Goal: Task Accomplishment & Management: Complete application form

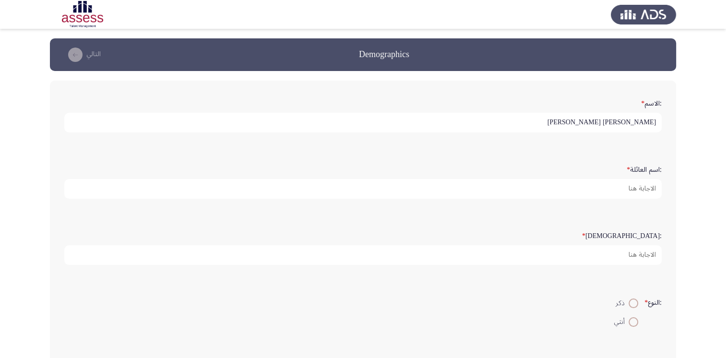
click at [575, 122] on input "[PERSON_NAME] [PERSON_NAME]" at bounding box center [363, 123] width 598 height 20
type input "[PERSON_NAME] [PERSON_NAME]"
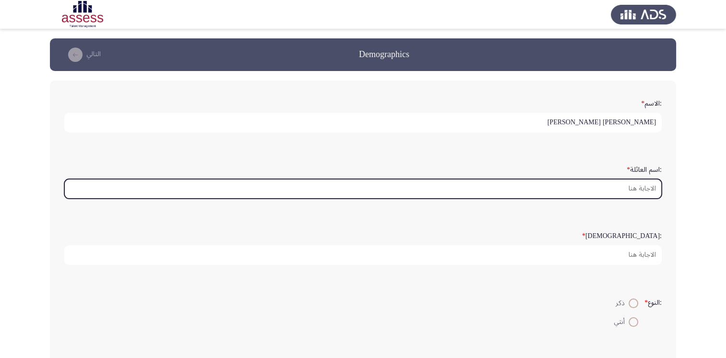
click at [627, 189] on input ":اسم العائلة *" at bounding box center [363, 189] width 598 height 20
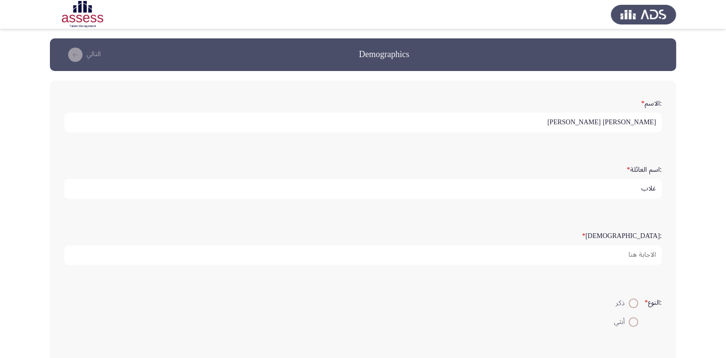
type input "غلاب"
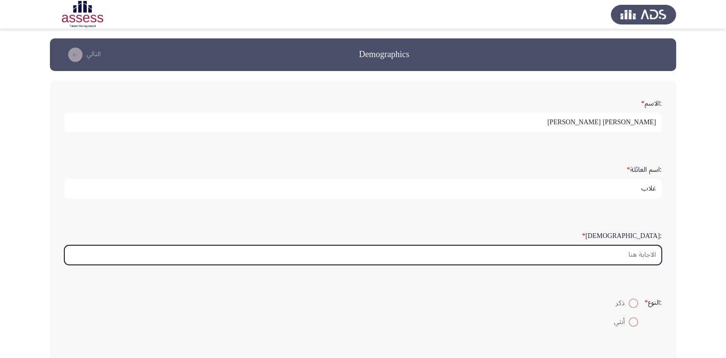
click at [633, 254] on input ":السن *" at bounding box center [363, 255] width 598 height 20
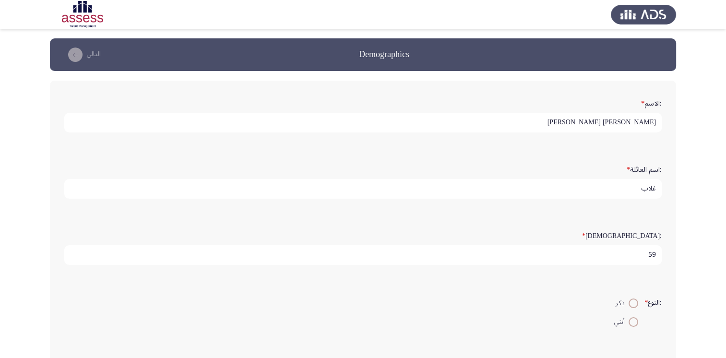
type input "59"
click at [634, 299] on span at bounding box center [634, 304] width 10 height 10
click at [634, 299] on input "ذكر" at bounding box center [634, 304] width 10 height 10
radio input "true"
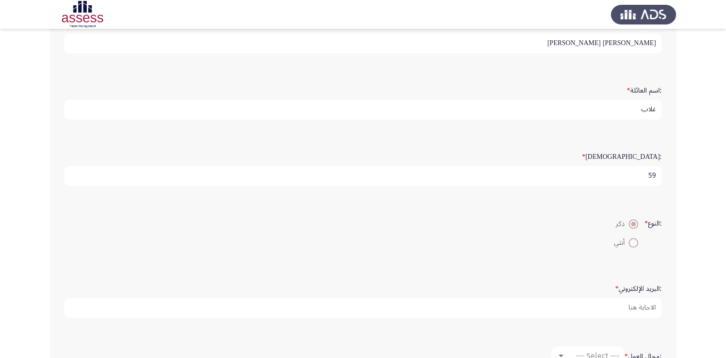
scroll to position [96, 0]
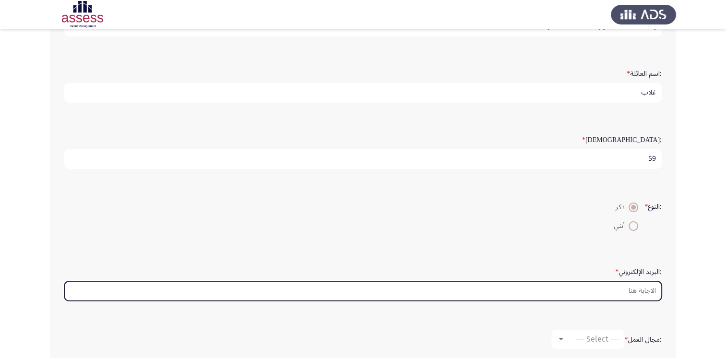
click at [629, 292] on input ":البريد الإلكتروني *" at bounding box center [363, 291] width 598 height 20
type input "ا"
type input "h"
type input "g"
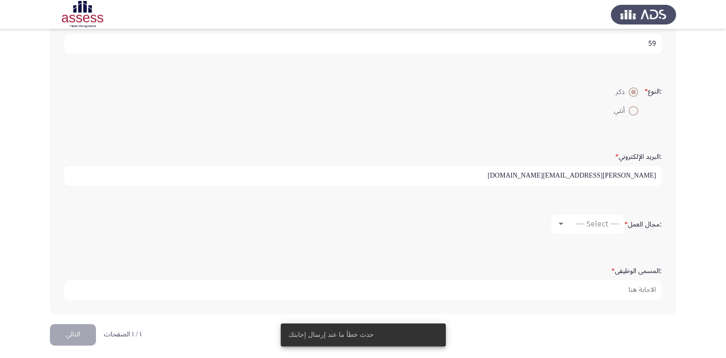
scroll to position [212, 0]
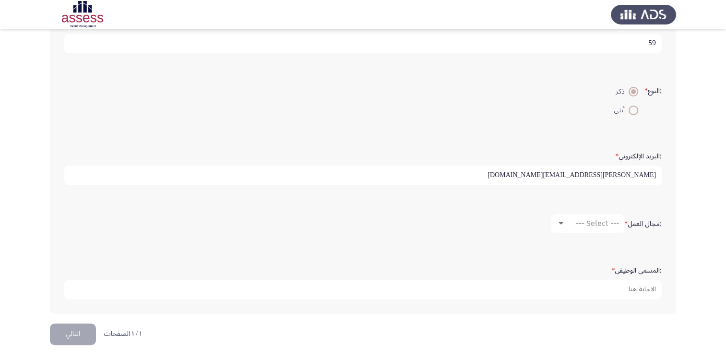
type input "hamza.ghallab@kz.com.eg"
click at [559, 222] on div at bounding box center [561, 223] width 5 height 2
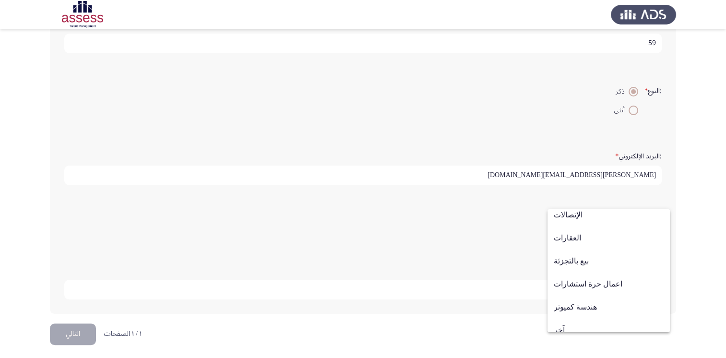
scroll to position [315, 0]
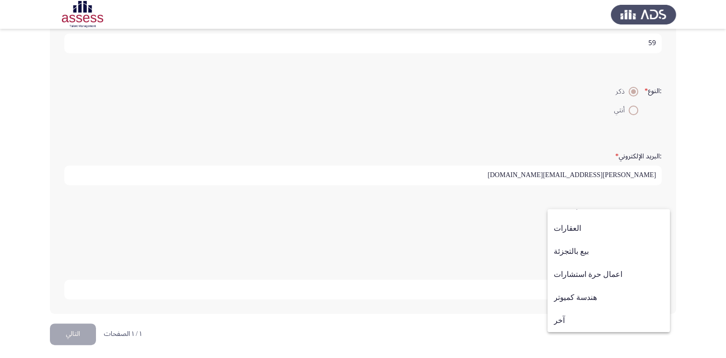
click at [513, 253] on div at bounding box center [363, 179] width 726 height 358
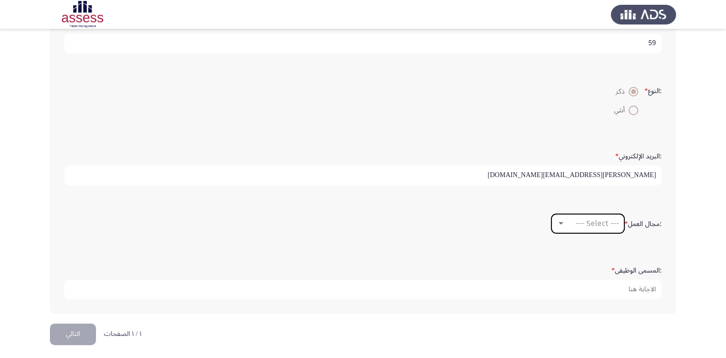
click at [559, 222] on div at bounding box center [561, 224] width 9 height 8
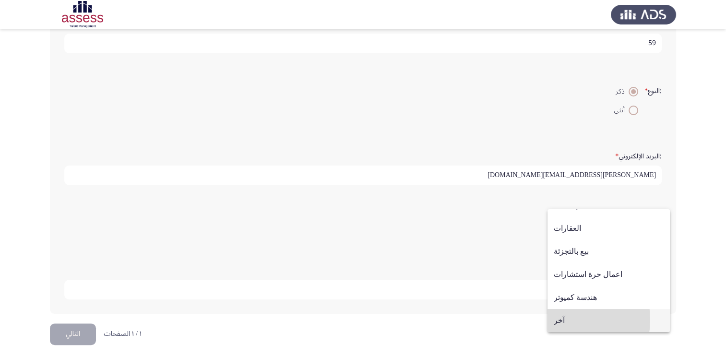
click at [561, 320] on span "آخر" at bounding box center [609, 320] width 110 height 23
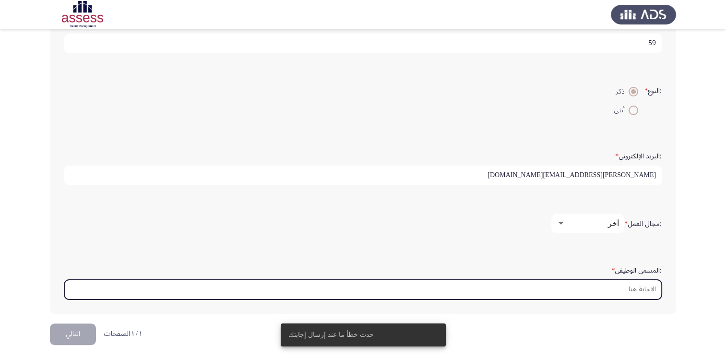
click at [603, 288] on input ":المسمى الوظيفى *" at bounding box center [363, 290] width 598 height 20
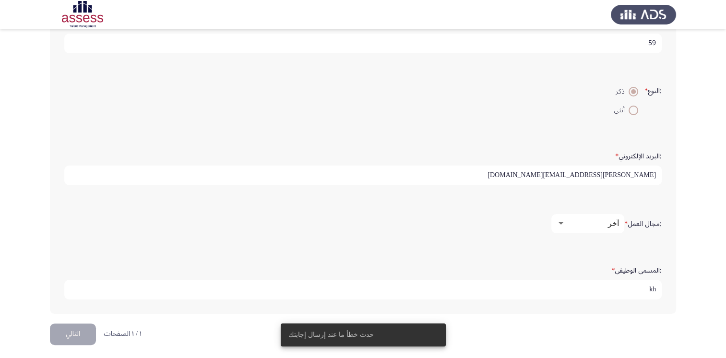
type input "k"
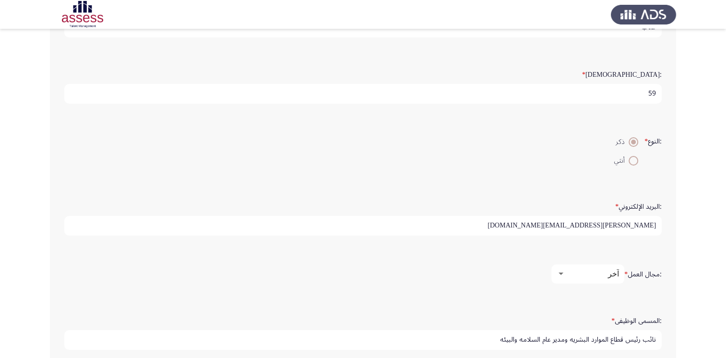
scroll to position [212, 0]
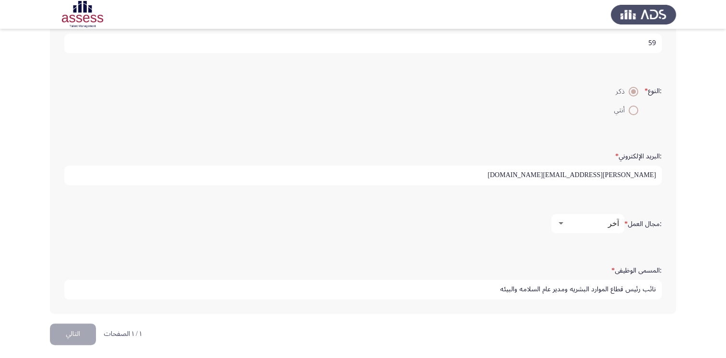
type input "نائب رئيس قطاع الموارد البشريه ومدير عام السلامه والبيئه"
click at [3, 58] on app-assessment-container "Demographics التالي :الاسم * حمزه محمد عبد الرحمن غلاب :اسم العائلة * غلاب :الس…" at bounding box center [363, 75] width 726 height 497
click at [561, 222] on div at bounding box center [561, 223] width 5 height 2
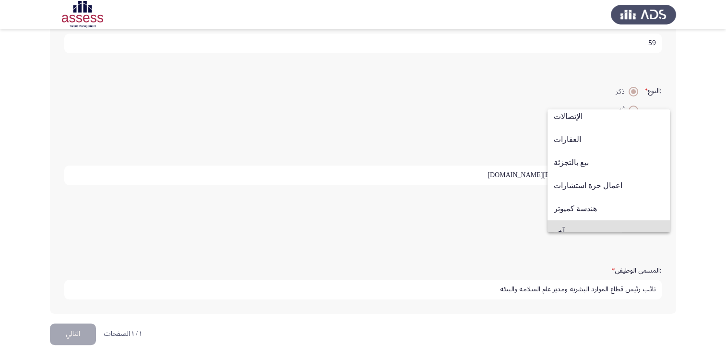
scroll to position [315, 0]
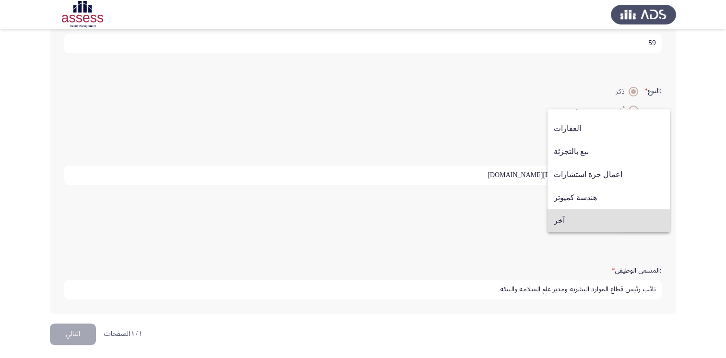
click at [412, 99] on div at bounding box center [363, 179] width 726 height 358
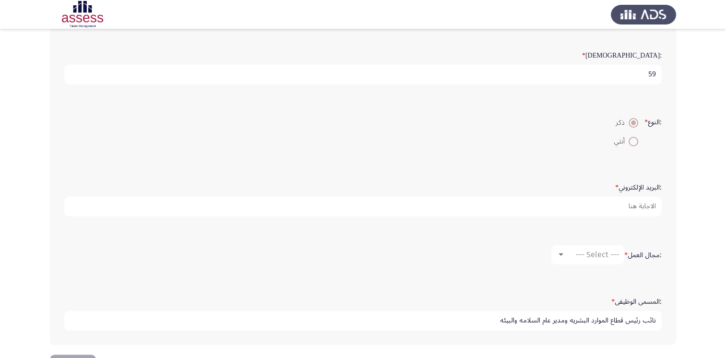
scroll to position [164, 0]
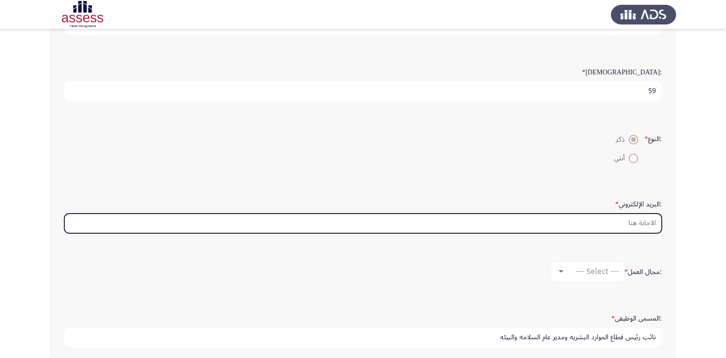
click at [633, 221] on input ":البريد الإلكتروني *" at bounding box center [363, 224] width 598 height 20
type input "ا"
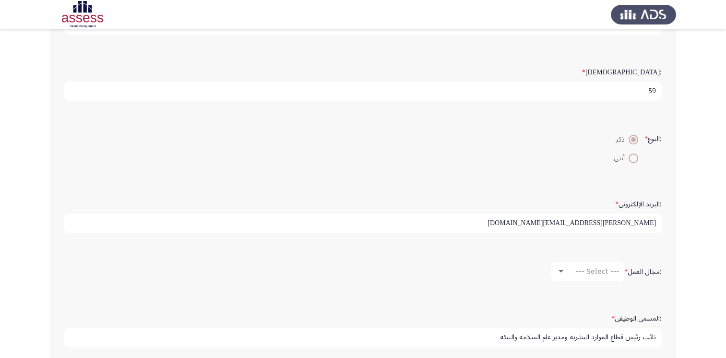
type input "[PERSON_NAME][EMAIL_ADDRESS][DOMAIN_NAME]"
click at [562, 270] on div at bounding box center [561, 272] width 9 height 8
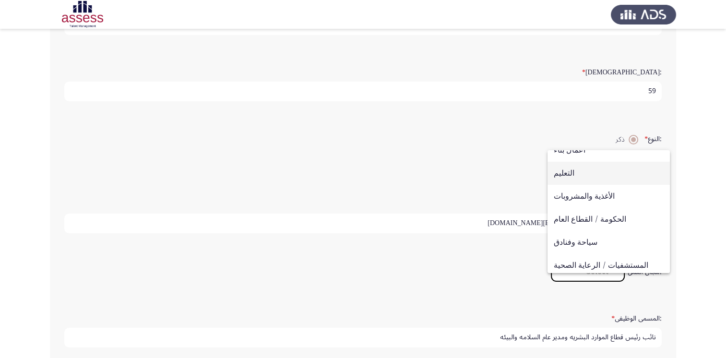
scroll to position [315, 0]
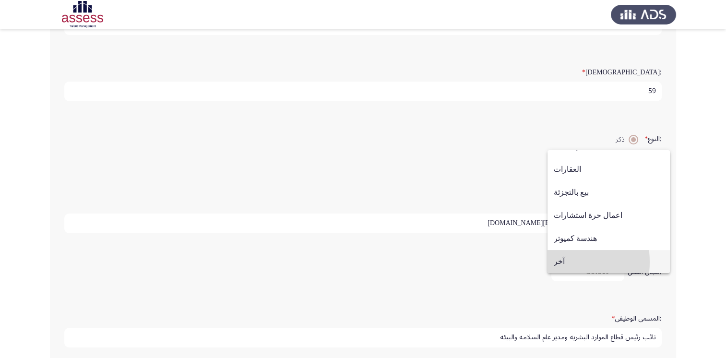
click at [557, 262] on span "آخر" at bounding box center [609, 261] width 110 height 23
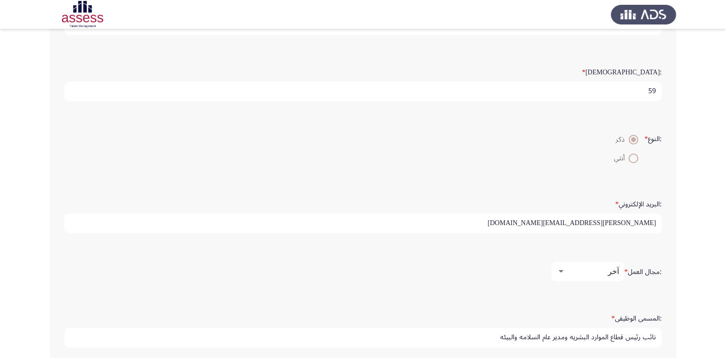
scroll to position [212, 0]
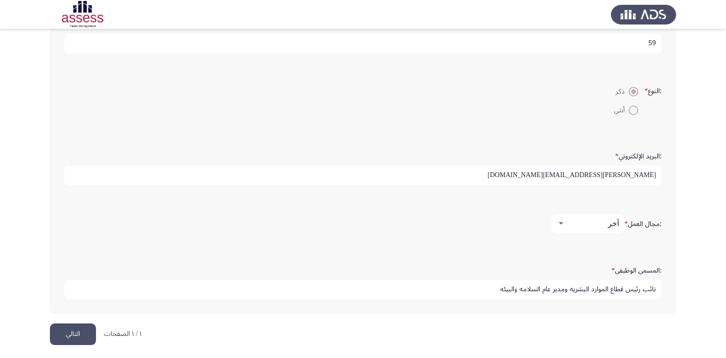
click at [81, 330] on button "التالي" at bounding box center [73, 335] width 46 height 22
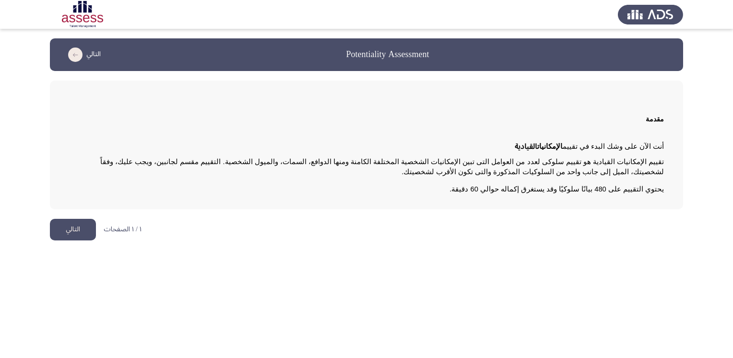
click at [64, 226] on button "التالي" at bounding box center [73, 230] width 46 height 22
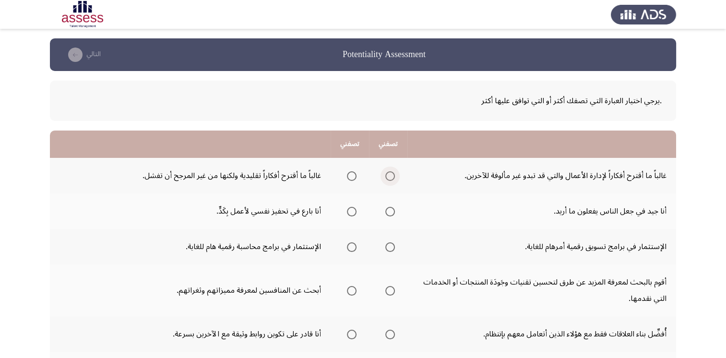
click at [390, 178] on span "Select an option" at bounding box center [390, 176] width 10 height 10
click at [390, 178] on input "Select an option" at bounding box center [390, 176] width 10 height 10
click at [351, 214] on span "Select an option" at bounding box center [352, 212] width 10 height 10
click at [351, 214] on input "Select an option" at bounding box center [352, 212] width 10 height 10
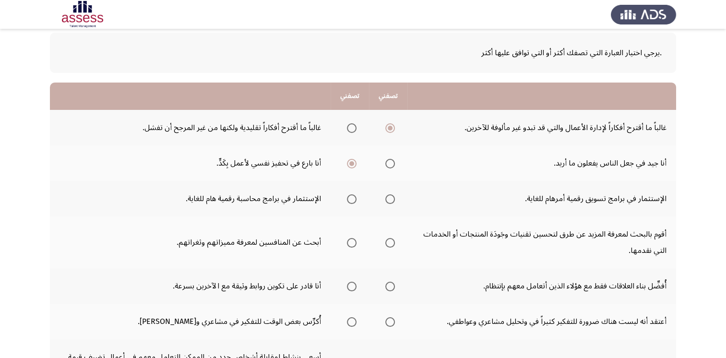
click at [394, 197] on span "Select an option" at bounding box center [390, 199] width 10 height 10
click at [394, 197] on input "Select an option" at bounding box center [390, 199] width 10 height 10
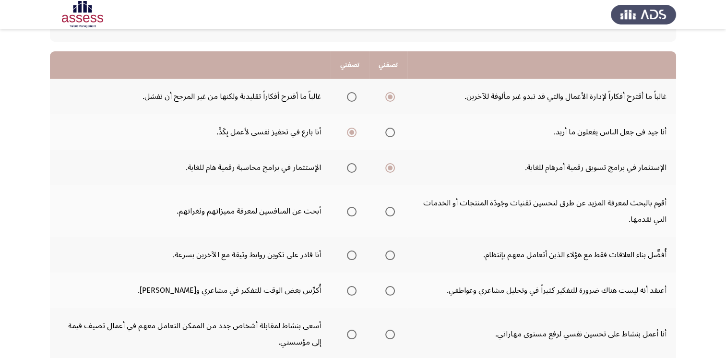
scroll to position [96, 0]
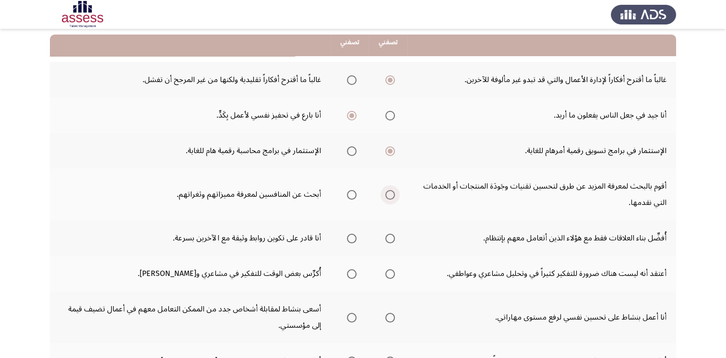
click at [392, 194] on span "Select an option" at bounding box center [390, 195] width 10 height 10
click at [392, 194] on input "Select an option" at bounding box center [390, 195] width 10 height 10
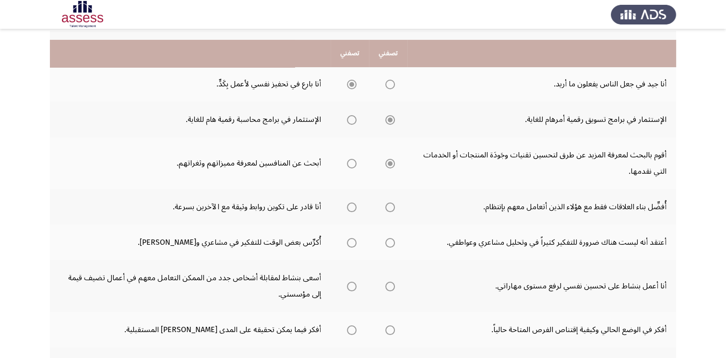
scroll to position [144, 0]
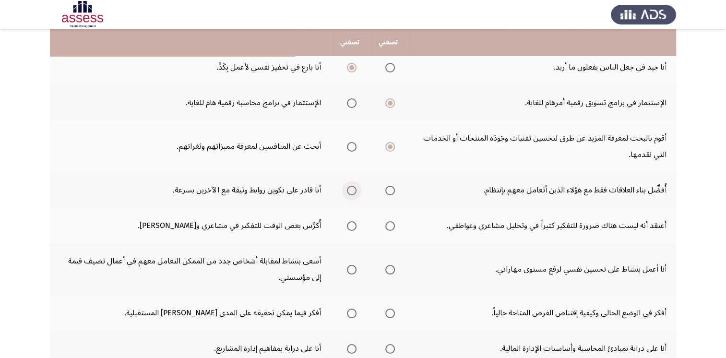
click at [354, 189] on span "Select an option" at bounding box center [352, 191] width 10 height 10
click at [354, 189] on input "Select an option" at bounding box center [352, 191] width 10 height 10
click at [355, 228] on span "Select an option" at bounding box center [352, 226] width 10 height 10
click at [355, 228] on input "Select an option" at bounding box center [352, 226] width 10 height 10
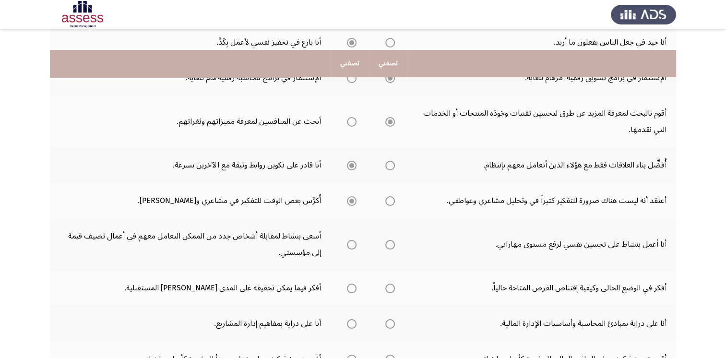
scroll to position [192, 0]
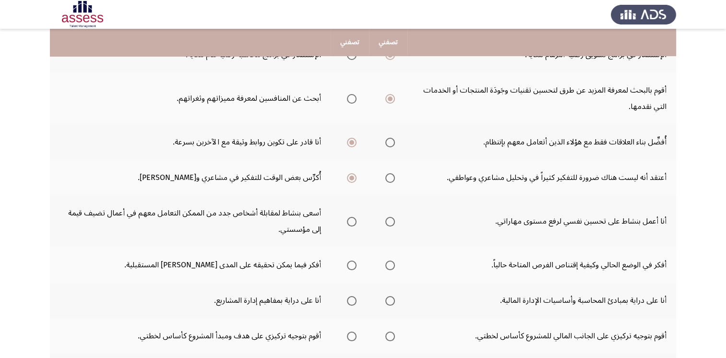
click at [355, 221] on span "Select an option" at bounding box center [352, 222] width 10 height 10
click at [355, 221] on input "Select an option" at bounding box center [352, 222] width 10 height 10
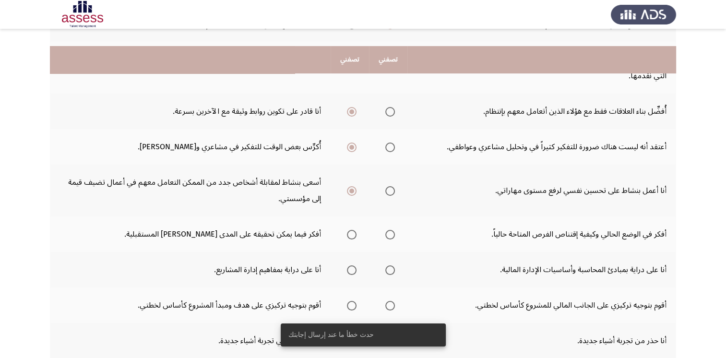
scroll to position [240, 0]
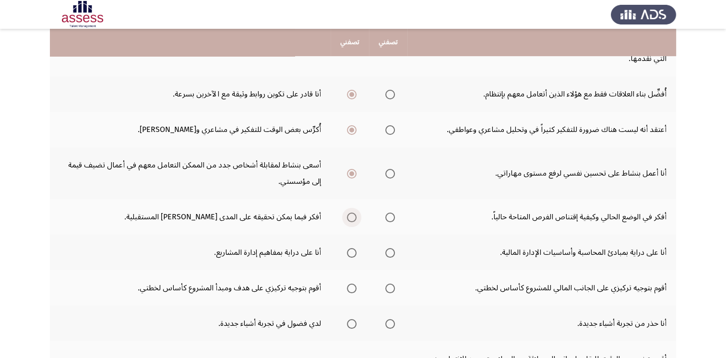
click at [353, 217] on span "Select an option" at bounding box center [352, 218] width 10 height 10
click at [353, 217] on input "Select an option" at bounding box center [352, 218] width 10 height 10
click at [349, 252] on span "Select an option" at bounding box center [352, 253] width 10 height 10
click at [349, 252] on input "Select an option" at bounding box center [352, 253] width 10 height 10
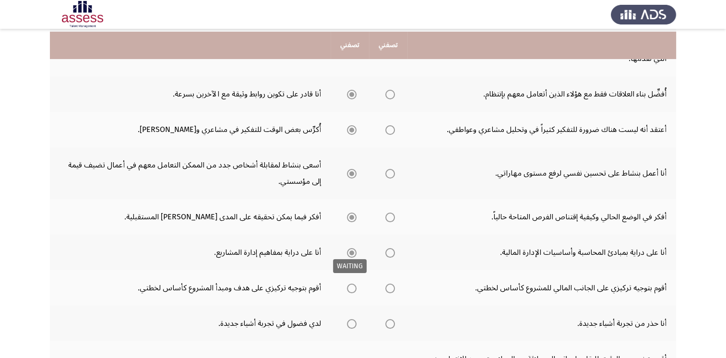
scroll to position [288, 0]
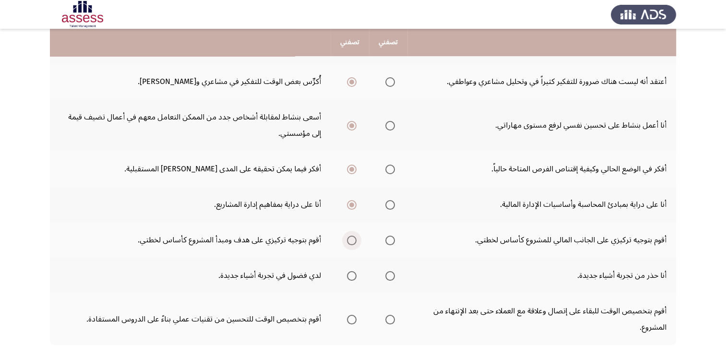
click at [353, 239] on span "Select an option" at bounding box center [352, 241] width 10 height 10
click at [353, 239] on input "Select an option" at bounding box center [352, 241] width 10 height 10
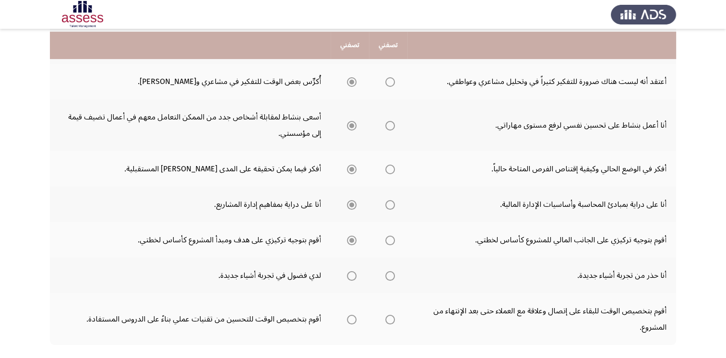
scroll to position [336, 0]
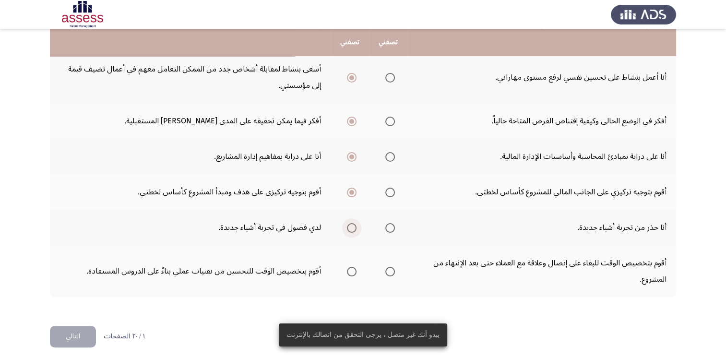
click at [352, 228] on span "Select an option" at bounding box center [352, 228] width 0 height 0
click at [351, 225] on input "Select an option" at bounding box center [352, 228] width 10 height 10
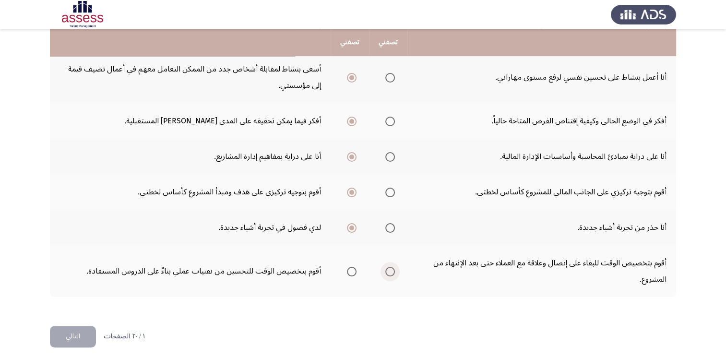
click at [388, 269] on span "Select an option" at bounding box center [390, 272] width 10 height 10
click at [388, 269] on input "Select an option" at bounding box center [390, 272] width 10 height 10
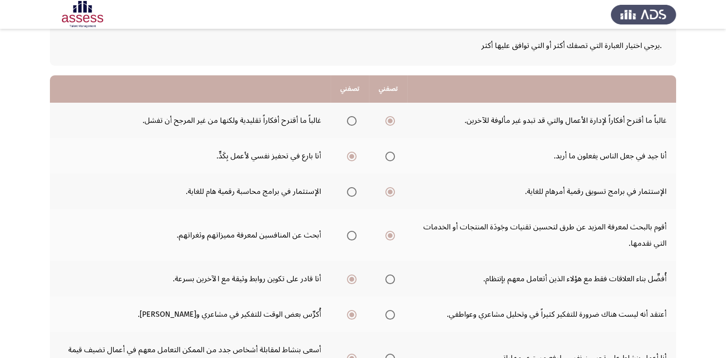
scroll to position [48, 0]
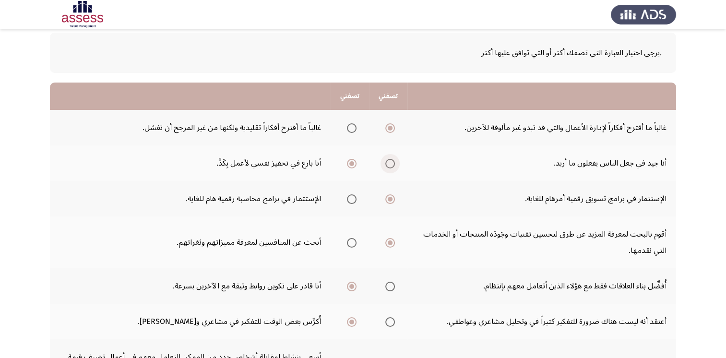
click at [391, 163] on span "Select an option" at bounding box center [390, 164] width 10 height 10
click at [391, 163] on input "Select an option" at bounding box center [390, 164] width 10 height 10
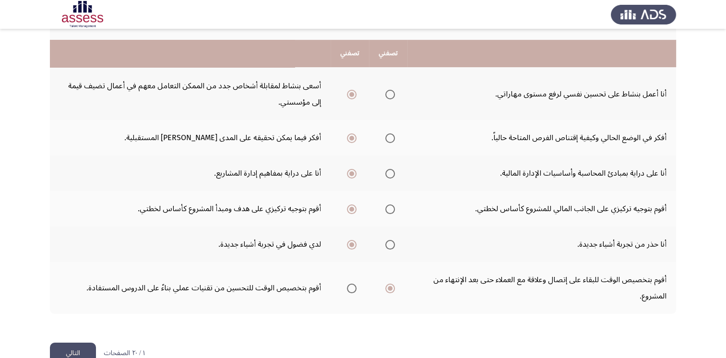
scroll to position [336, 0]
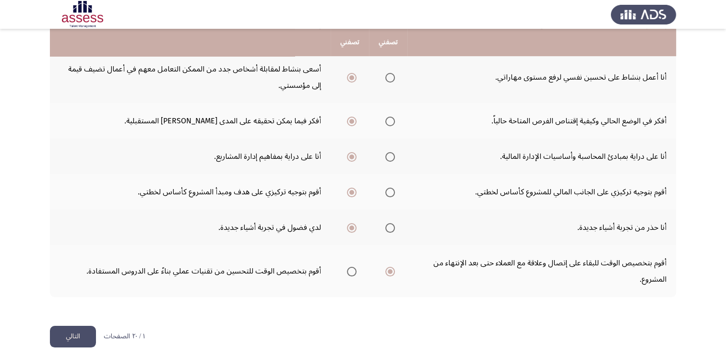
click at [75, 334] on button "التالي" at bounding box center [73, 337] width 46 height 22
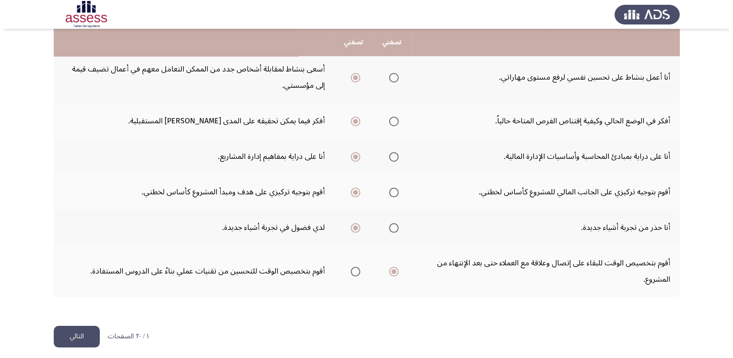
scroll to position [0, 0]
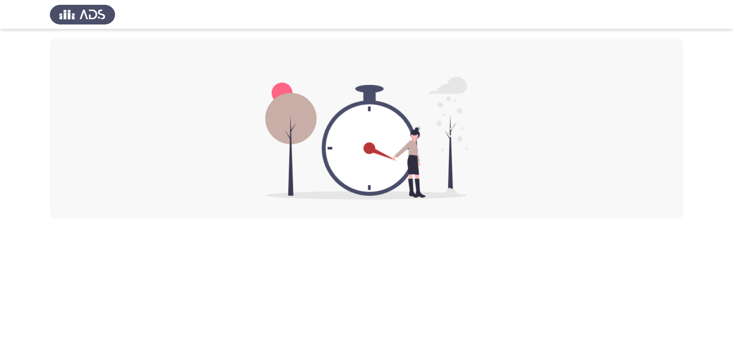
click at [488, 134] on div at bounding box center [367, 128] width 634 height 180
click at [310, 78] on img at bounding box center [366, 138] width 203 height 123
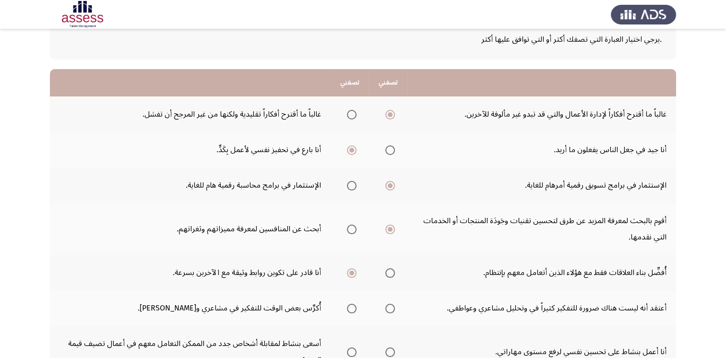
scroll to position [48, 0]
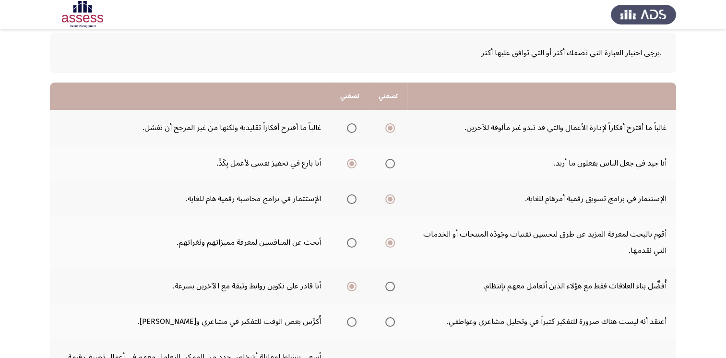
click at [390, 162] on span "Select an option" at bounding box center [390, 164] width 10 height 10
click at [390, 162] on input "Select an option" at bounding box center [390, 164] width 10 height 10
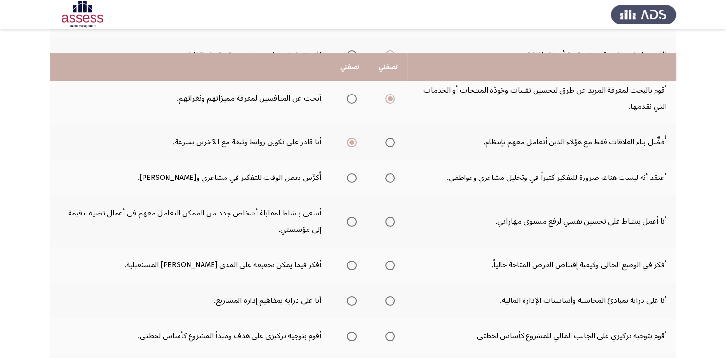
scroll to position [240, 0]
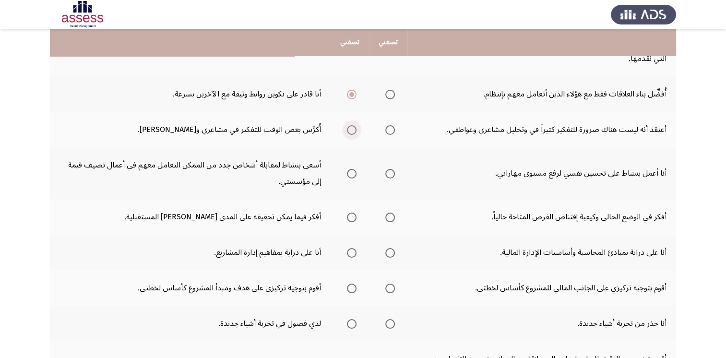
click at [351, 131] on span "Select an option" at bounding box center [352, 130] width 10 height 10
click at [351, 131] on input "Select an option" at bounding box center [352, 130] width 10 height 10
click at [352, 174] on span "Select an option" at bounding box center [352, 174] width 10 height 10
click at [352, 174] on input "Select an option" at bounding box center [352, 174] width 10 height 10
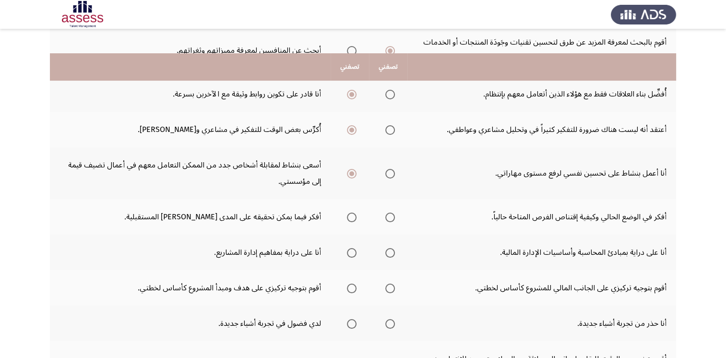
scroll to position [288, 0]
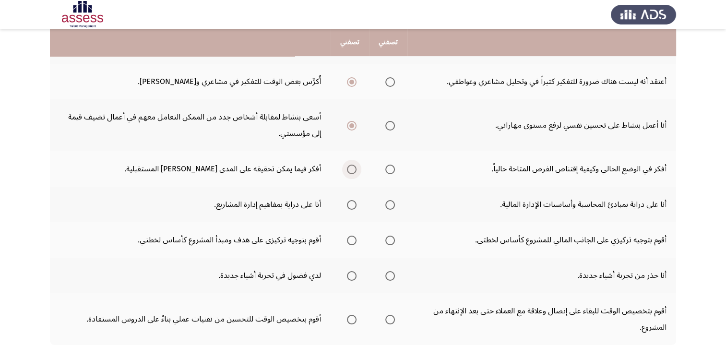
click at [353, 166] on span "Select an option" at bounding box center [352, 170] width 10 height 10
click at [353, 166] on input "Select an option" at bounding box center [352, 170] width 10 height 10
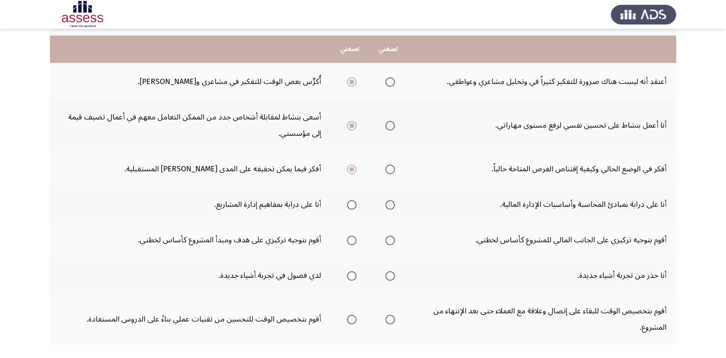
scroll to position [336, 0]
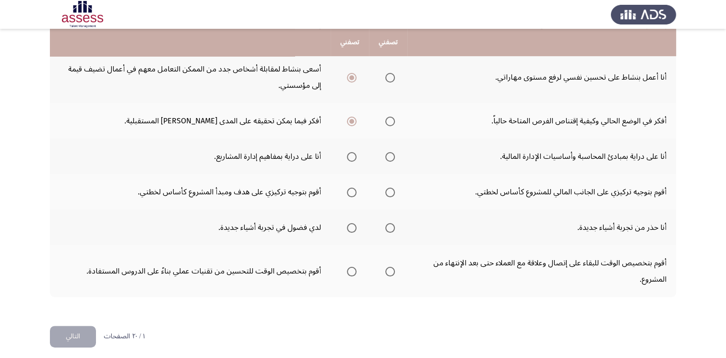
click at [348, 188] on span "Select an option" at bounding box center [352, 193] width 10 height 10
click at [348, 188] on input "Select an option" at bounding box center [352, 193] width 10 height 10
click at [349, 225] on span "Select an option" at bounding box center [352, 228] width 10 height 10
click at [349, 225] on input "Select an option" at bounding box center [352, 228] width 10 height 10
click at [355, 272] on span "Select an option" at bounding box center [352, 272] width 10 height 10
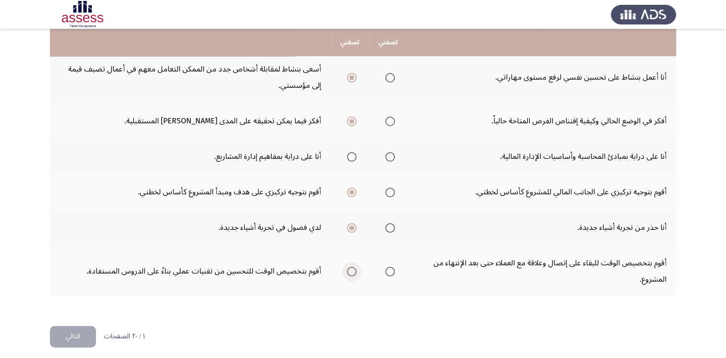
click at [355, 272] on input "Select an option" at bounding box center [352, 272] width 10 height 10
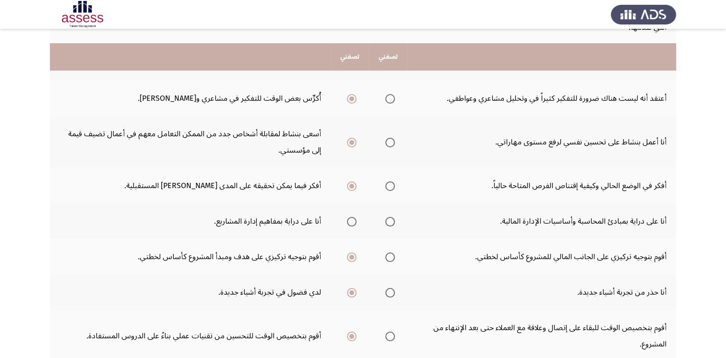
scroll to position [288, 0]
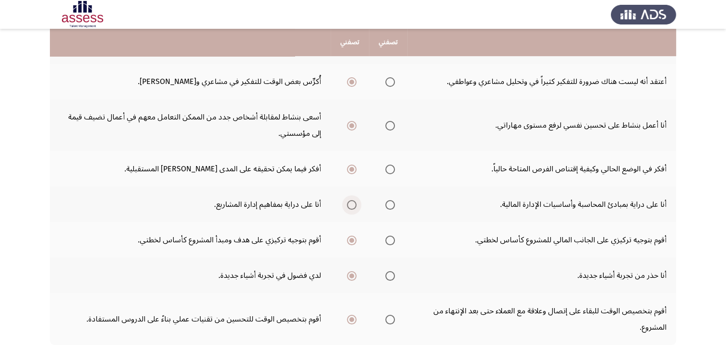
click at [349, 203] on span "Select an option" at bounding box center [352, 205] width 10 height 10
click at [349, 203] on input "Select an option" at bounding box center [352, 205] width 10 height 10
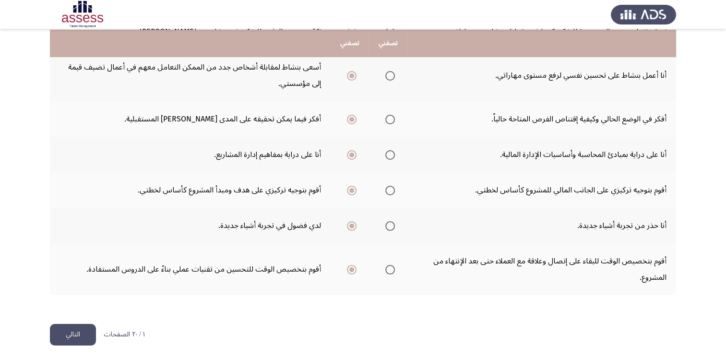
scroll to position [339, 0]
click at [74, 333] on button "التالي" at bounding box center [73, 334] width 46 height 22
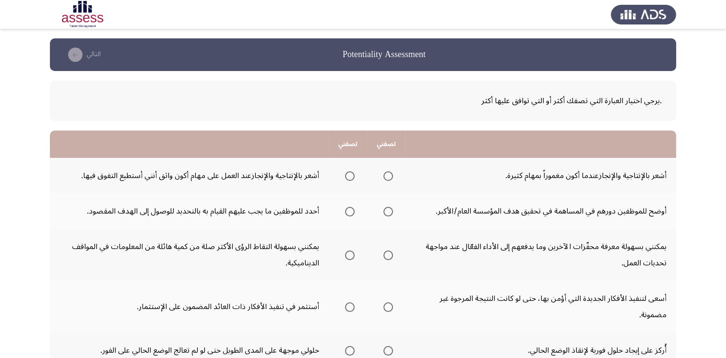
click at [391, 174] on span "Select an option" at bounding box center [389, 176] width 10 height 10
click at [391, 174] on input "Select an option" at bounding box center [389, 176] width 10 height 10
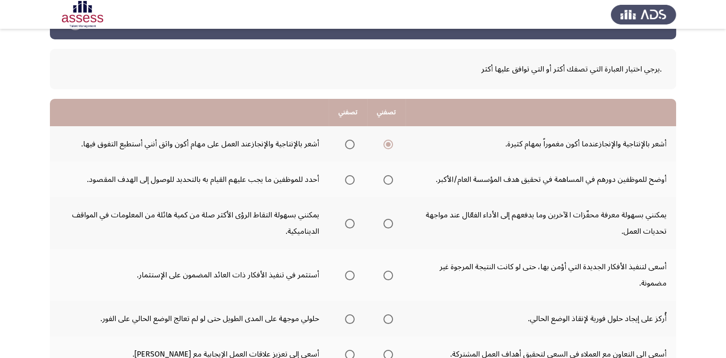
scroll to position [48, 0]
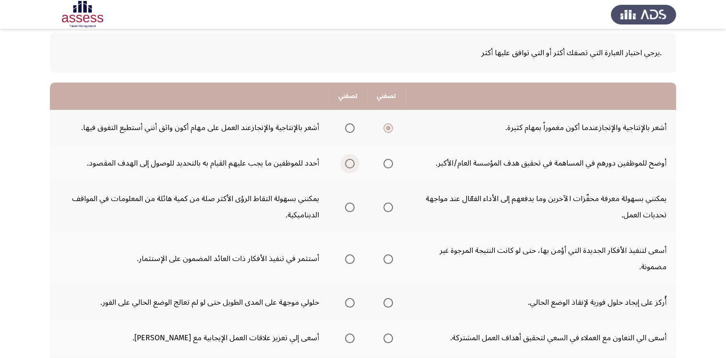
click at [355, 165] on span "Select an option" at bounding box center [350, 164] width 10 height 10
click at [355, 165] on input "Select an option" at bounding box center [350, 164] width 10 height 10
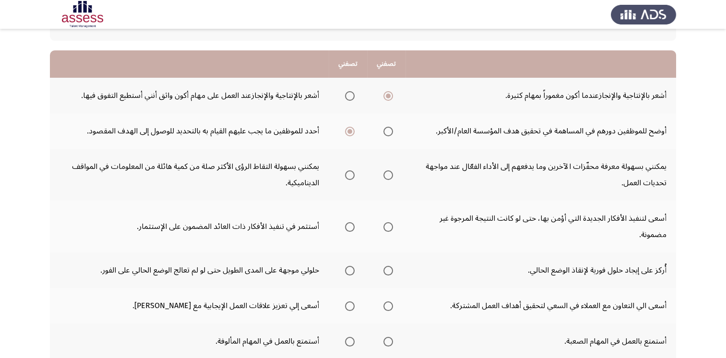
scroll to position [96, 0]
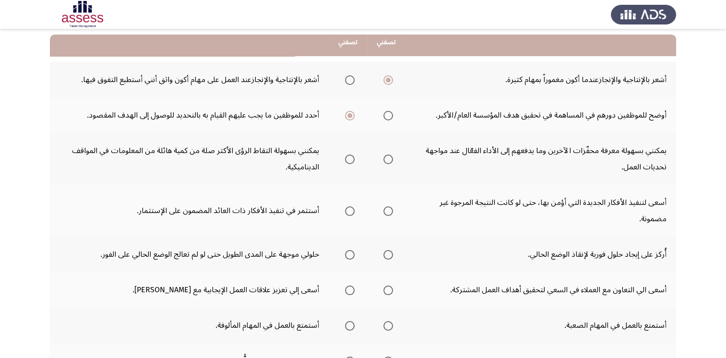
click at [354, 158] on span "Select an option" at bounding box center [350, 160] width 10 height 10
click at [354, 158] on input "Select an option" at bounding box center [350, 160] width 10 height 10
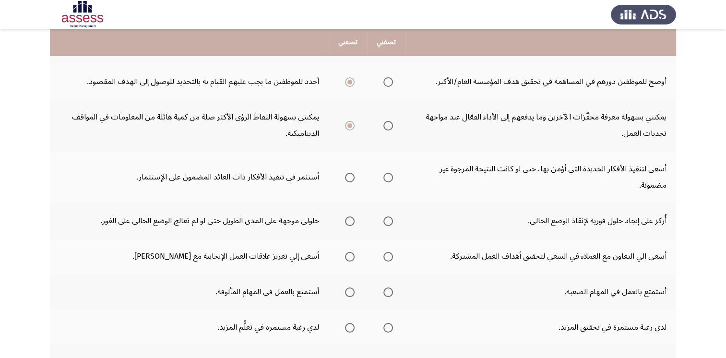
scroll to position [144, 0]
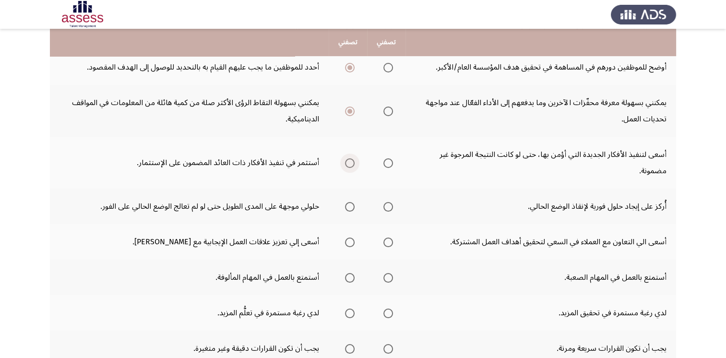
click at [354, 162] on span "Select an option" at bounding box center [350, 163] width 10 height 10
click at [354, 162] on input "Select an option" at bounding box center [350, 163] width 10 height 10
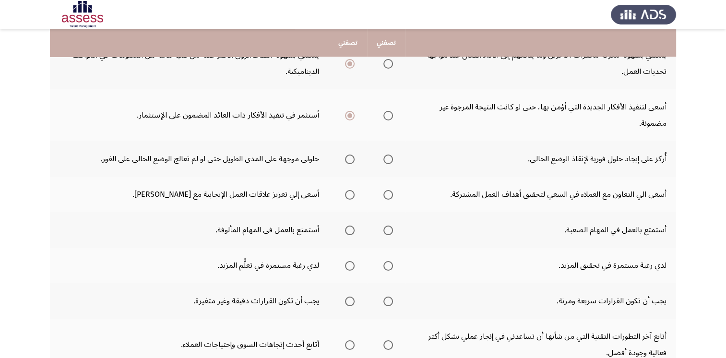
scroll to position [192, 0]
click at [354, 159] on span "Select an option" at bounding box center [350, 159] width 10 height 10
click at [354, 159] on input "Select an option" at bounding box center [350, 159] width 10 height 10
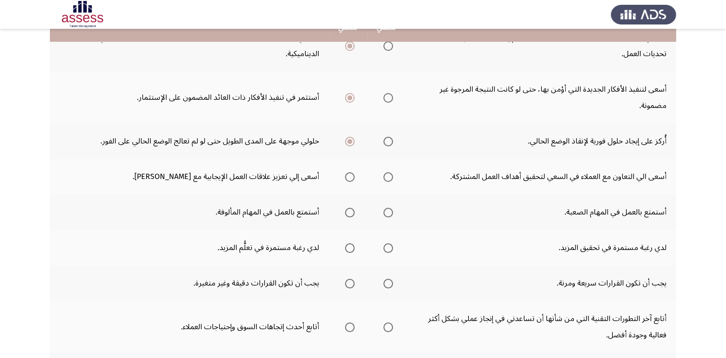
scroll to position [240, 0]
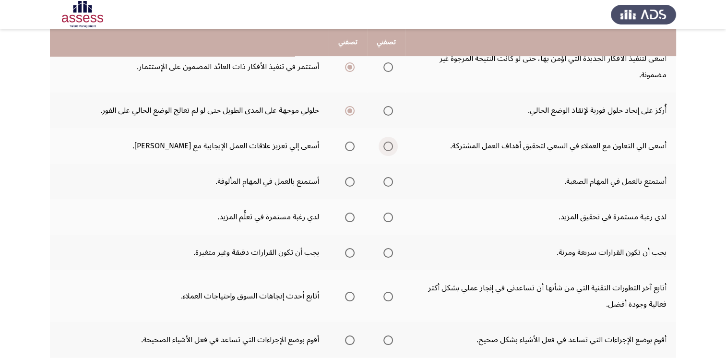
click at [393, 145] on span "Select an option" at bounding box center [389, 147] width 10 height 10
click at [393, 145] on input "Select an option" at bounding box center [389, 147] width 10 height 10
click at [393, 180] on span "Select an option" at bounding box center [389, 182] width 10 height 10
click at [393, 180] on input "Select an option" at bounding box center [389, 182] width 10 height 10
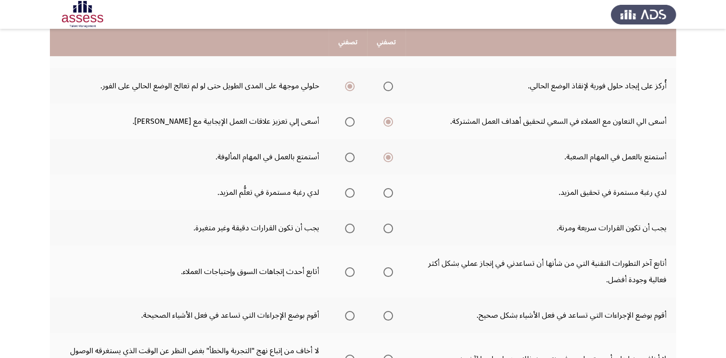
scroll to position [288, 0]
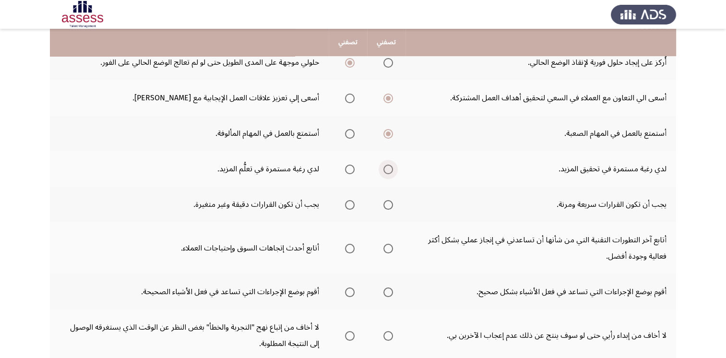
click at [388, 170] on span "Select an option" at bounding box center [389, 170] width 10 height 10
click at [388, 170] on input "Select an option" at bounding box center [389, 170] width 10 height 10
click at [352, 202] on span "Select an option" at bounding box center [350, 205] width 10 height 10
click at [352, 202] on input "Select an option" at bounding box center [350, 205] width 10 height 10
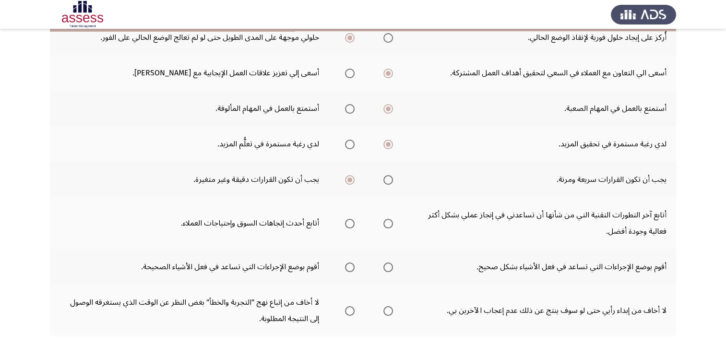
scroll to position [336, 0]
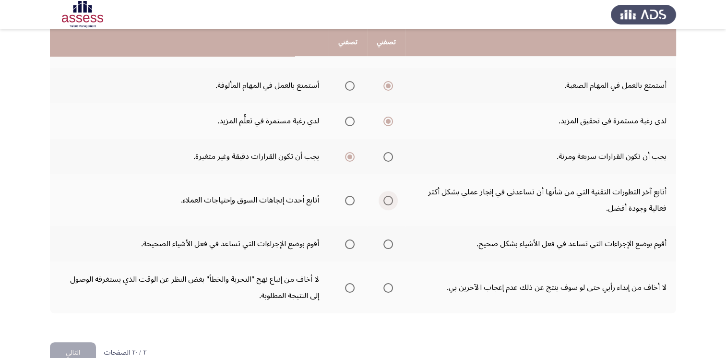
click at [391, 199] on span "Select an option" at bounding box center [389, 201] width 10 height 10
click at [391, 199] on input "Select an option" at bounding box center [389, 201] width 10 height 10
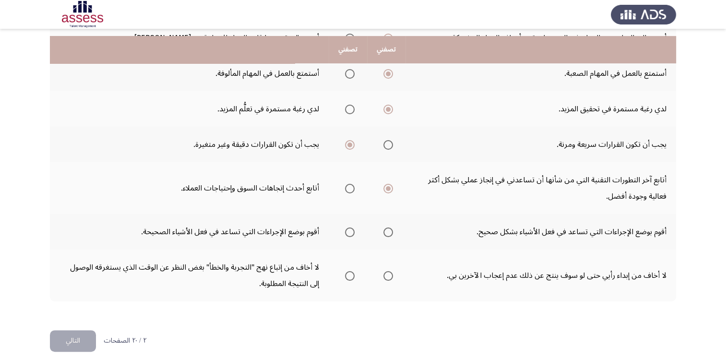
scroll to position [355, 0]
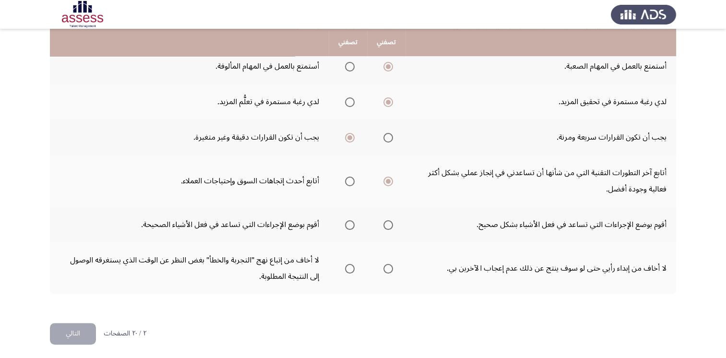
click at [354, 221] on span "Select an option" at bounding box center [350, 225] width 10 height 10
click at [354, 221] on input "Select an option" at bounding box center [350, 225] width 10 height 10
click at [391, 266] on span "Select an option" at bounding box center [389, 269] width 10 height 10
click at [391, 266] on input "Select an option" at bounding box center [389, 269] width 10 height 10
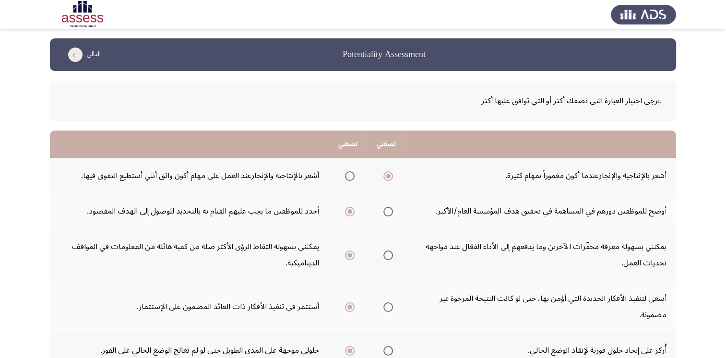
scroll to position [0, 0]
click at [353, 175] on span "Select an option" at bounding box center [350, 176] width 10 height 10
click at [353, 175] on input "Select an option" at bounding box center [350, 176] width 10 height 10
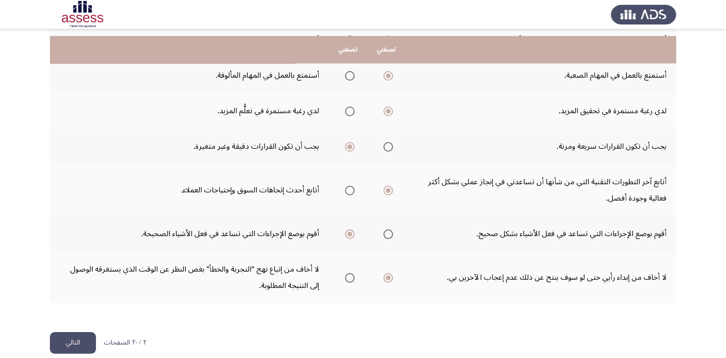
scroll to position [355, 0]
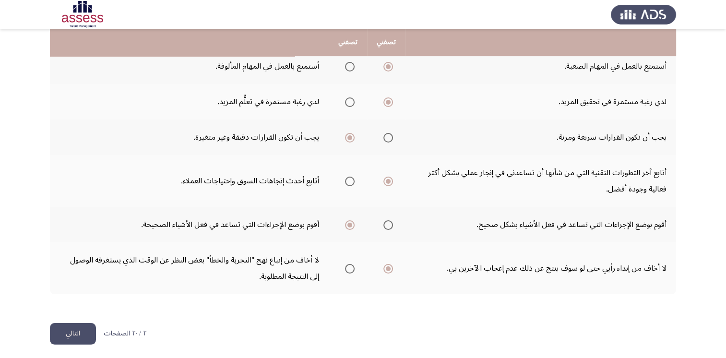
click at [65, 332] on button "التالي" at bounding box center [73, 334] width 46 height 22
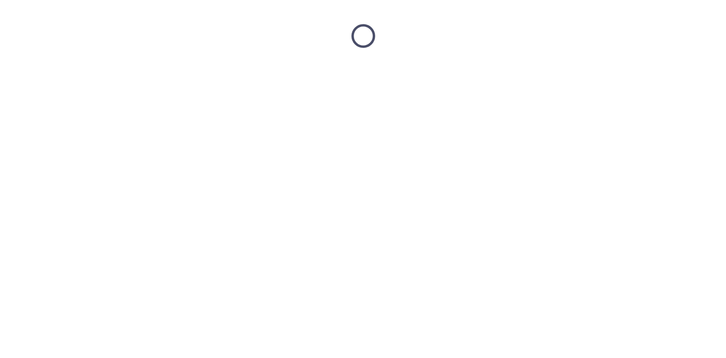
scroll to position [0, 0]
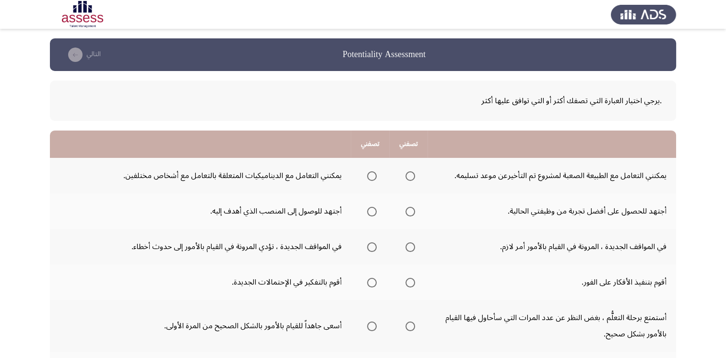
click at [415, 175] on span "Select an option" at bounding box center [411, 176] width 10 height 10
click at [415, 175] on input "Select an option" at bounding box center [411, 176] width 10 height 10
click at [373, 176] on span "Select an option" at bounding box center [372, 176] width 10 height 10
click at [373, 176] on input "Select an option" at bounding box center [372, 176] width 10 height 10
click at [411, 177] on span "Select an option" at bounding box center [411, 176] width 10 height 10
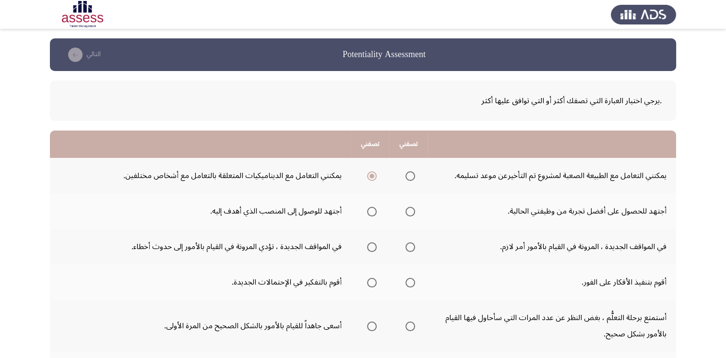
click at [411, 177] on input "Select an option" at bounding box center [411, 176] width 10 height 10
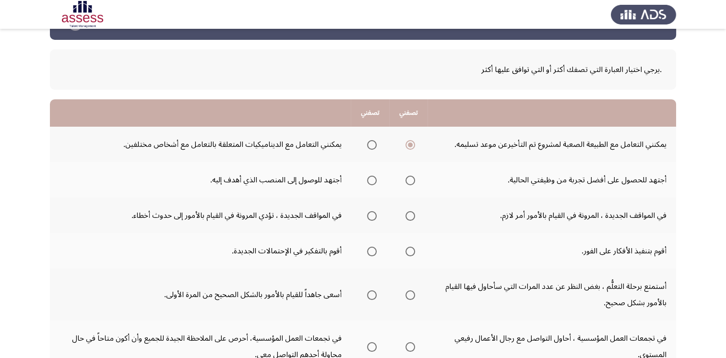
scroll to position [48, 0]
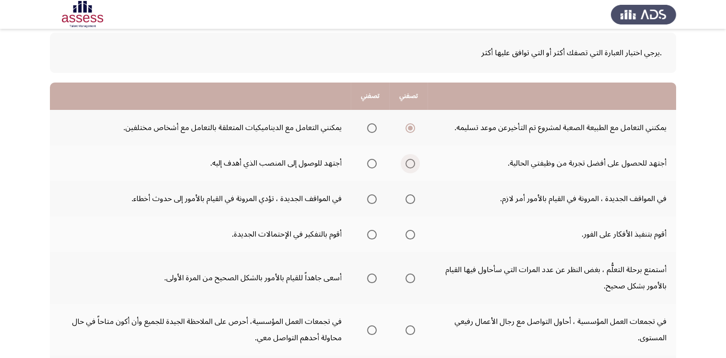
click at [414, 161] on span "Select an option" at bounding box center [411, 164] width 10 height 10
click at [414, 161] on input "Select an option" at bounding box center [411, 164] width 10 height 10
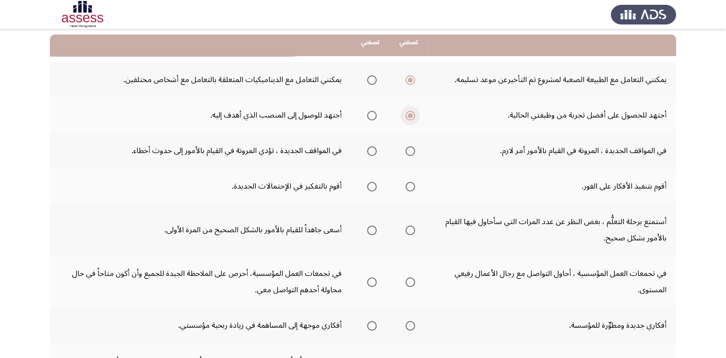
click at [412, 115] on span "Select an option" at bounding box center [410, 115] width 5 height 5
click at [412, 115] on input "Select an option" at bounding box center [411, 116] width 10 height 10
click at [371, 116] on span "Select an option" at bounding box center [372, 116] width 10 height 10
click at [371, 116] on input "Select an option" at bounding box center [372, 116] width 10 height 10
click at [413, 150] on span "Select an option" at bounding box center [411, 151] width 10 height 10
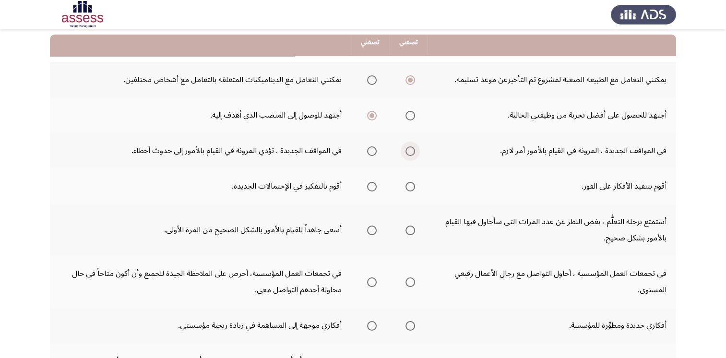
click at [413, 150] on input "Select an option" at bounding box center [411, 151] width 10 height 10
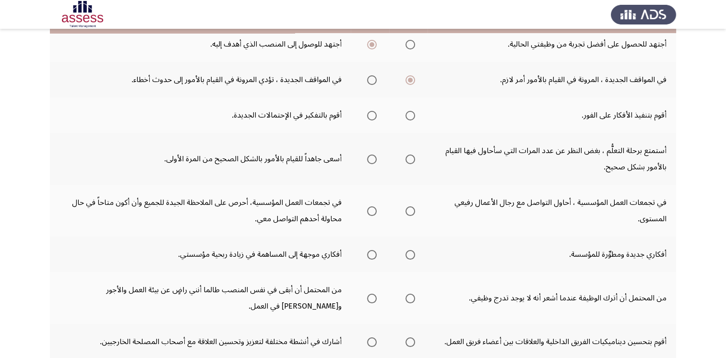
scroll to position [144, 0]
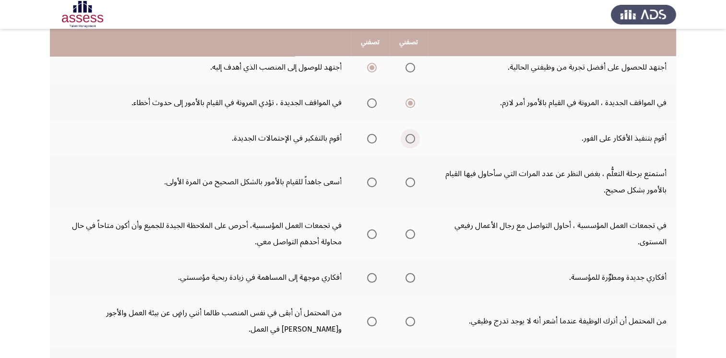
click at [413, 138] on span "Select an option" at bounding box center [411, 139] width 10 height 10
click at [413, 138] on input "Select an option" at bounding box center [411, 139] width 10 height 10
click at [413, 137] on span "Select an option" at bounding box center [410, 138] width 5 height 5
click at [413, 137] on input "Select an option" at bounding box center [411, 139] width 10 height 10
click at [371, 140] on label "Select an option" at bounding box center [369, 139] width 13 height 10
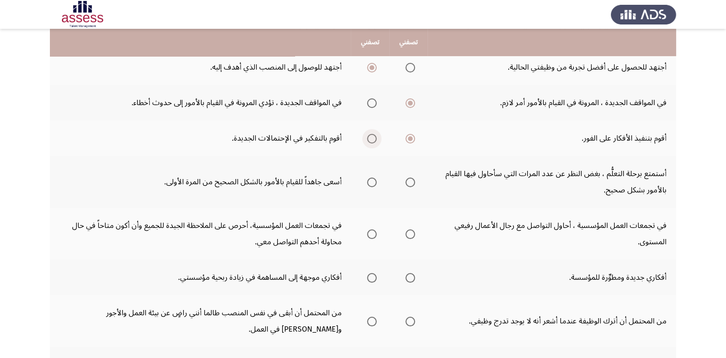
click at [371, 140] on input "Select an option" at bounding box center [372, 139] width 10 height 10
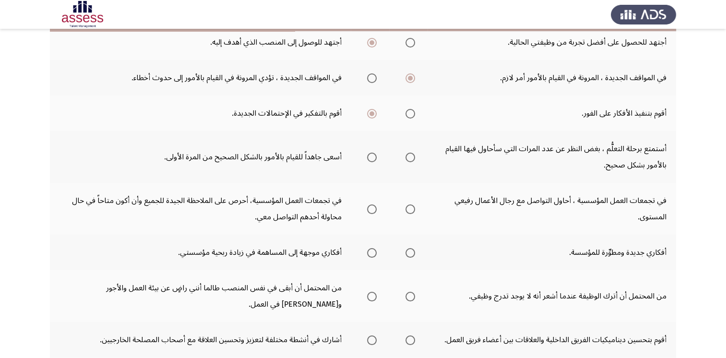
scroll to position [192, 0]
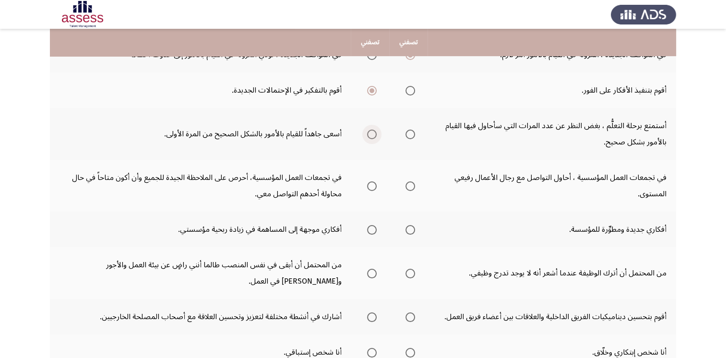
click at [371, 135] on span "Select an option" at bounding box center [372, 135] width 10 height 10
click at [371, 135] on input "Select an option" at bounding box center [372, 135] width 10 height 10
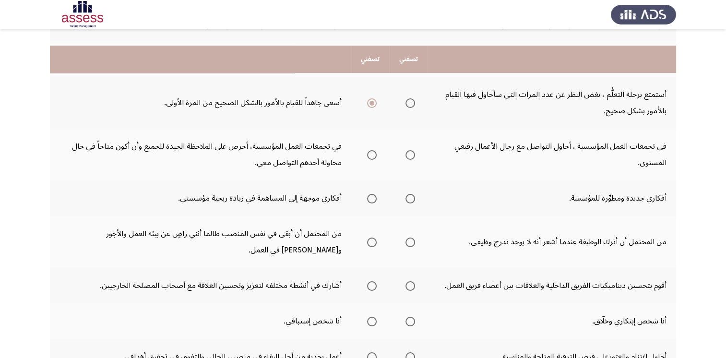
scroll to position [240, 0]
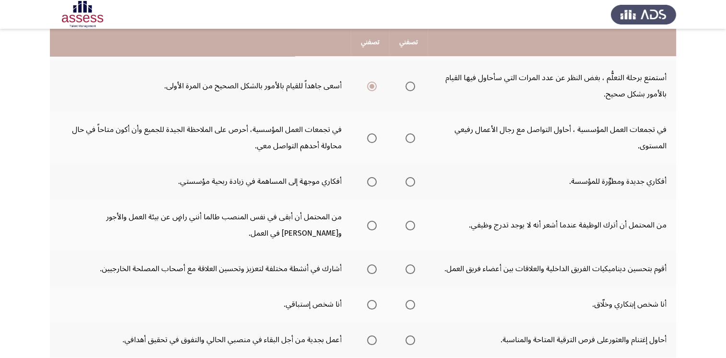
click at [374, 139] on span "Select an option" at bounding box center [372, 138] width 10 height 10
click at [374, 139] on input "Select an option" at bounding box center [372, 138] width 10 height 10
drag, startPoint x: 373, startPoint y: 139, endPoint x: 380, endPoint y: 137, distance: 7.6
click at [375, 138] on span "Select an option" at bounding box center [372, 138] width 10 height 10
click at [375, 138] on input "Select an option" at bounding box center [372, 138] width 10 height 10
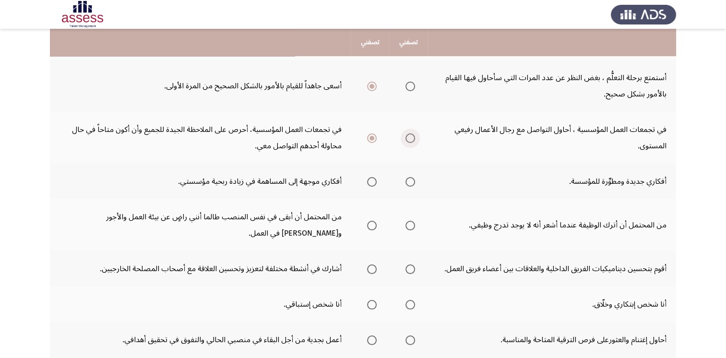
click at [411, 137] on span "Select an option" at bounding box center [411, 138] width 10 height 10
click at [411, 137] on input "Select an option" at bounding box center [411, 138] width 10 height 10
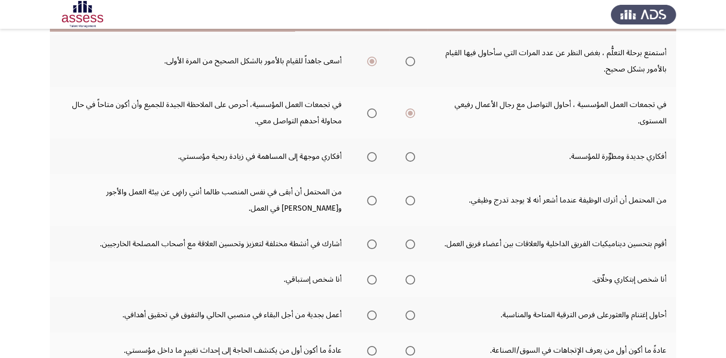
scroll to position [288, 0]
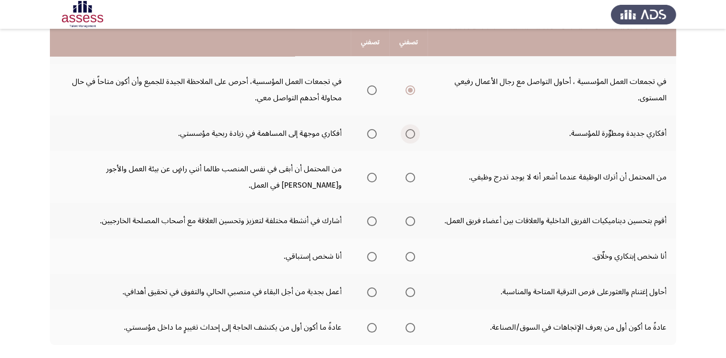
click at [407, 131] on span "Select an option" at bounding box center [411, 134] width 10 height 10
click at [407, 131] on input "Select an option" at bounding box center [411, 134] width 10 height 10
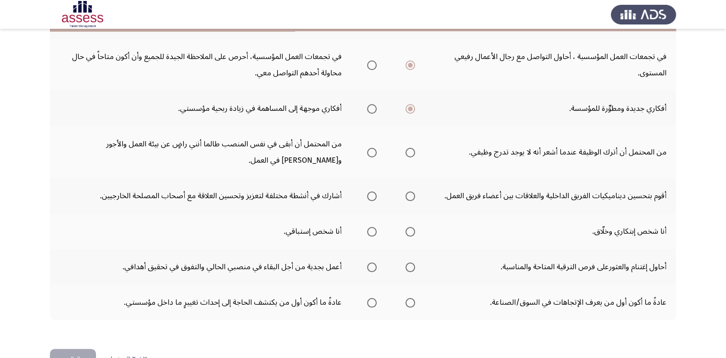
scroll to position [336, 0]
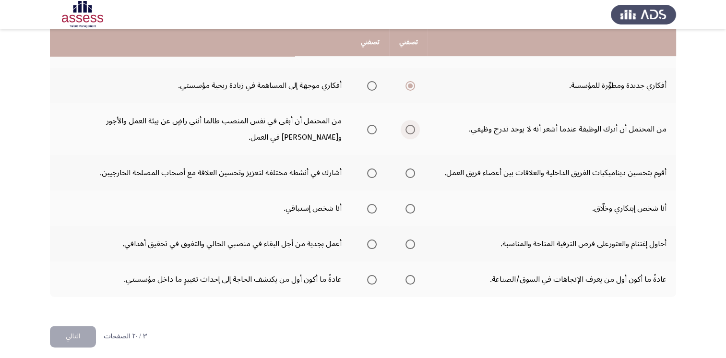
click at [414, 132] on span "Select an option" at bounding box center [411, 130] width 10 height 10
click at [414, 132] on input "Select an option" at bounding box center [411, 130] width 10 height 10
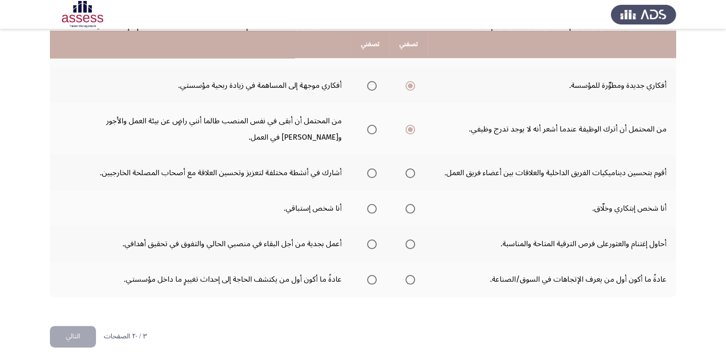
scroll to position [339, 0]
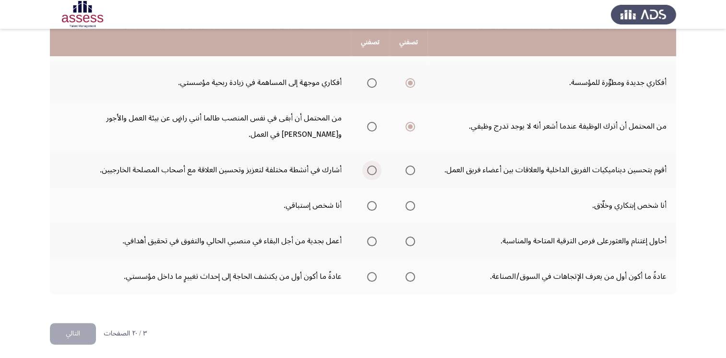
click at [374, 168] on span "Select an option" at bounding box center [372, 171] width 10 height 10
click at [374, 168] on input "Select an option" at bounding box center [372, 171] width 10 height 10
click at [412, 202] on span "Select an option" at bounding box center [411, 206] width 10 height 10
click at [412, 202] on input "Select an option" at bounding box center [411, 206] width 10 height 10
click at [409, 240] on span "Select an option" at bounding box center [411, 242] width 10 height 10
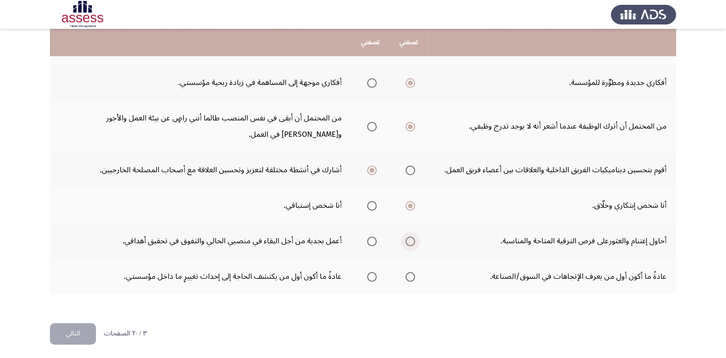
click at [409, 240] on input "Select an option" at bounding box center [411, 242] width 10 height 10
click at [376, 275] on span "Select an option" at bounding box center [372, 277] width 10 height 10
click at [376, 275] on input "Select an option" at bounding box center [372, 277] width 10 height 10
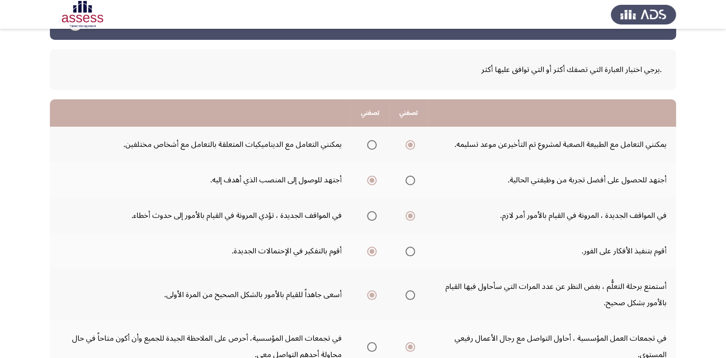
scroll to position [48, 0]
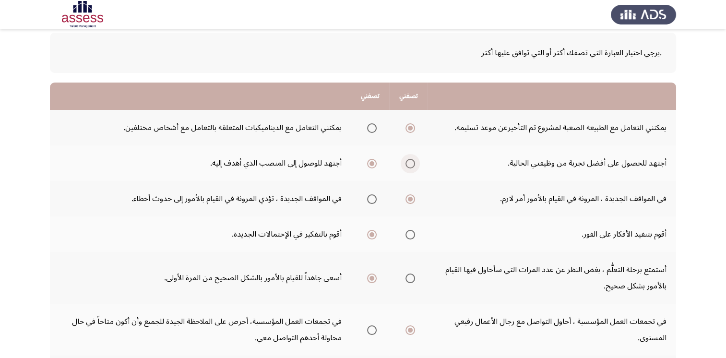
click at [415, 165] on span "Select an option" at bounding box center [411, 164] width 10 height 10
click at [415, 165] on input "Select an option" at bounding box center [411, 164] width 10 height 10
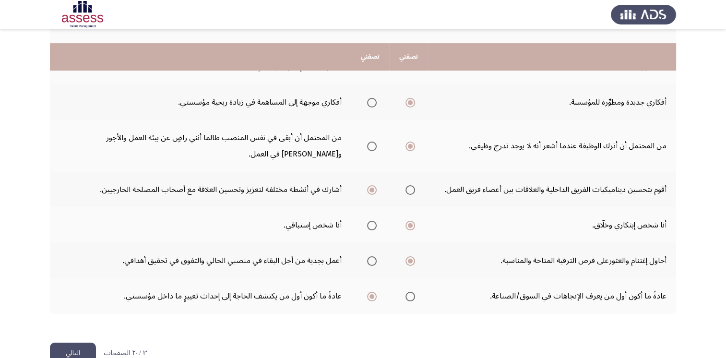
scroll to position [336, 0]
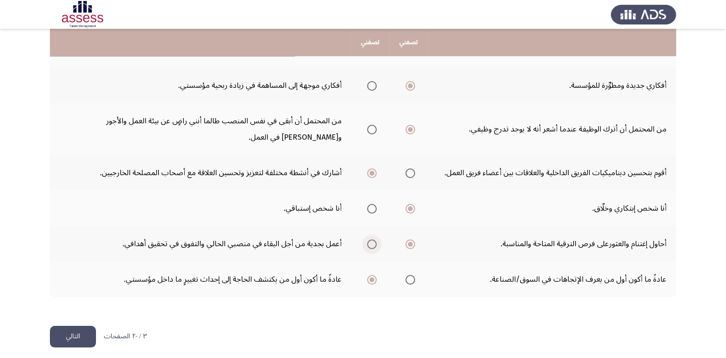
click at [372, 243] on span "Select an option" at bounding box center [372, 245] width 10 height 10
click at [372, 243] on input "Select an option" at bounding box center [372, 245] width 10 height 10
click at [79, 336] on button "التالي" at bounding box center [73, 337] width 46 height 22
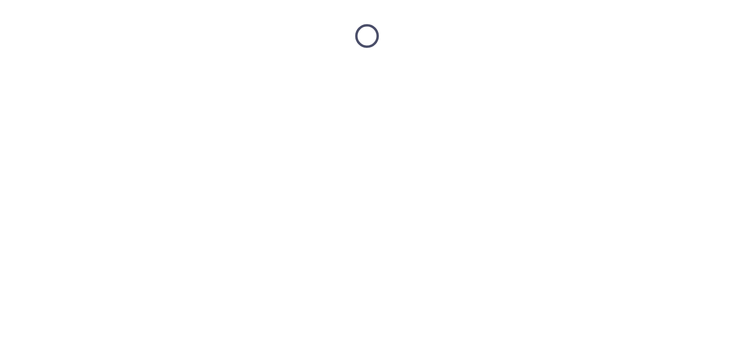
scroll to position [0, 0]
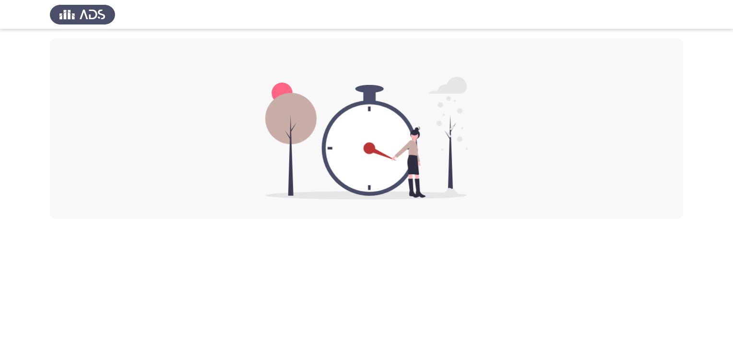
click at [552, 33] on app-default-page at bounding box center [366, 109] width 733 height 219
click at [288, 83] on img at bounding box center [366, 138] width 203 height 123
click at [388, 219] on html at bounding box center [366, 109] width 733 height 219
click at [298, 82] on img at bounding box center [366, 138] width 203 height 123
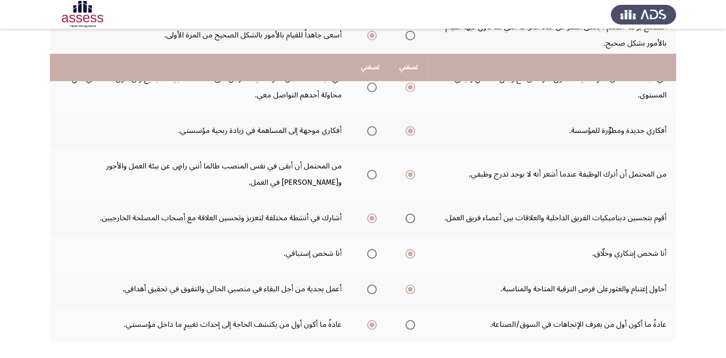
scroll to position [339, 0]
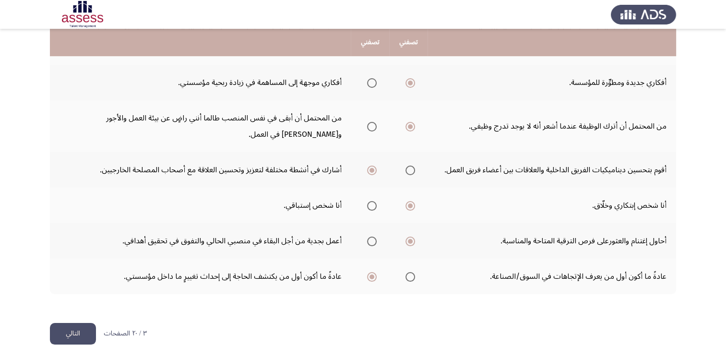
click at [68, 327] on button "التالي" at bounding box center [73, 334] width 46 height 22
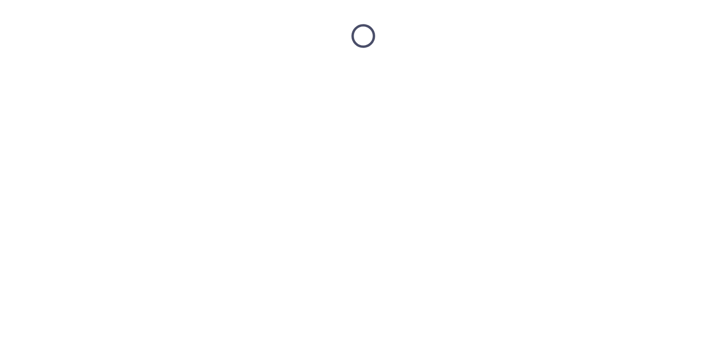
scroll to position [0, 0]
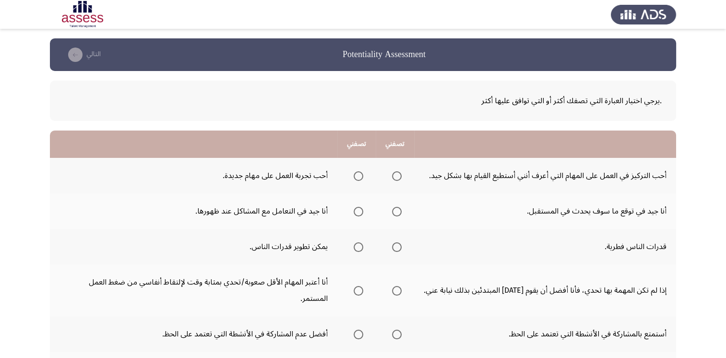
click at [359, 178] on span "Select an option" at bounding box center [359, 176] width 10 height 10
click at [359, 178] on input "Select an option" at bounding box center [359, 176] width 10 height 10
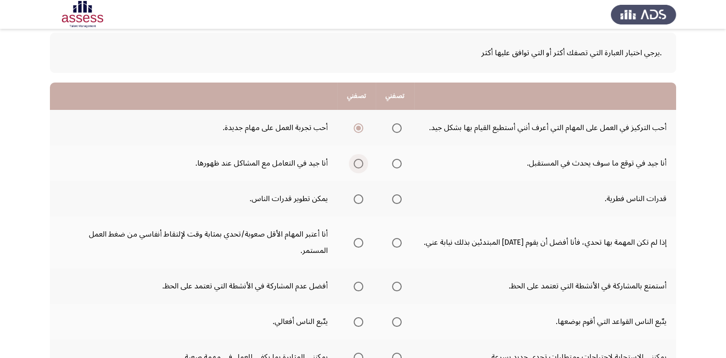
click at [359, 162] on span "Select an option" at bounding box center [359, 164] width 10 height 10
click at [359, 162] on input "Select an option" at bounding box center [359, 164] width 10 height 10
click at [360, 196] on span "Select an option" at bounding box center [359, 199] width 10 height 10
click at [360, 196] on input "Select an option" at bounding box center [359, 199] width 10 height 10
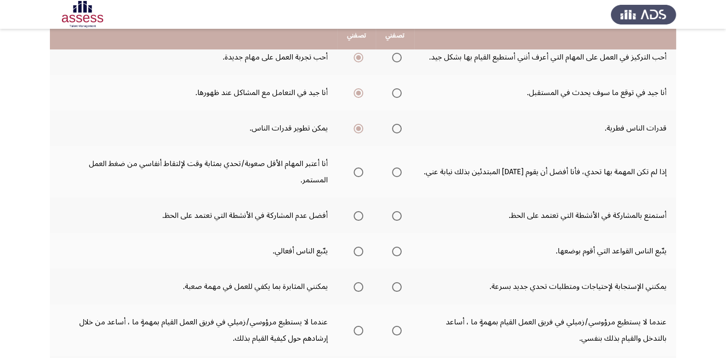
scroll to position [96, 0]
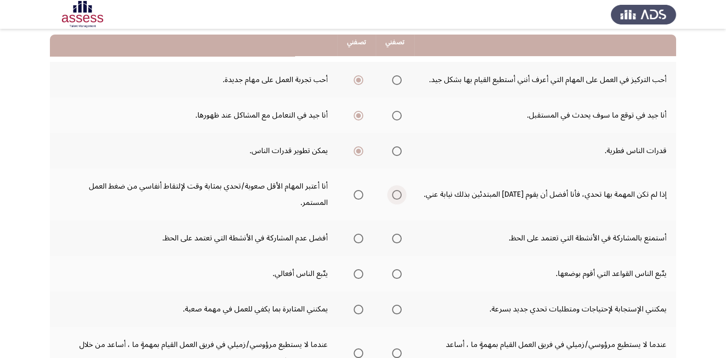
click at [399, 190] on span "Select an option" at bounding box center [397, 195] width 10 height 10
click at [399, 190] on input "Select an option" at bounding box center [397, 195] width 10 height 10
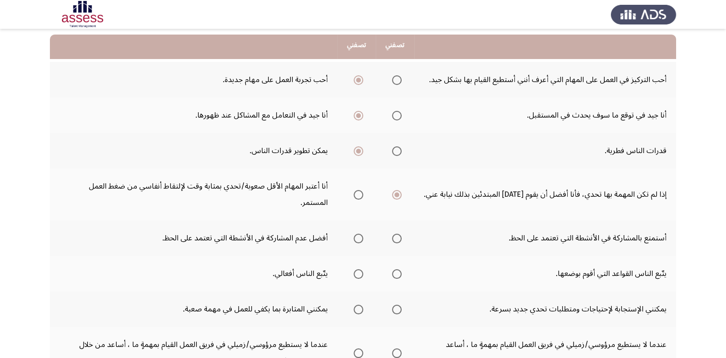
scroll to position [144, 0]
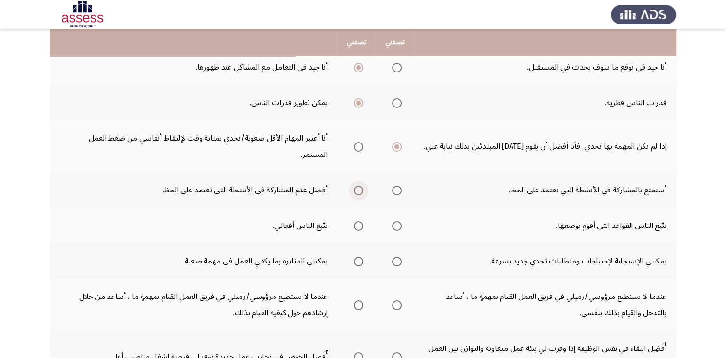
click at [361, 186] on span "Select an option" at bounding box center [359, 191] width 10 height 10
click at [361, 186] on input "Select an option" at bounding box center [359, 191] width 10 height 10
click at [396, 221] on span "Select an option" at bounding box center [397, 226] width 10 height 10
click at [396, 221] on input "Select an option" at bounding box center [397, 226] width 10 height 10
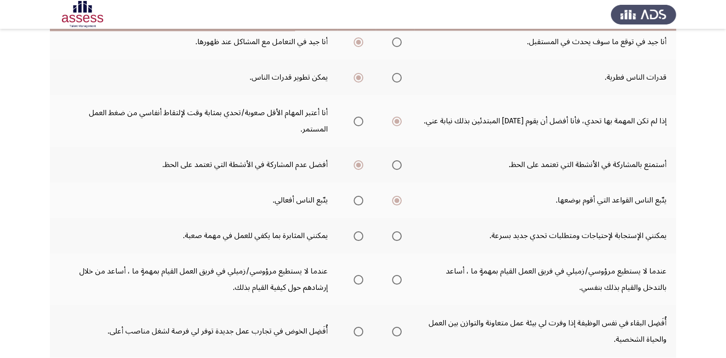
scroll to position [192, 0]
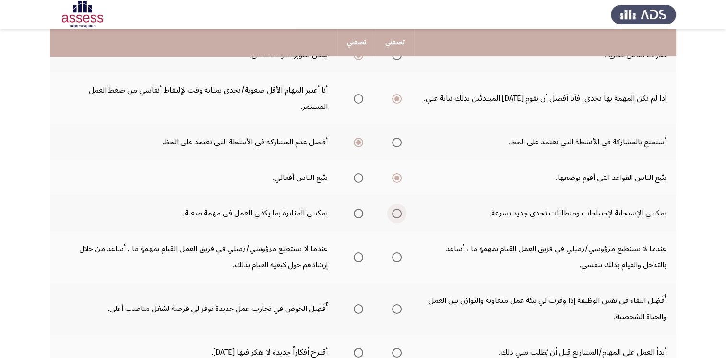
click at [397, 209] on span "Select an option" at bounding box center [397, 214] width 10 height 10
click at [397, 209] on input "Select an option" at bounding box center [397, 214] width 10 height 10
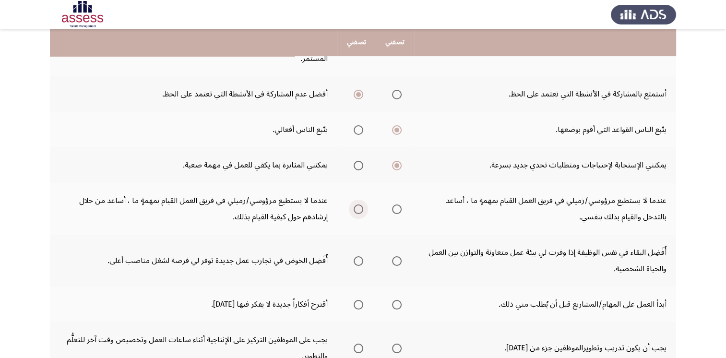
click at [359, 204] on span "Select an option" at bounding box center [359, 209] width 10 height 10
click at [359, 204] on input "Select an option" at bounding box center [359, 209] width 10 height 10
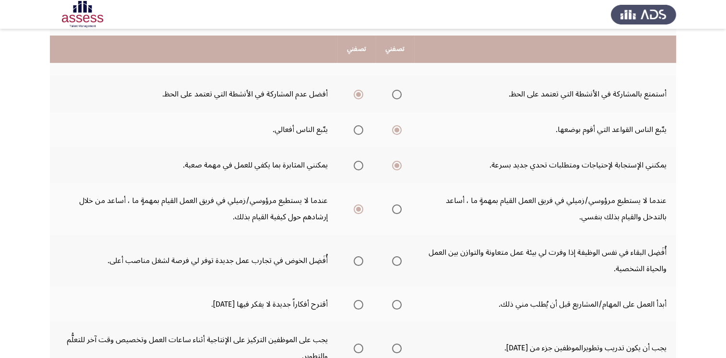
scroll to position [288, 0]
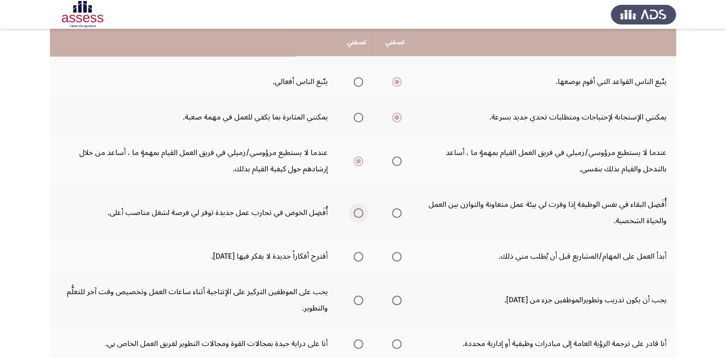
click at [357, 208] on span "Select an option" at bounding box center [359, 213] width 10 height 10
click at [357, 208] on input "Select an option" at bounding box center [359, 213] width 10 height 10
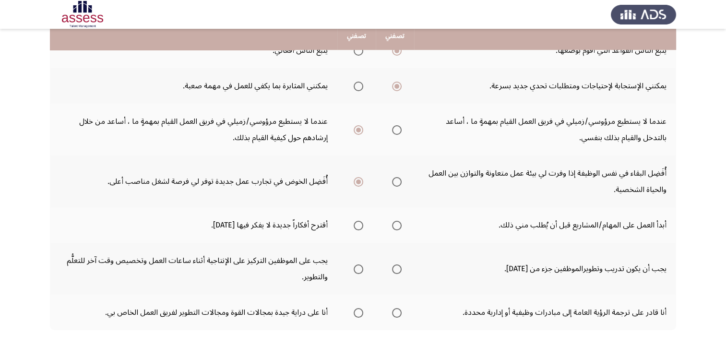
scroll to position [336, 0]
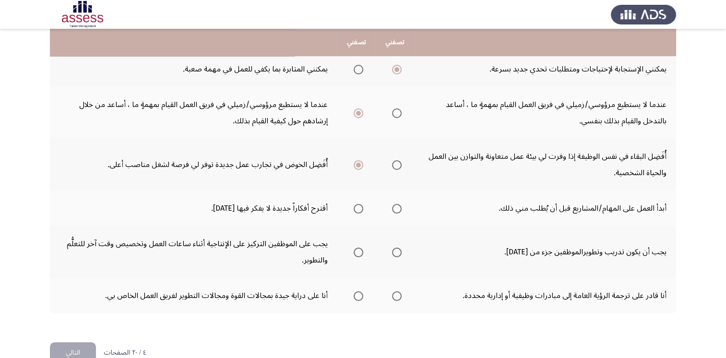
click at [397, 204] on span "Select an option" at bounding box center [397, 209] width 10 height 10
click at [397, 204] on input "Select an option" at bounding box center [397, 209] width 10 height 10
click at [359, 204] on span "Select an option" at bounding box center [359, 209] width 10 height 10
click at [359, 204] on input "Select an option" at bounding box center [359, 209] width 10 height 10
click at [360, 248] on span "Select an option" at bounding box center [359, 253] width 10 height 10
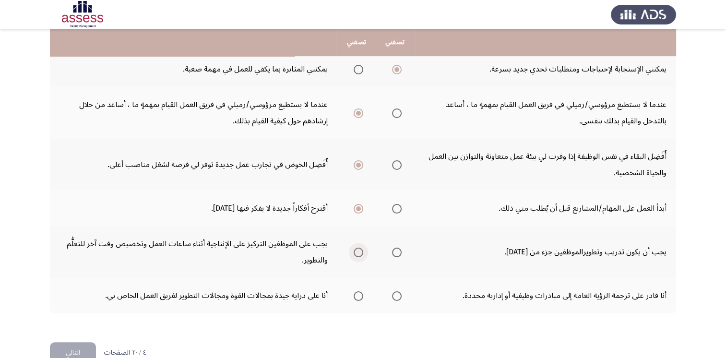
click at [360, 248] on input "Select an option" at bounding box center [359, 253] width 10 height 10
click at [361, 291] on span "Select an option" at bounding box center [359, 296] width 10 height 10
click at [361, 291] on input "Select an option" at bounding box center [359, 296] width 10 height 10
click at [397, 248] on span "Select an option" at bounding box center [397, 253] width 10 height 10
click at [397, 248] on input "Select an option" at bounding box center [397, 253] width 10 height 10
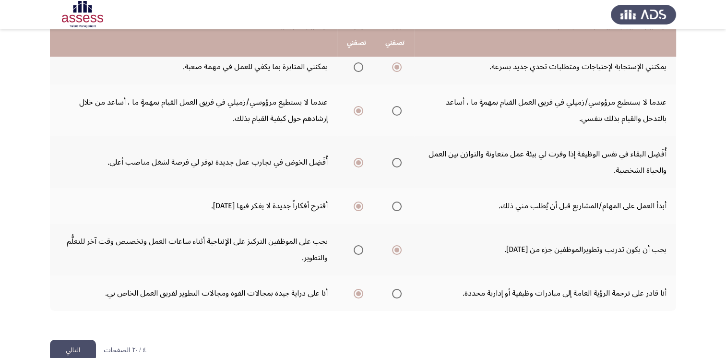
scroll to position [339, 0]
click at [74, 339] on button "التالي" at bounding box center [73, 350] width 46 height 22
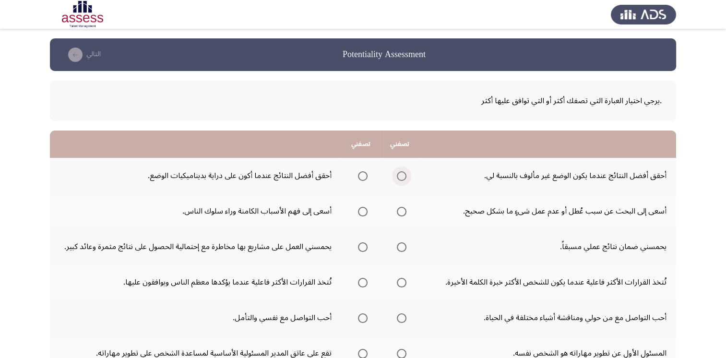
click at [403, 176] on span "Select an option" at bounding box center [402, 176] width 10 height 10
click at [403, 176] on input "Select an option" at bounding box center [402, 176] width 10 height 10
click at [359, 176] on span "Select an option" at bounding box center [363, 176] width 10 height 10
click at [359, 176] on input "Select an option" at bounding box center [363, 176] width 10 height 10
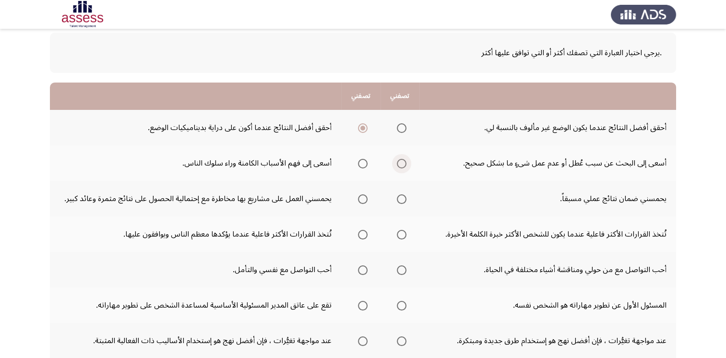
click at [405, 165] on span "Select an option" at bounding box center [402, 164] width 10 height 10
click at [405, 165] on input "Select an option" at bounding box center [402, 164] width 10 height 10
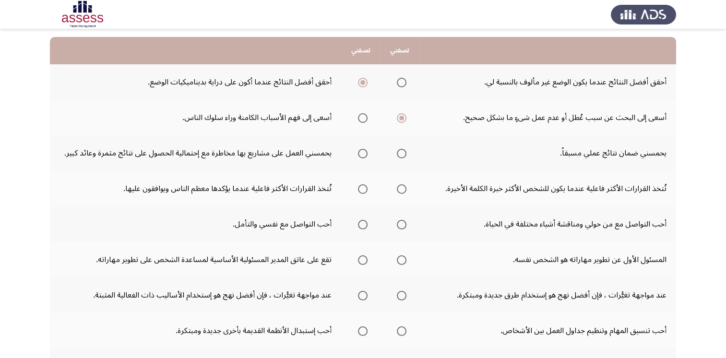
scroll to position [96, 0]
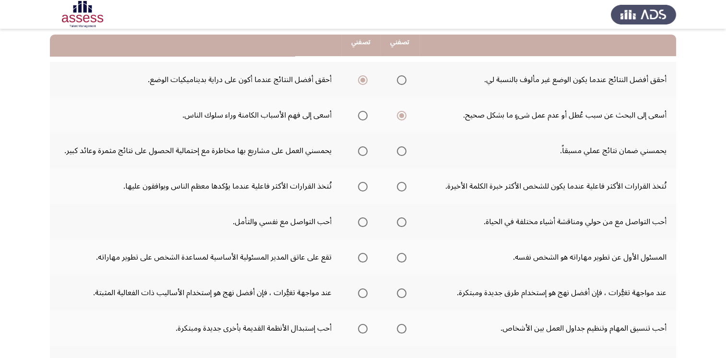
click at [361, 153] on span "Select an option" at bounding box center [363, 151] width 10 height 10
click at [361, 153] on input "Select an option" at bounding box center [363, 151] width 10 height 10
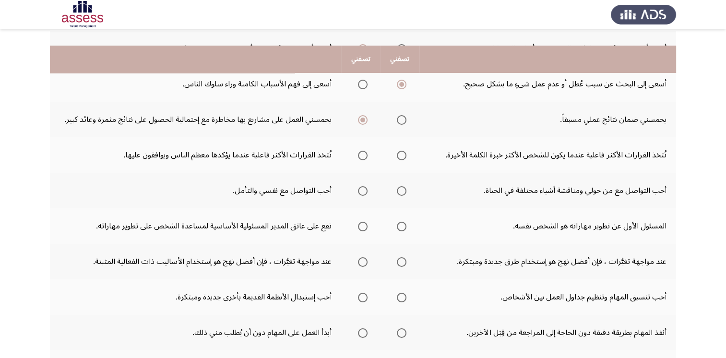
scroll to position [144, 0]
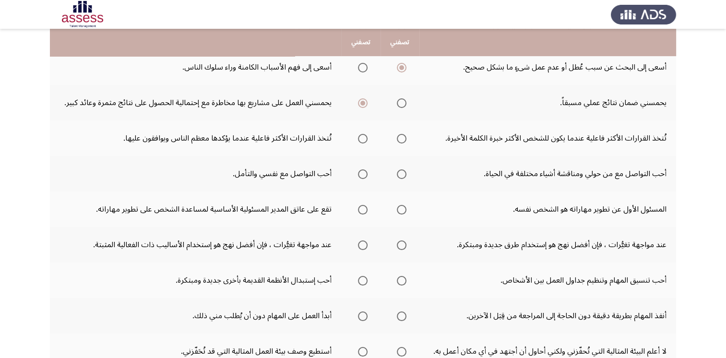
click at [403, 139] on span "Select an option" at bounding box center [402, 139] width 10 height 10
click at [403, 139] on input "Select an option" at bounding box center [402, 139] width 10 height 10
click at [401, 174] on span "Select an option" at bounding box center [402, 174] width 10 height 10
click at [401, 174] on input "Select an option" at bounding box center [402, 174] width 10 height 10
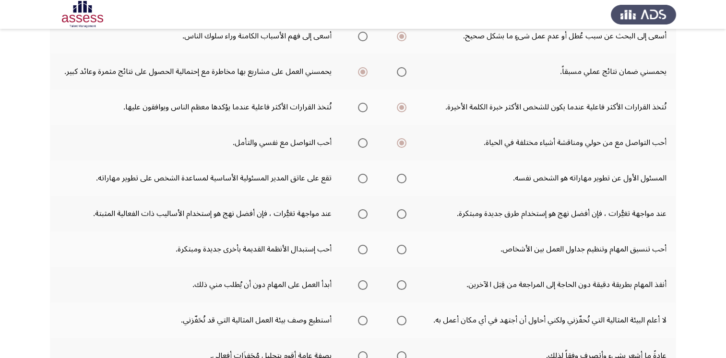
scroll to position [192, 0]
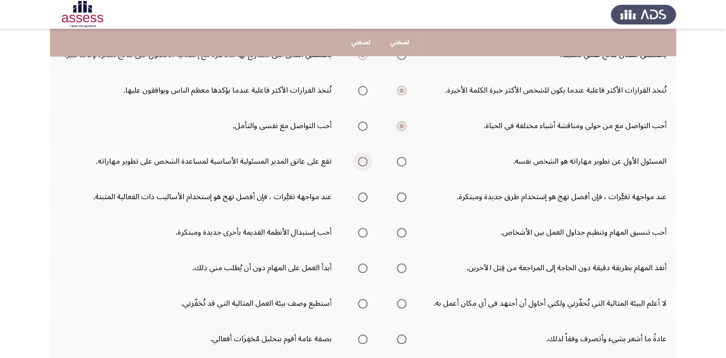
click at [365, 161] on span "Select an option" at bounding box center [363, 162] width 10 height 10
click at [365, 161] on input "Select an option" at bounding box center [363, 162] width 10 height 10
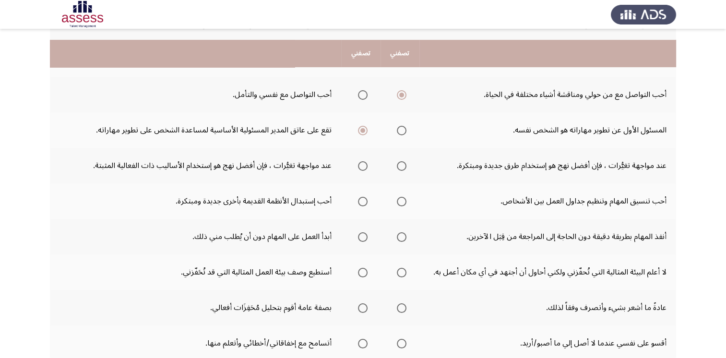
scroll to position [240, 0]
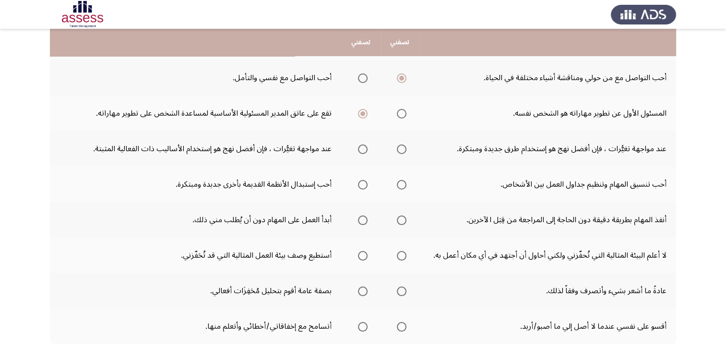
click at [403, 149] on span "Select an option" at bounding box center [402, 149] width 10 height 10
click at [403, 149] on input "Select an option" at bounding box center [402, 149] width 10 height 10
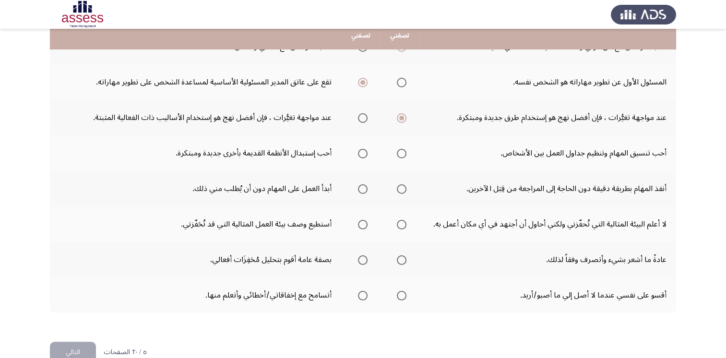
scroll to position [288, 0]
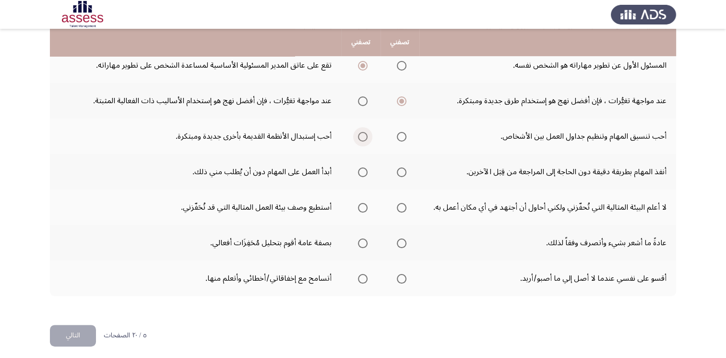
click at [361, 134] on span "Select an option" at bounding box center [363, 137] width 10 height 10
click at [361, 134] on input "Select an option" at bounding box center [363, 137] width 10 height 10
click at [361, 168] on span "Select an option" at bounding box center [363, 173] width 10 height 10
click at [361, 168] on input "Select an option" at bounding box center [363, 173] width 10 height 10
click at [365, 205] on span "Select an option" at bounding box center [363, 208] width 10 height 10
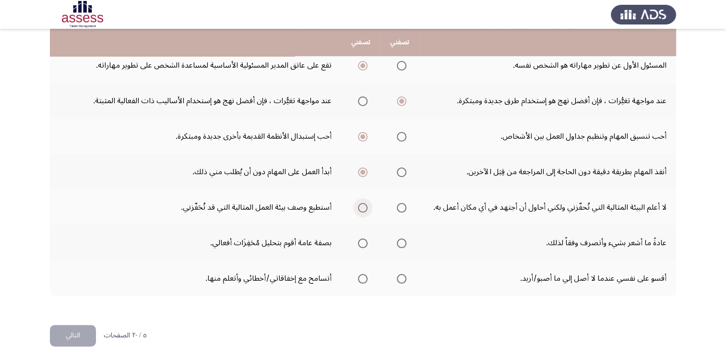
click at [365, 205] on input "Select an option" at bounding box center [363, 208] width 10 height 10
click at [361, 240] on span "Select an option" at bounding box center [363, 244] width 10 height 10
click at [361, 240] on input "Select an option" at bounding box center [363, 244] width 10 height 10
click at [361, 276] on span "Select an option" at bounding box center [363, 279] width 10 height 10
click at [361, 276] on input "Select an option" at bounding box center [363, 279] width 10 height 10
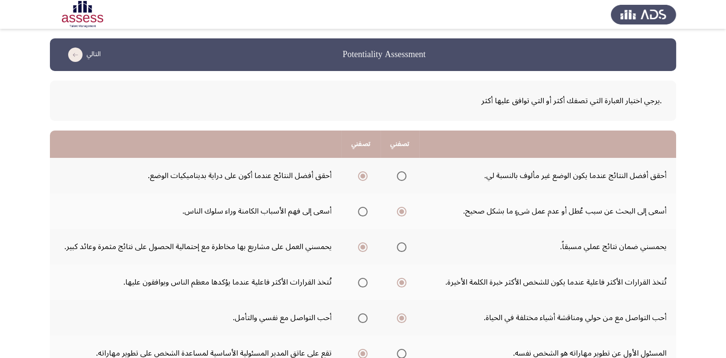
scroll to position [48, 0]
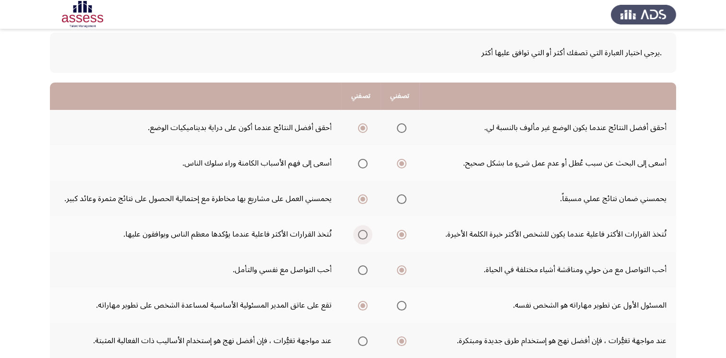
click at [364, 234] on span "Select an option" at bounding box center [363, 235] width 10 height 10
click at [364, 234] on input "Select an option" at bounding box center [363, 235] width 10 height 10
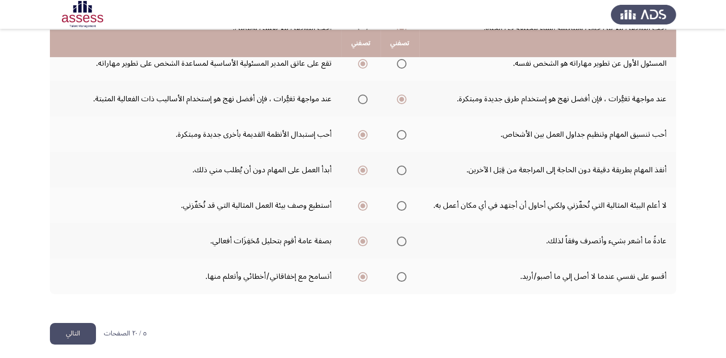
scroll to position [290, 0]
click at [71, 327] on button "التالي" at bounding box center [73, 334] width 46 height 22
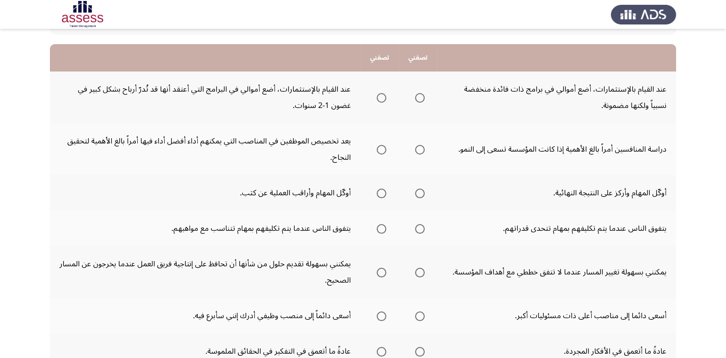
scroll to position [67, 0]
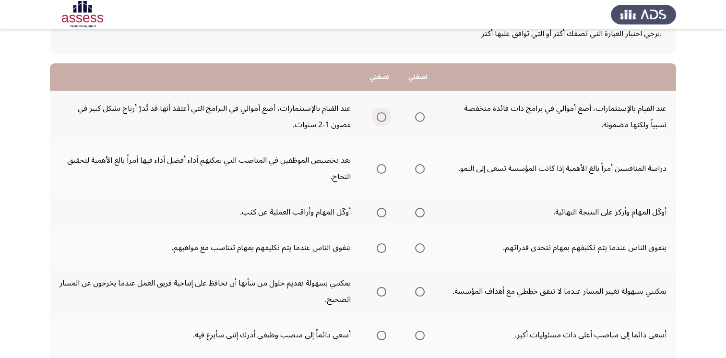
click at [386, 119] on span "Select an option" at bounding box center [382, 117] width 10 height 10
click at [386, 119] on input "Select an option" at bounding box center [382, 117] width 10 height 10
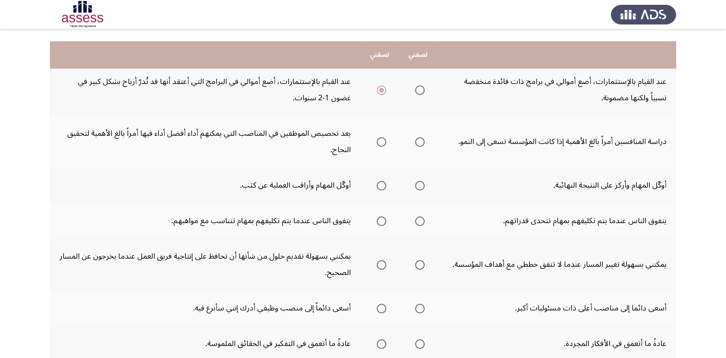
scroll to position [115, 0]
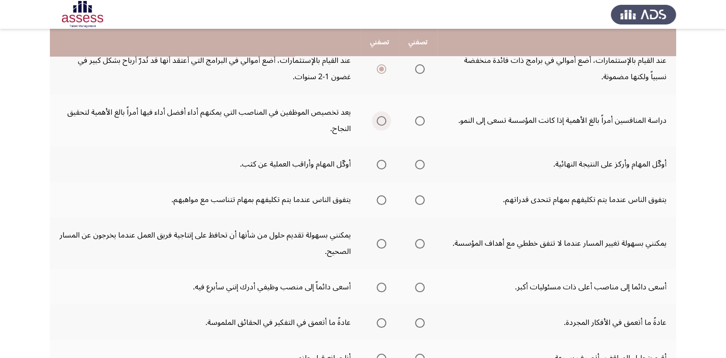
click at [376, 117] on label "Select an option" at bounding box center [379, 121] width 13 height 10
click at [377, 117] on input "Select an option" at bounding box center [382, 121] width 10 height 10
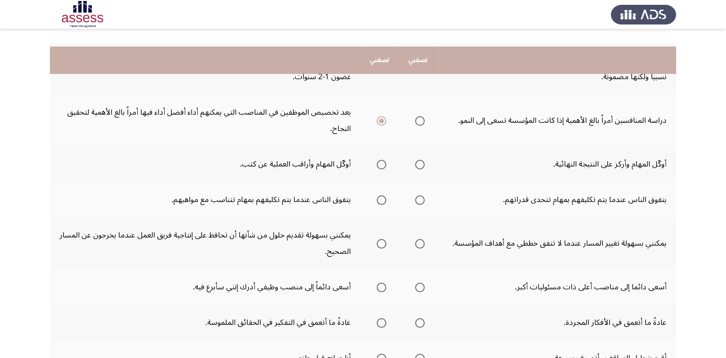
scroll to position [163, 0]
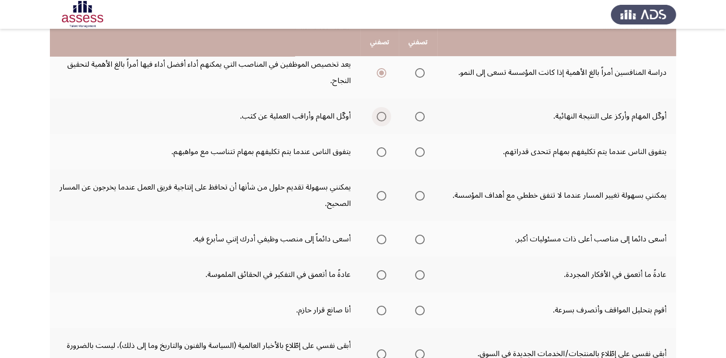
click at [381, 115] on span "Select an option" at bounding box center [382, 117] width 10 height 10
click at [381, 115] on input "Select an option" at bounding box center [382, 117] width 10 height 10
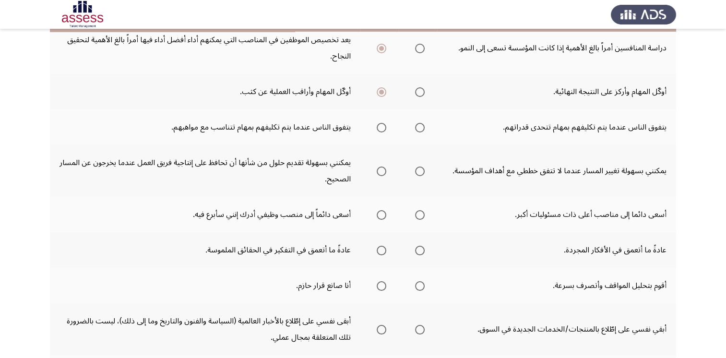
scroll to position [211, 0]
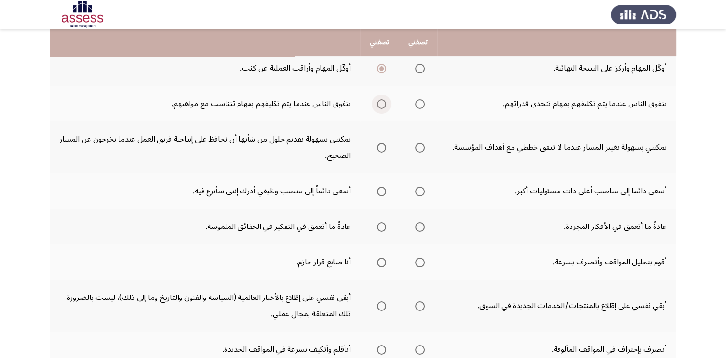
click at [382, 104] on span "Select an option" at bounding box center [382, 104] width 10 height 10
click at [382, 104] on input "Select an option" at bounding box center [382, 104] width 10 height 10
click at [386, 146] on span "Select an option" at bounding box center [382, 148] width 10 height 10
click at [386, 146] on input "Select an option" at bounding box center [382, 148] width 10 height 10
click at [386, 191] on span "Select an option" at bounding box center [382, 192] width 10 height 10
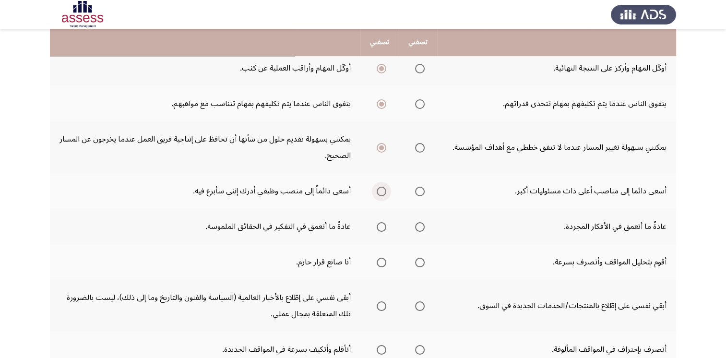
click at [386, 191] on input "Select an option" at bounding box center [382, 192] width 10 height 10
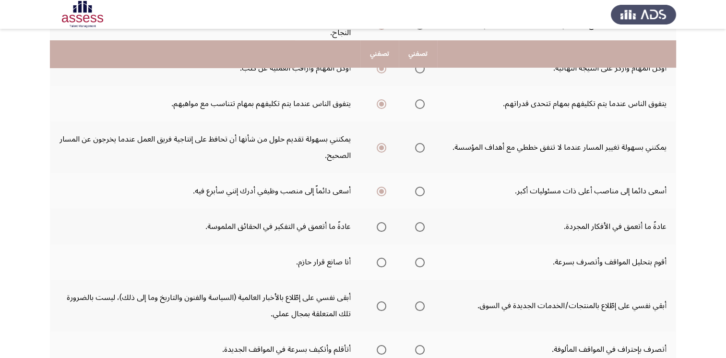
scroll to position [259, 0]
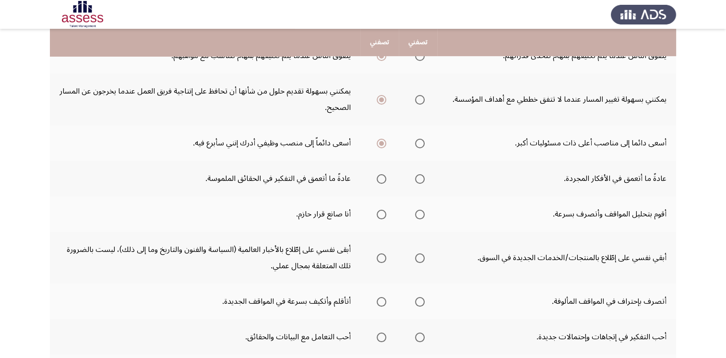
click at [385, 179] on span "Select an option" at bounding box center [382, 179] width 10 height 10
click at [385, 179] on input "Select an option" at bounding box center [382, 179] width 10 height 10
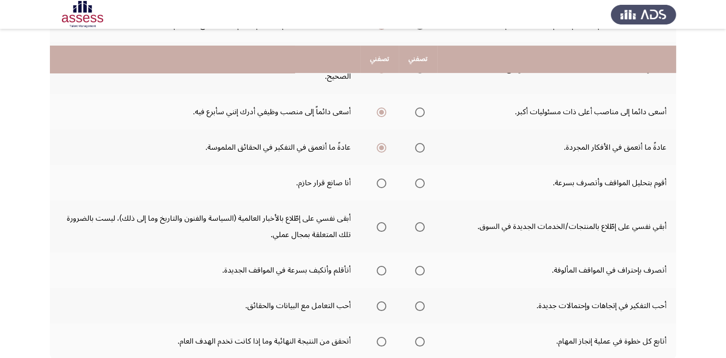
scroll to position [307, 0]
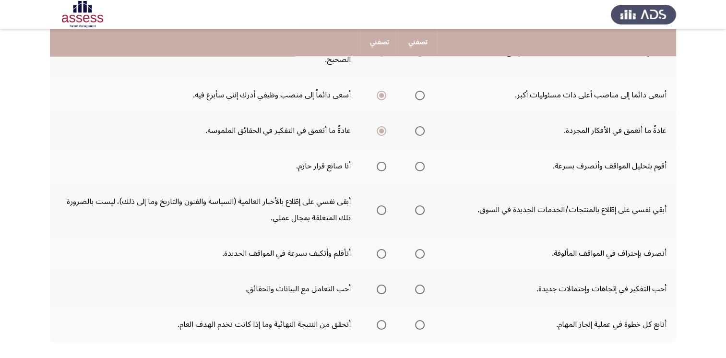
click at [423, 168] on span "Select an option" at bounding box center [420, 167] width 10 height 10
click at [423, 168] on input "Select an option" at bounding box center [420, 167] width 10 height 10
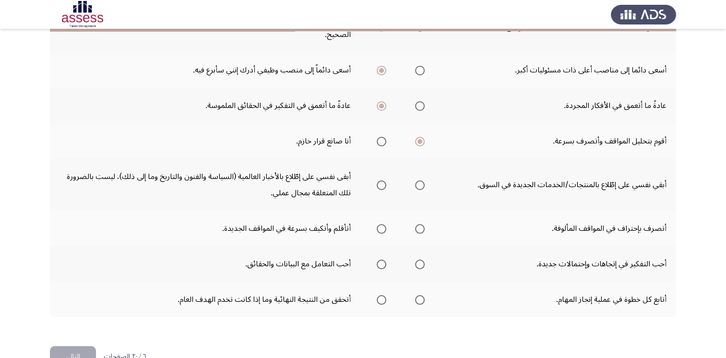
scroll to position [355, 0]
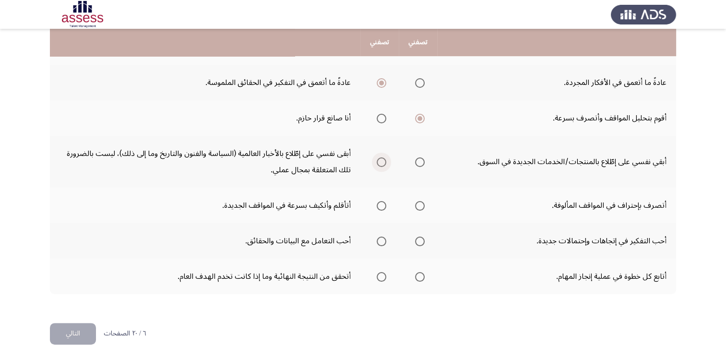
click at [385, 162] on span "Select an option" at bounding box center [382, 162] width 10 height 10
click at [385, 162] on input "Select an option" at bounding box center [382, 162] width 10 height 10
click at [384, 206] on span "Select an option" at bounding box center [382, 206] width 10 height 10
click at [384, 206] on input "Select an option" at bounding box center [382, 206] width 10 height 10
click at [425, 241] on span "Select an option" at bounding box center [420, 242] width 10 height 10
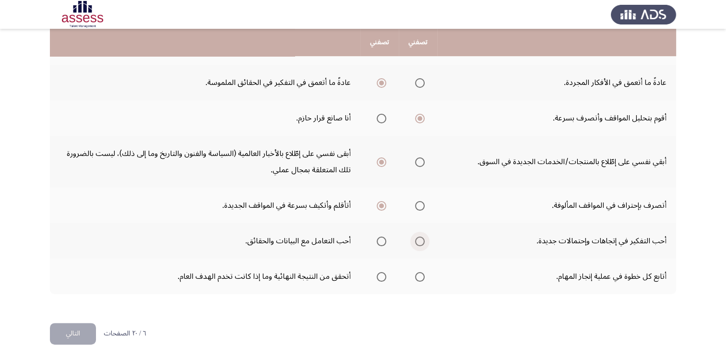
click at [425, 241] on input "Select an option" at bounding box center [420, 242] width 10 height 10
click at [420, 272] on span "Select an option" at bounding box center [420, 277] width 10 height 10
click at [420, 272] on input "Select an option" at bounding box center [420, 277] width 10 height 10
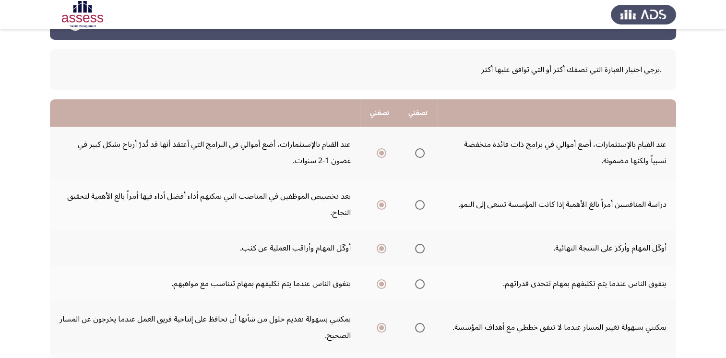
scroll to position [48, 0]
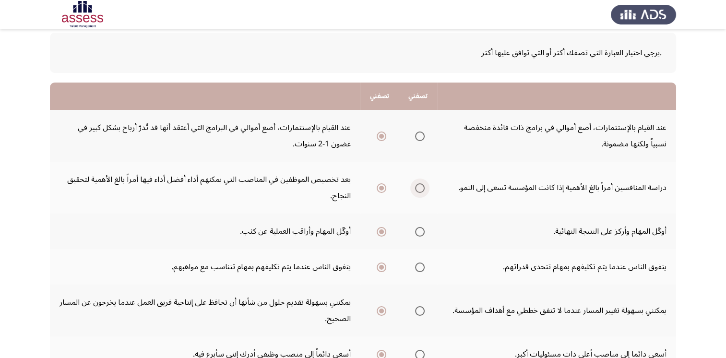
click at [423, 189] on span "Select an option" at bounding box center [420, 188] width 10 height 10
click at [423, 189] on input "Select an option" at bounding box center [420, 188] width 10 height 10
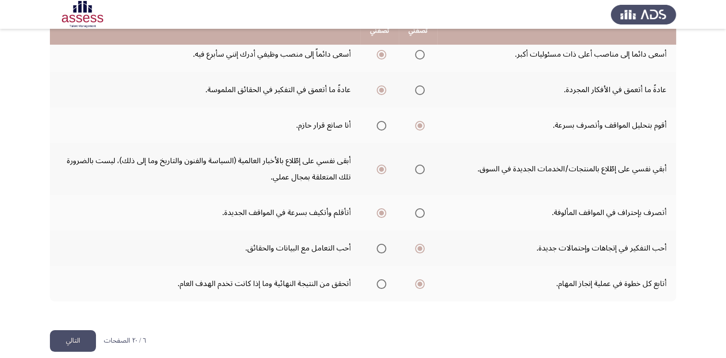
scroll to position [355, 0]
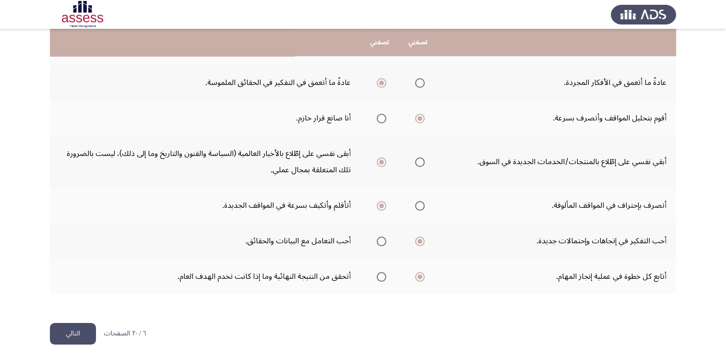
click at [69, 331] on button "التالي" at bounding box center [73, 334] width 46 height 22
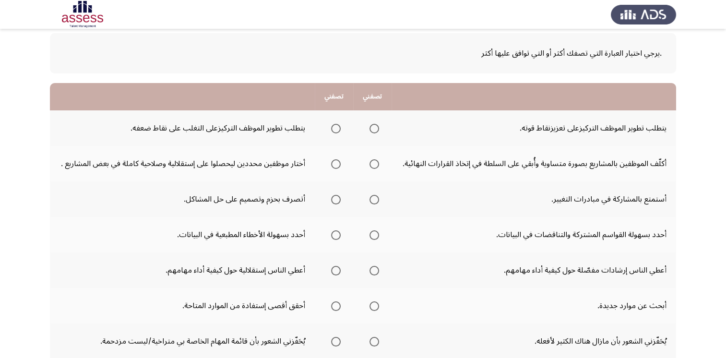
scroll to position [48, 0]
click at [337, 129] on span "Select an option" at bounding box center [336, 128] width 10 height 10
click at [337, 129] on input "Select an option" at bounding box center [336, 128] width 10 height 10
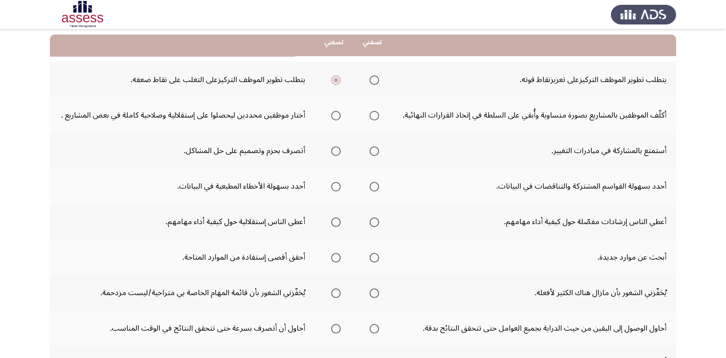
click at [337, 116] on span "Select an option" at bounding box center [336, 116] width 10 height 10
click at [337, 116] on input "Select an option" at bounding box center [336, 116] width 10 height 10
click at [376, 148] on span "Select an option" at bounding box center [375, 151] width 10 height 10
click at [376, 148] on input "Select an option" at bounding box center [375, 151] width 10 height 10
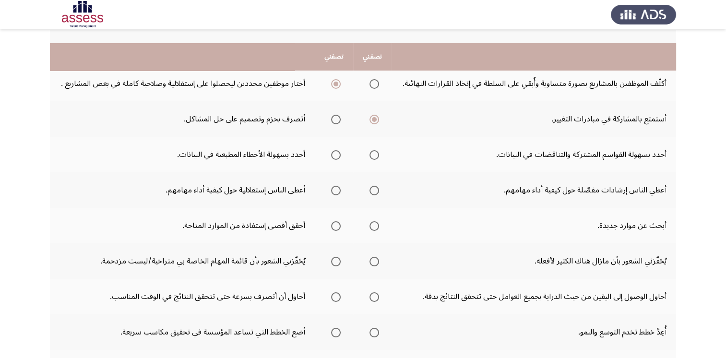
scroll to position [144, 0]
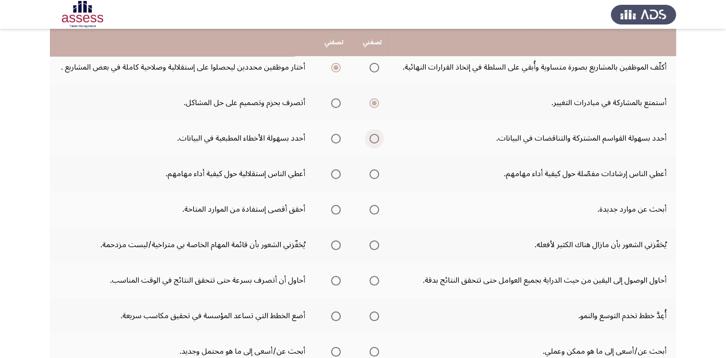
click at [373, 138] on span "Select an option" at bounding box center [375, 139] width 10 height 10
click at [373, 138] on input "Select an option" at bounding box center [375, 139] width 10 height 10
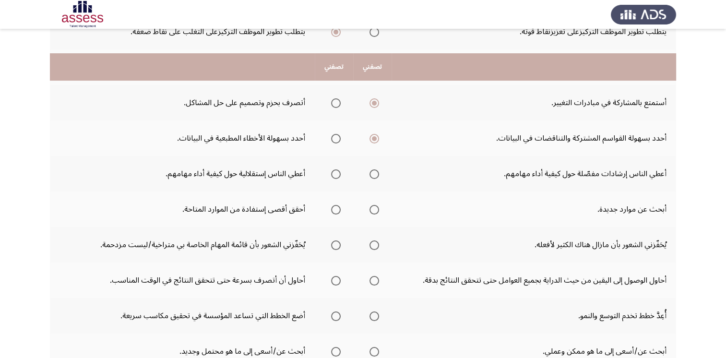
scroll to position [192, 0]
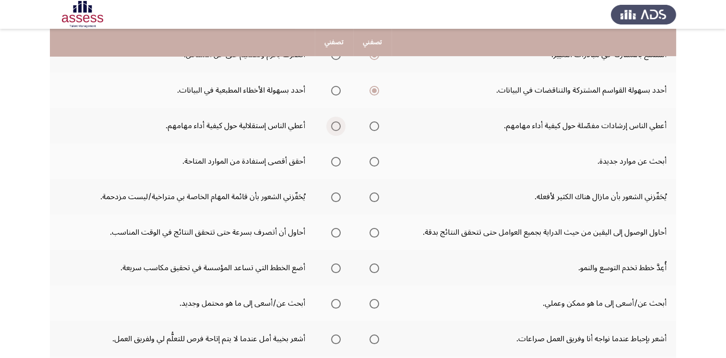
click at [338, 128] on span "Select an option" at bounding box center [336, 126] width 10 height 10
click at [338, 128] on input "Select an option" at bounding box center [336, 126] width 10 height 10
click at [378, 163] on span "Select an option" at bounding box center [375, 162] width 10 height 10
click at [378, 163] on input "Select an option" at bounding box center [375, 162] width 10 height 10
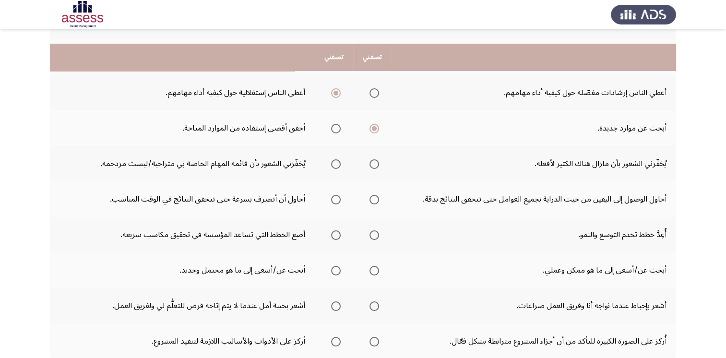
scroll to position [240, 0]
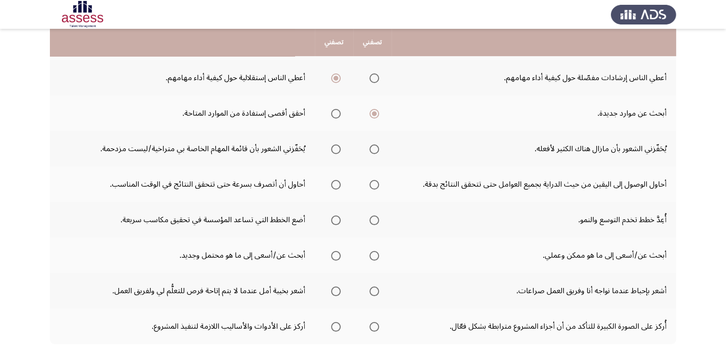
click at [378, 153] on mat-radio-group "Select an option" at bounding box center [372, 149] width 13 height 16
click at [377, 149] on span "Select an option" at bounding box center [375, 149] width 10 height 10
click at [377, 149] on input "Select an option" at bounding box center [375, 149] width 10 height 10
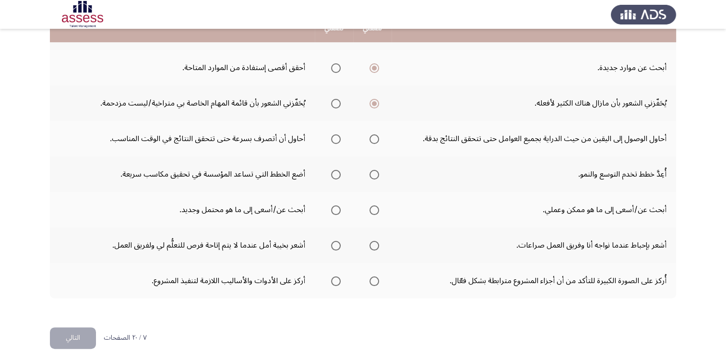
scroll to position [288, 0]
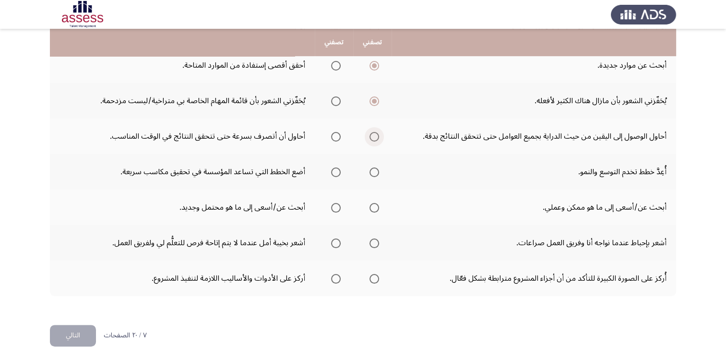
click at [376, 138] on span "Select an option" at bounding box center [375, 137] width 10 height 10
click at [376, 138] on input "Select an option" at bounding box center [375, 137] width 10 height 10
click at [376, 168] on span "Select an option" at bounding box center [375, 173] width 10 height 10
click at [376, 168] on input "Select an option" at bounding box center [375, 173] width 10 height 10
click at [378, 204] on span "Select an option" at bounding box center [375, 208] width 10 height 10
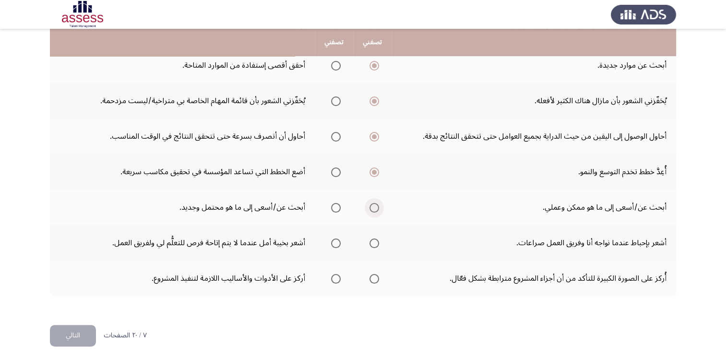
click at [378, 204] on input "Select an option" at bounding box center [375, 208] width 10 height 10
click at [336, 209] on span "Select an option" at bounding box center [336, 208] width 10 height 10
click at [336, 209] on input "Select an option" at bounding box center [336, 208] width 10 height 10
click at [377, 242] on span "Select an option" at bounding box center [375, 244] width 10 height 10
click at [377, 242] on input "Select an option" at bounding box center [375, 244] width 10 height 10
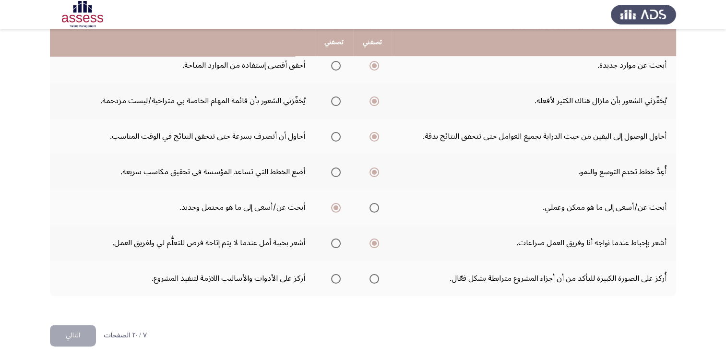
click at [332, 279] on label "Select an option" at bounding box center [333, 279] width 13 height 10
click at [332, 279] on input "Select an option" at bounding box center [336, 279] width 10 height 10
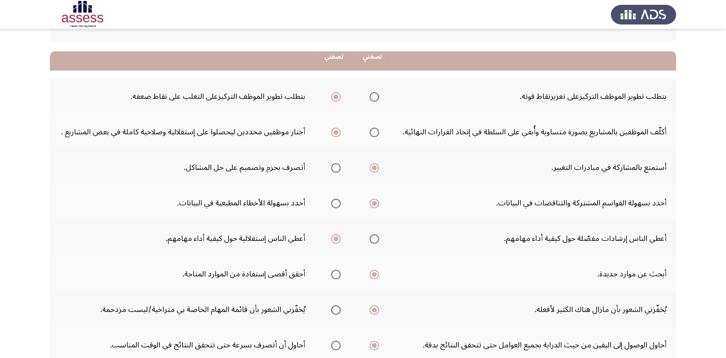
scroll to position [96, 0]
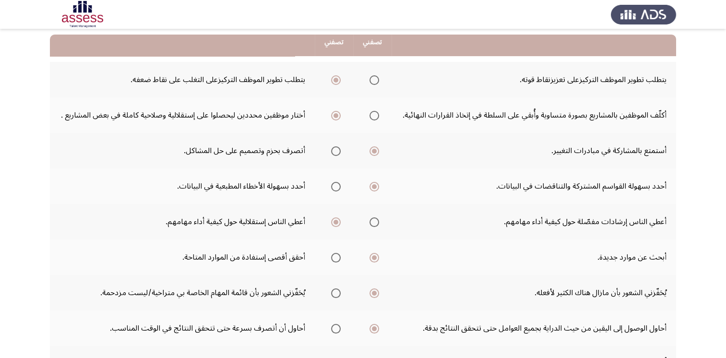
click at [339, 151] on span "Select an option" at bounding box center [336, 151] width 10 height 10
click at [339, 151] on input "Select an option" at bounding box center [336, 151] width 10 height 10
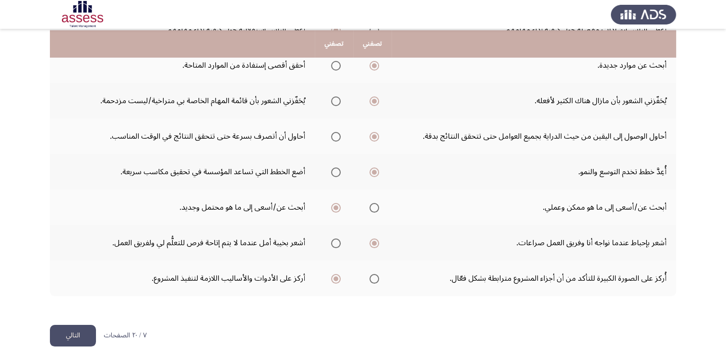
scroll to position [290, 0]
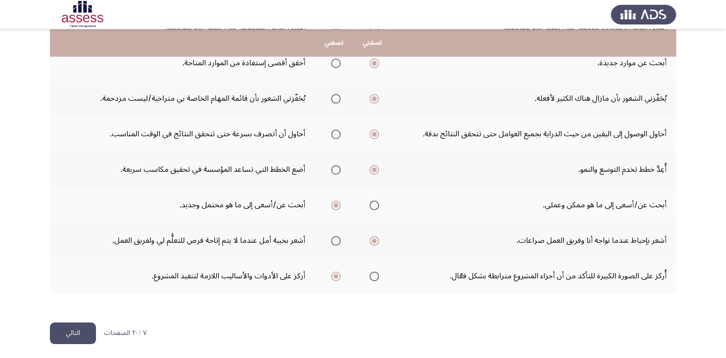
click at [83, 331] on button "التالي" at bounding box center [73, 334] width 46 height 22
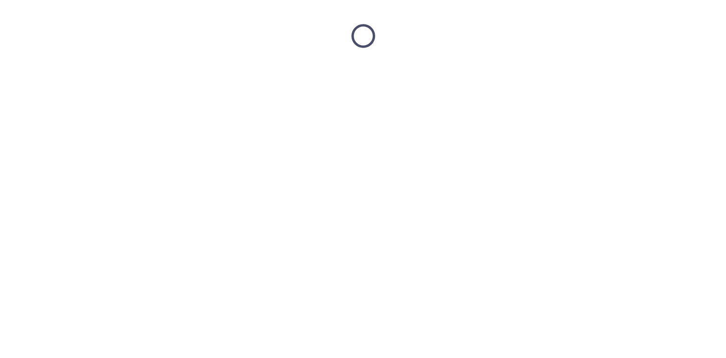
scroll to position [0, 0]
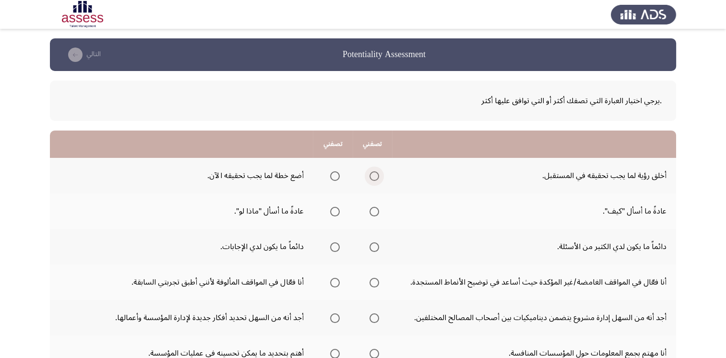
click at [374, 176] on span "Select an option" at bounding box center [374, 176] width 0 height 0
click at [374, 175] on input "Select an option" at bounding box center [375, 176] width 10 height 10
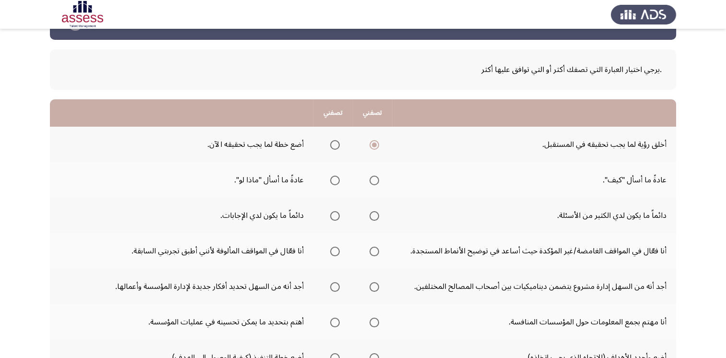
scroll to position [48, 0]
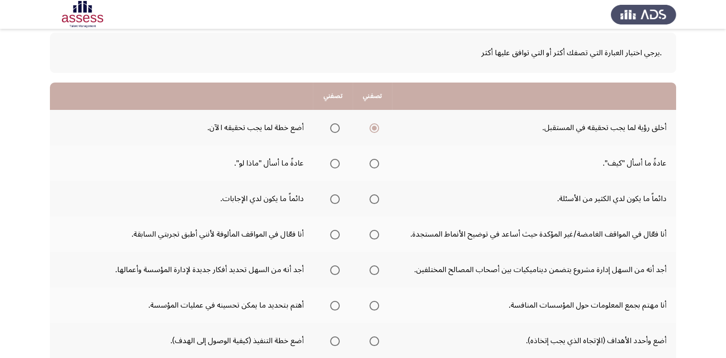
click at [376, 164] on span "Select an option" at bounding box center [375, 164] width 10 height 10
click at [376, 164] on input "Select an option" at bounding box center [375, 164] width 10 height 10
click at [335, 165] on span "Select an option" at bounding box center [335, 164] width 10 height 10
click at [335, 165] on input "Select an option" at bounding box center [335, 164] width 10 height 10
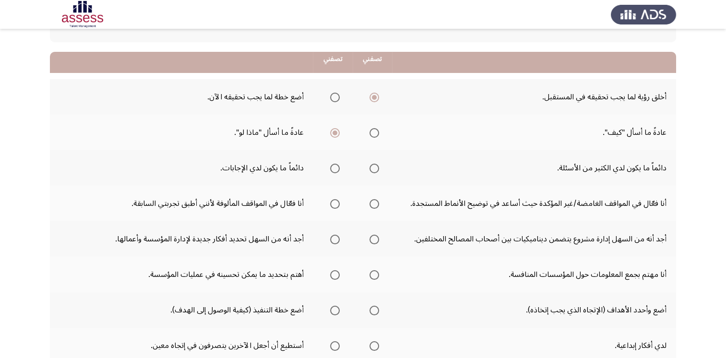
scroll to position [96, 0]
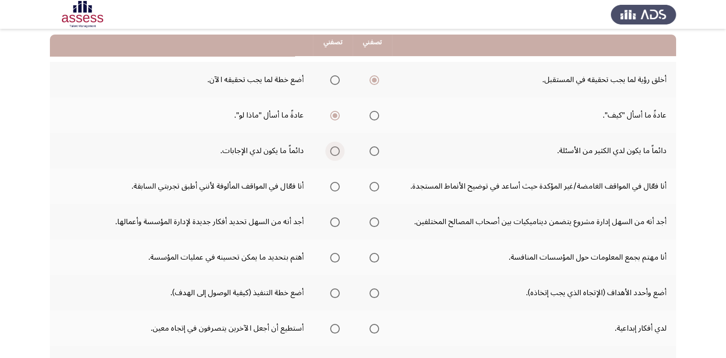
click at [332, 153] on span "Select an option" at bounding box center [335, 151] width 10 height 10
click at [332, 153] on input "Select an option" at bounding box center [335, 151] width 10 height 10
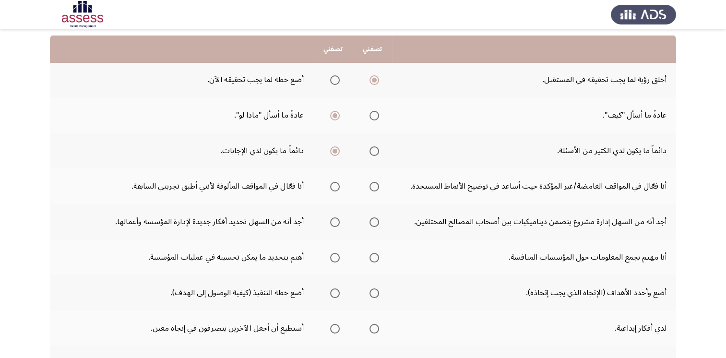
scroll to position [144, 0]
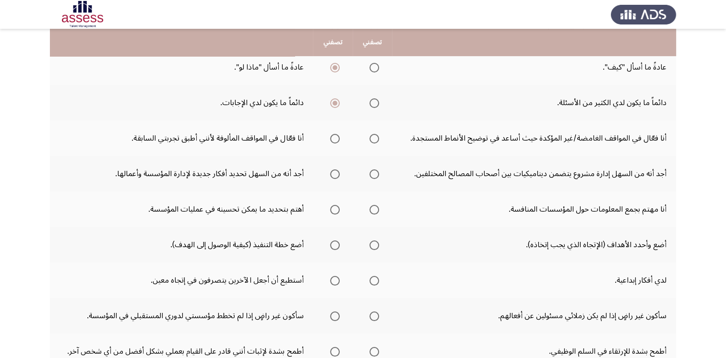
click at [372, 139] on span "Select an option" at bounding box center [375, 139] width 10 height 10
click at [372, 139] on input "Select an option" at bounding box center [375, 139] width 10 height 10
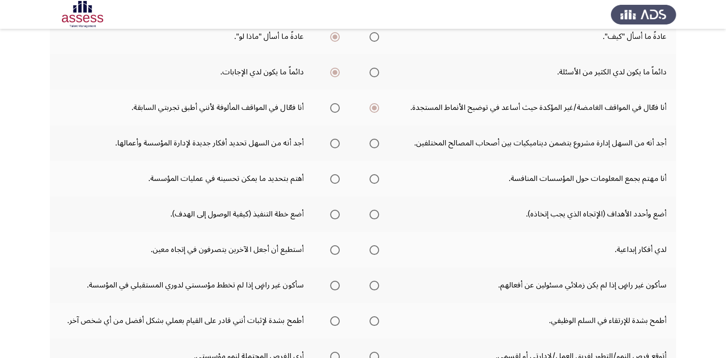
scroll to position [192, 0]
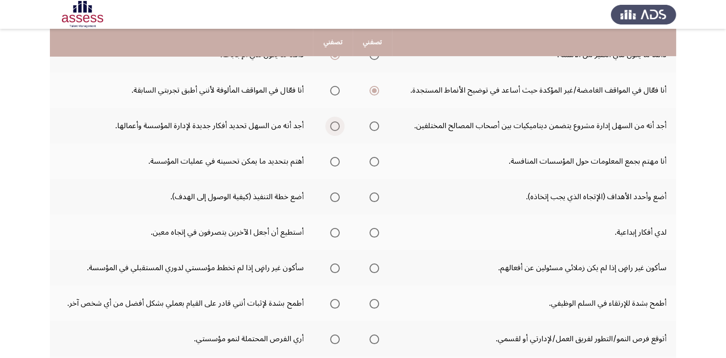
click at [336, 125] on span "Select an option" at bounding box center [335, 126] width 10 height 10
click at [336, 125] on input "Select an option" at bounding box center [335, 126] width 10 height 10
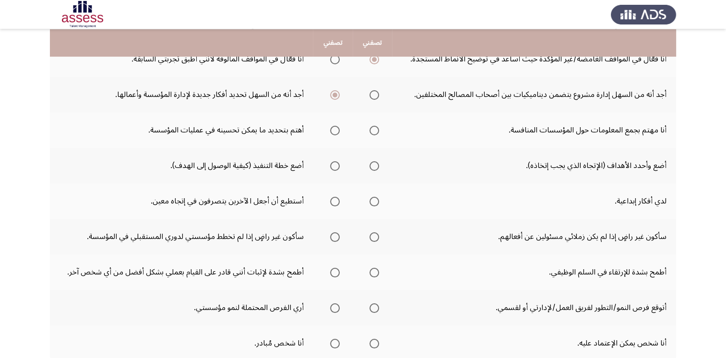
scroll to position [240, 0]
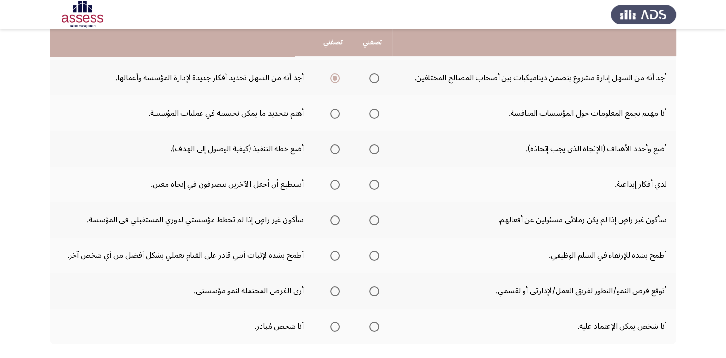
click at [332, 114] on span "Select an option" at bounding box center [335, 114] width 10 height 10
click at [332, 114] on input "Select an option" at bounding box center [335, 114] width 10 height 10
click at [373, 150] on span "Select an option" at bounding box center [375, 149] width 10 height 10
click at [373, 150] on input "Select an option" at bounding box center [375, 149] width 10 height 10
click at [375, 182] on span "Select an option" at bounding box center [375, 185] width 10 height 10
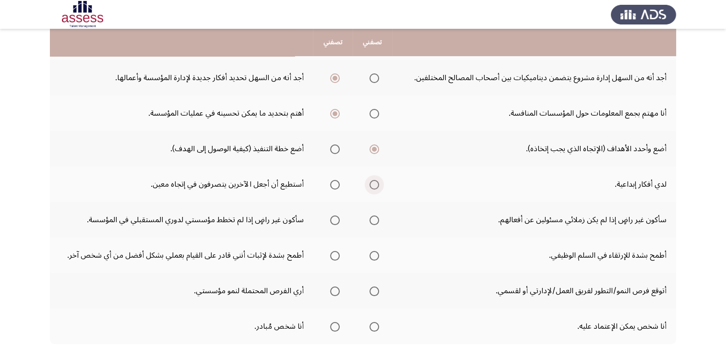
click at [375, 182] on input "Select an option" at bounding box center [375, 185] width 10 height 10
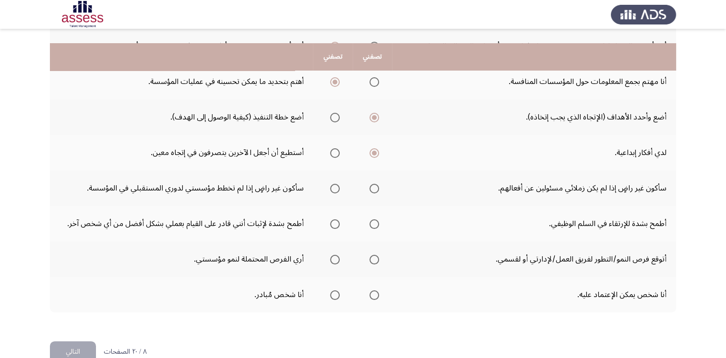
scroll to position [288, 0]
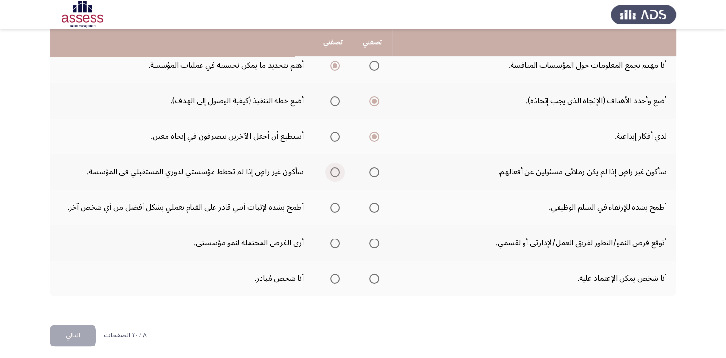
click at [333, 170] on span "Select an option" at bounding box center [335, 173] width 10 height 10
click at [333, 170] on input "Select an option" at bounding box center [335, 173] width 10 height 10
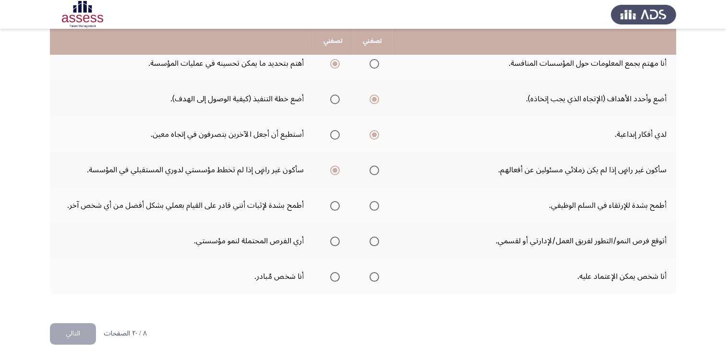
scroll to position [290, 0]
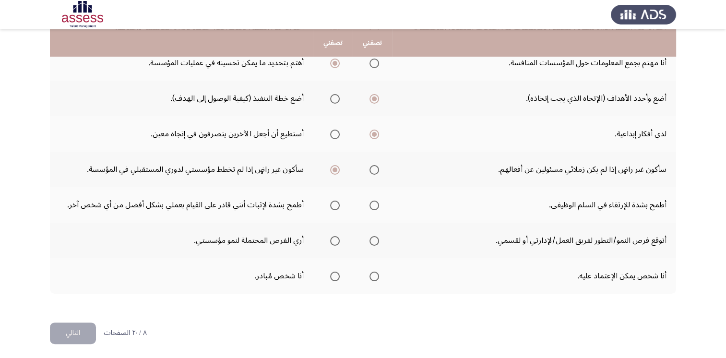
click at [372, 203] on span "Select an option" at bounding box center [375, 206] width 10 height 10
click at [372, 203] on input "Select an option" at bounding box center [375, 206] width 10 height 10
drag, startPoint x: 332, startPoint y: 236, endPoint x: 338, endPoint y: 236, distance: 5.8
click at [338, 236] on span "Select an option" at bounding box center [335, 241] width 10 height 10
click at [338, 236] on input "Select an option" at bounding box center [335, 241] width 10 height 10
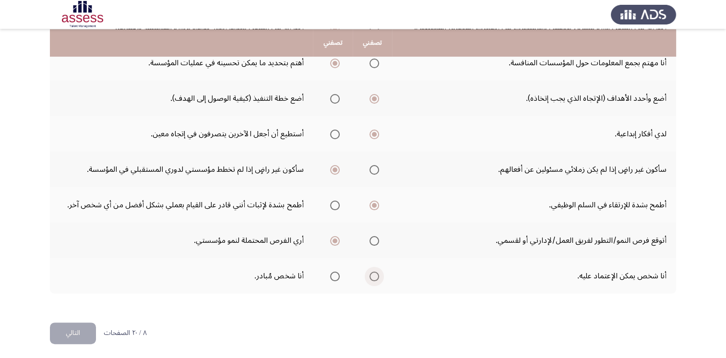
click at [374, 272] on span "Select an option" at bounding box center [375, 277] width 10 height 10
click at [374, 272] on input "Select an option" at bounding box center [375, 277] width 10 height 10
click at [338, 204] on span "Select an option" at bounding box center [335, 206] width 10 height 10
click at [338, 204] on input "Select an option" at bounding box center [335, 206] width 10 height 10
click at [77, 327] on button "التالي" at bounding box center [73, 334] width 46 height 22
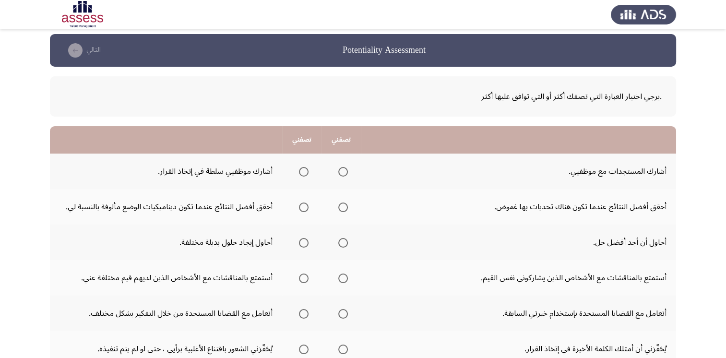
scroll to position [0, 0]
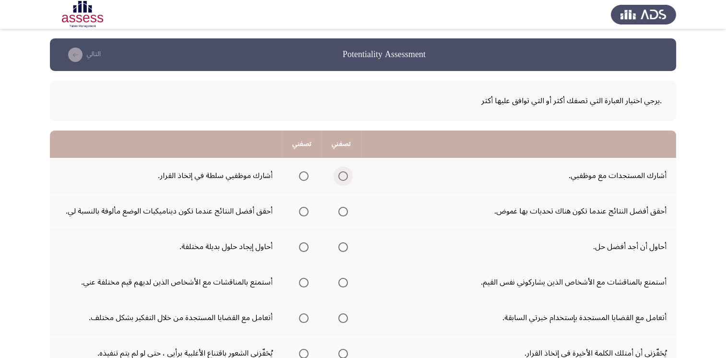
click at [344, 176] on span "Select an option" at bounding box center [343, 176] width 10 height 10
click at [344, 176] on input "Select an option" at bounding box center [343, 176] width 10 height 10
click at [346, 209] on span "Select an option" at bounding box center [343, 212] width 10 height 10
click at [346, 209] on input "Select an option" at bounding box center [343, 212] width 10 height 10
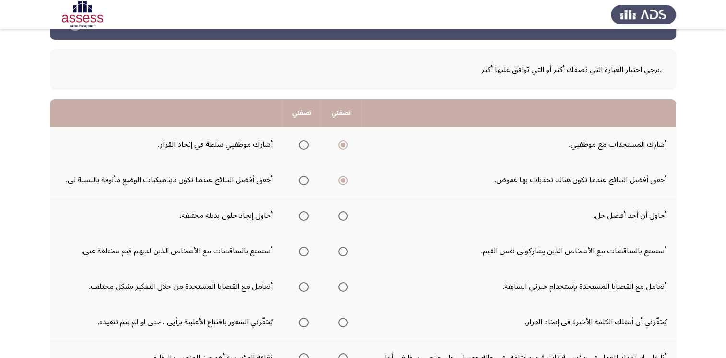
scroll to position [48, 0]
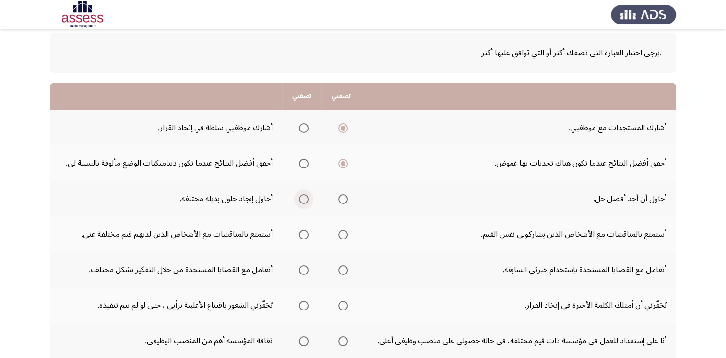
click at [306, 196] on span "Select an option" at bounding box center [304, 199] width 10 height 10
click at [306, 196] on input "Select an option" at bounding box center [304, 199] width 10 height 10
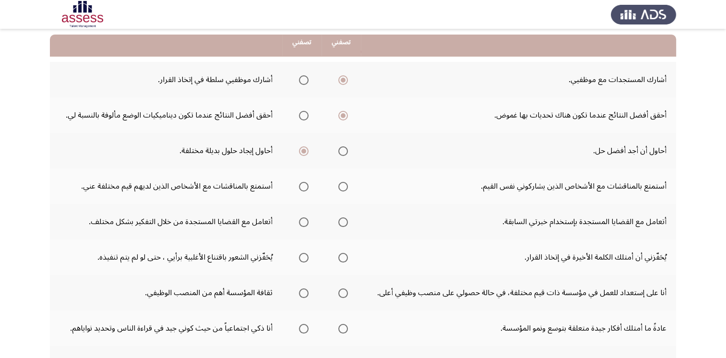
click at [306, 186] on span "Select an option" at bounding box center [304, 187] width 10 height 10
click at [306, 186] on input "Select an option" at bounding box center [304, 187] width 10 height 10
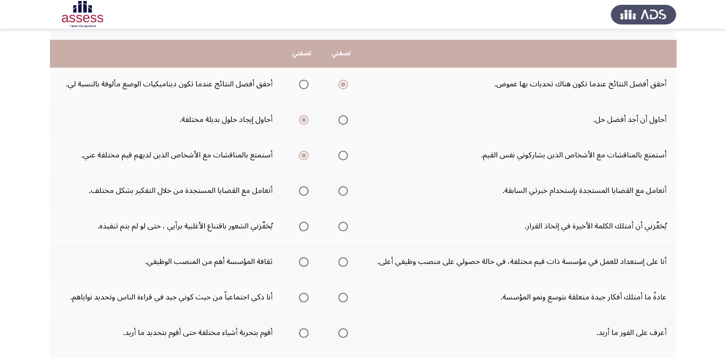
scroll to position [144, 0]
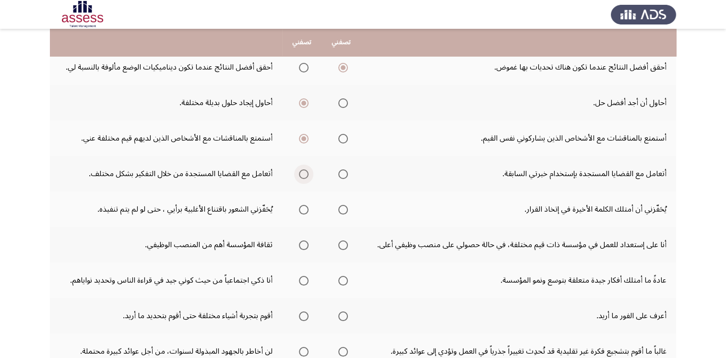
click at [308, 176] on span "Select an option" at bounding box center [304, 174] width 10 height 10
click at [308, 176] on input "Select an option" at bounding box center [304, 174] width 10 height 10
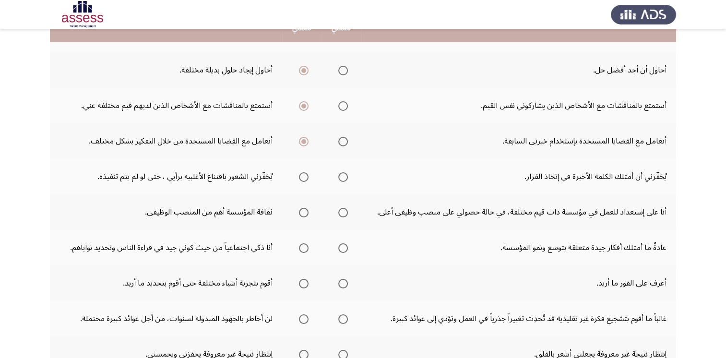
scroll to position [192, 0]
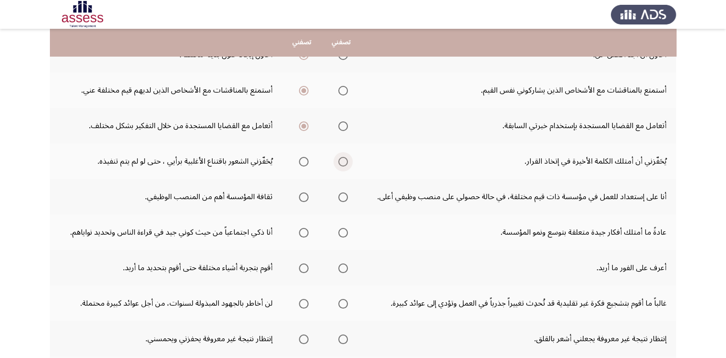
click at [343, 163] on span "Select an option" at bounding box center [343, 162] width 10 height 10
click at [343, 163] on input "Select an option" at bounding box center [343, 162] width 10 height 10
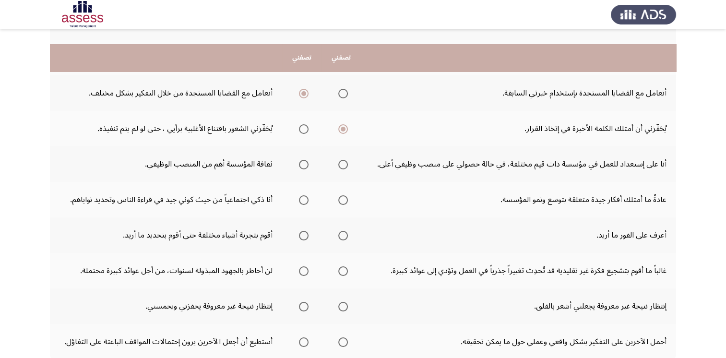
scroll to position [240, 0]
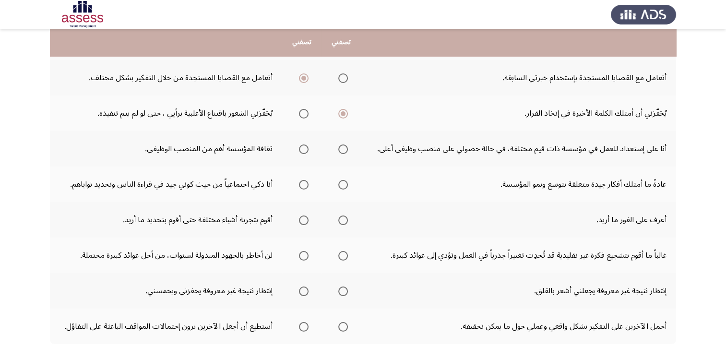
click at [304, 148] on span "Select an option" at bounding box center [304, 149] width 10 height 10
click at [304, 148] on input "Select an option" at bounding box center [304, 149] width 10 height 10
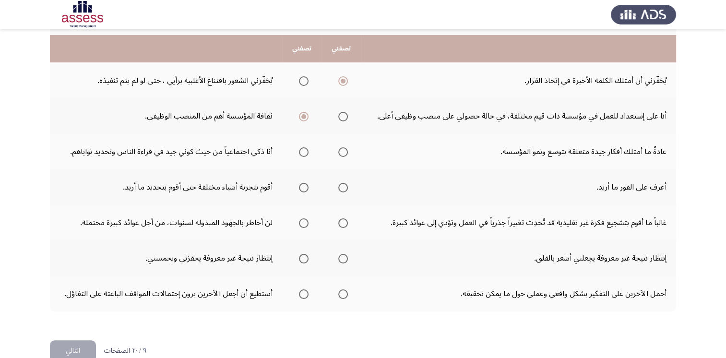
scroll to position [288, 0]
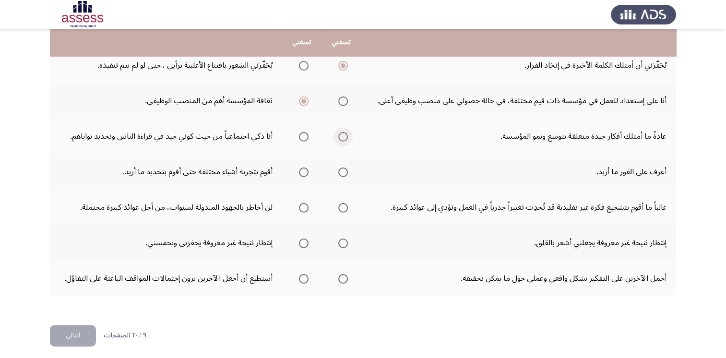
click at [342, 134] on span "Select an option" at bounding box center [343, 137] width 10 height 10
click at [342, 134] on input "Select an option" at bounding box center [343, 137] width 10 height 10
click at [345, 170] on span "Select an option" at bounding box center [343, 173] width 10 height 10
click at [345, 170] on input "Select an option" at bounding box center [343, 173] width 10 height 10
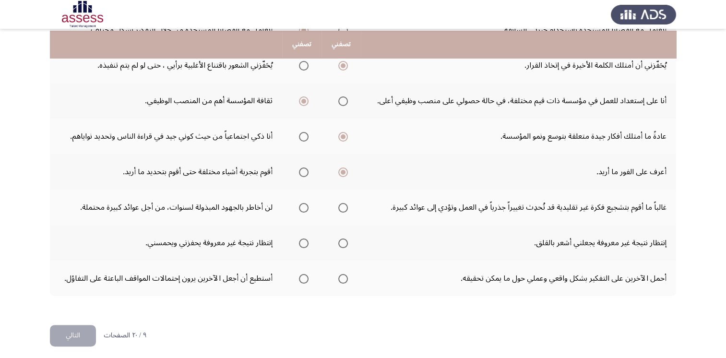
scroll to position [290, 0]
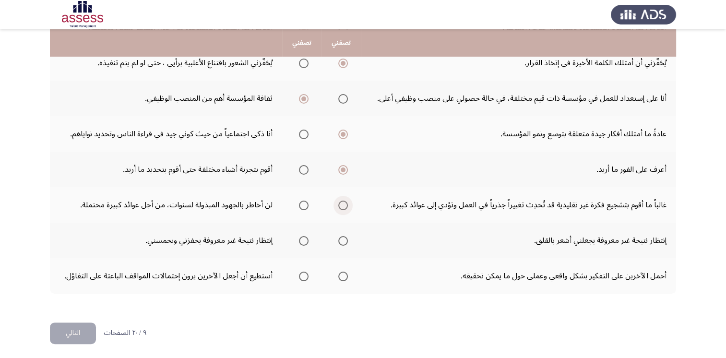
click at [346, 205] on span "Select an option" at bounding box center [343, 206] width 10 height 10
click at [346, 205] on input "Select an option" at bounding box center [343, 206] width 10 height 10
click at [304, 239] on span "Select an option" at bounding box center [304, 241] width 10 height 10
click at [304, 239] on input "Select an option" at bounding box center [304, 241] width 10 height 10
click at [308, 276] on span "Select an option" at bounding box center [304, 277] width 10 height 10
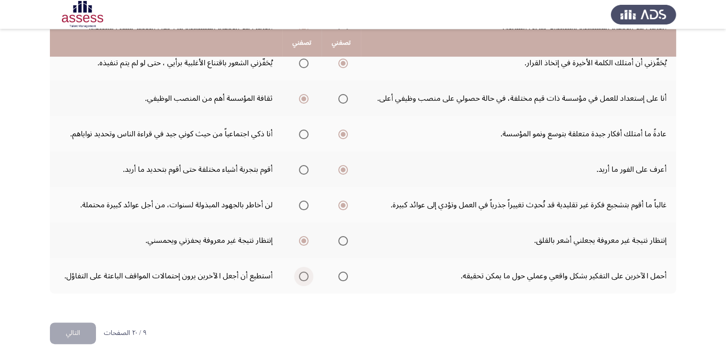
click at [308, 276] on input "Select an option" at bounding box center [304, 277] width 10 height 10
click at [79, 326] on button "التالي" at bounding box center [73, 334] width 46 height 22
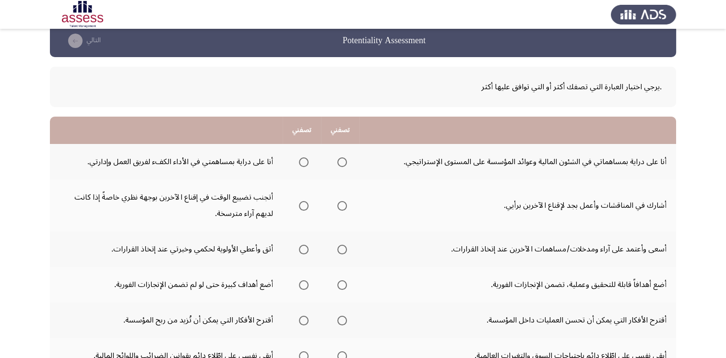
scroll to position [0, 0]
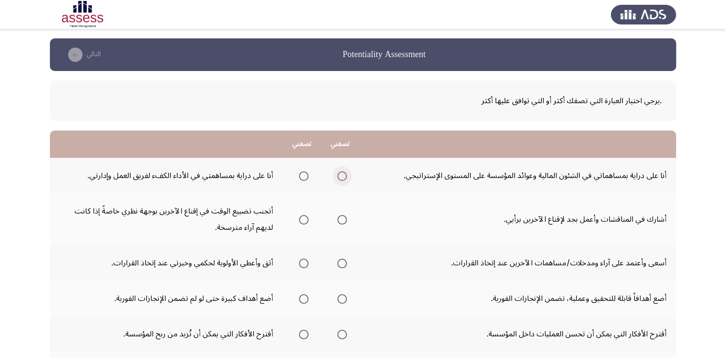
click at [345, 174] on span "Select an option" at bounding box center [342, 176] width 10 height 10
click at [345, 174] on input "Select an option" at bounding box center [342, 176] width 10 height 10
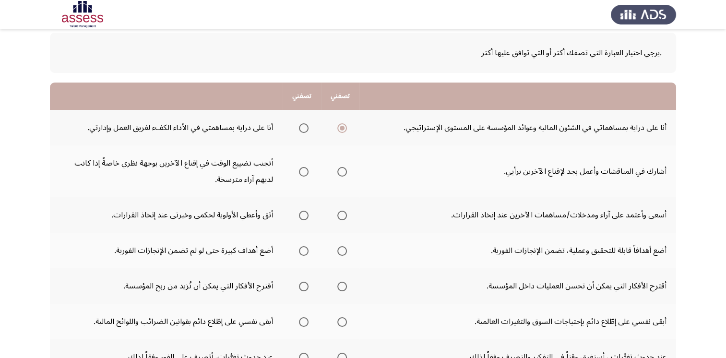
click at [343, 171] on span "Select an option" at bounding box center [342, 172] width 10 height 10
click at [343, 171] on input "Select an option" at bounding box center [342, 172] width 10 height 10
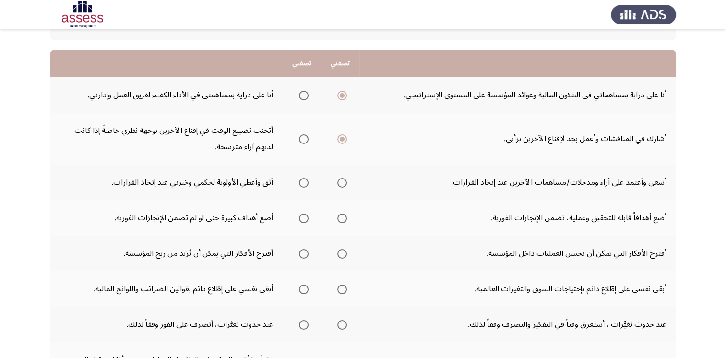
scroll to position [96, 0]
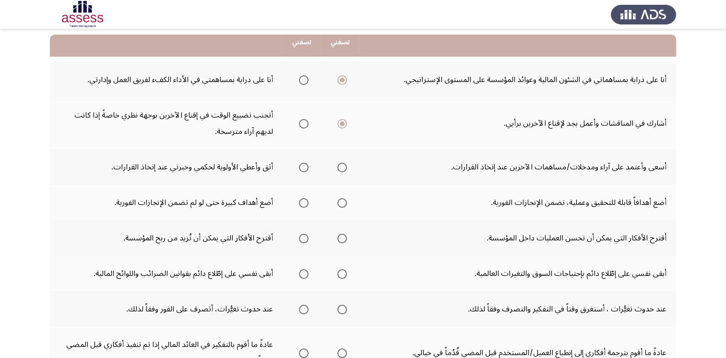
click at [342, 168] on span "Select an option" at bounding box center [342, 168] width 10 height 10
click at [342, 168] on input "Select an option" at bounding box center [342, 168] width 10 height 10
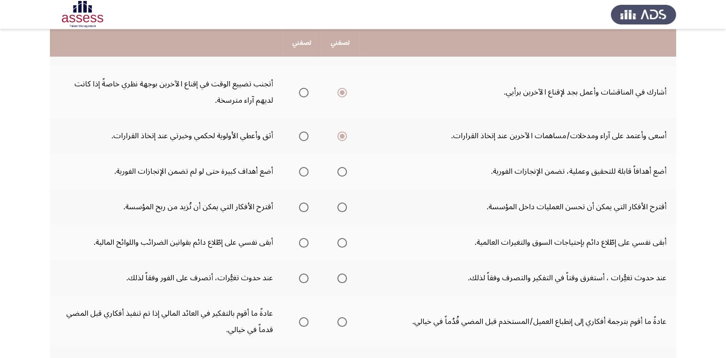
scroll to position [144, 0]
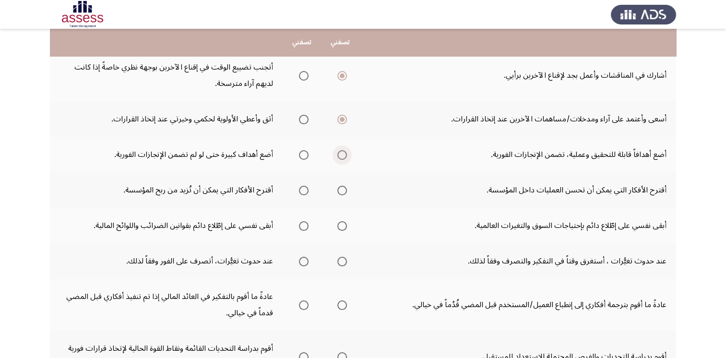
click at [342, 153] on span "Select an option" at bounding box center [342, 155] width 10 height 10
click at [342, 153] on input "Select an option" at bounding box center [342, 155] width 10 height 10
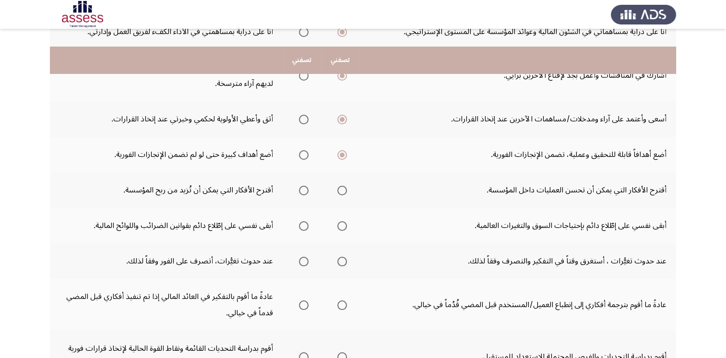
scroll to position [192, 0]
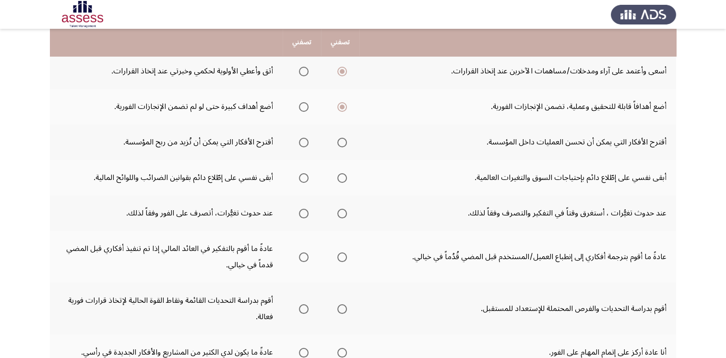
click at [303, 143] on span "Select an option" at bounding box center [304, 143] width 10 height 10
click at [303, 143] on input "Select an option" at bounding box center [304, 143] width 10 height 10
click at [346, 174] on span "Select an option" at bounding box center [342, 178] width 10 height 10
click at [346, 174] on input "Select an option" at bounding box center [342, 178] width 10 height 10
click at [300, 212] on span "Select an option" at bounding box center [304, 214] width 10 height 10
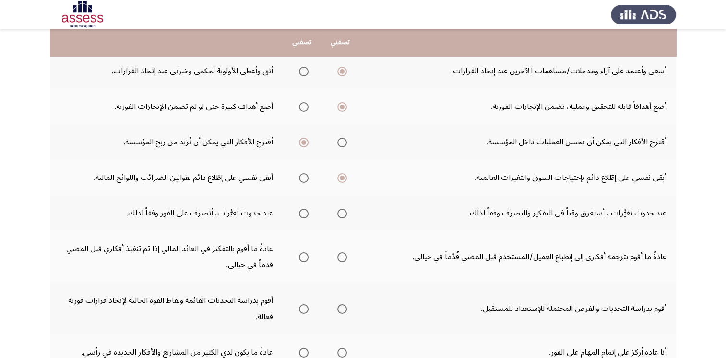
click at [300, 212] on input "Select an option" at bounding box center [304, 214] width 10 height 10
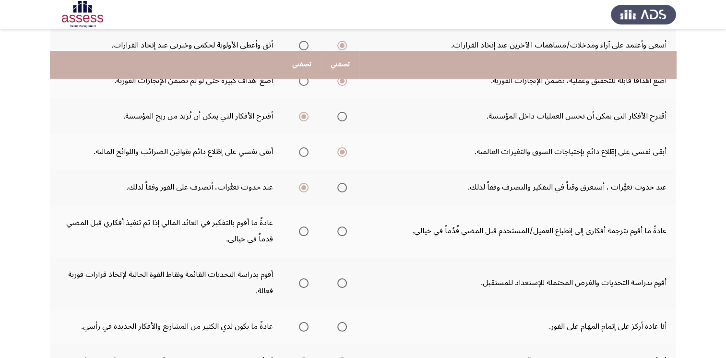
scroll to position [240, 0]
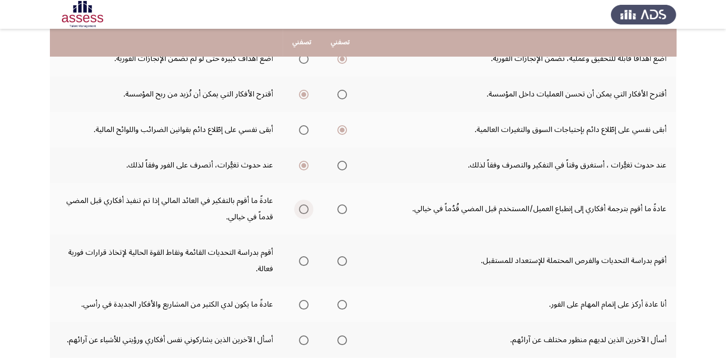
click at [307, 208] on span "Select an option" at bounding box center [304, 209] width 10 height 10
click at [307, 208] on input "Select an option" at bounding box center [304, 209] width 10 height 10
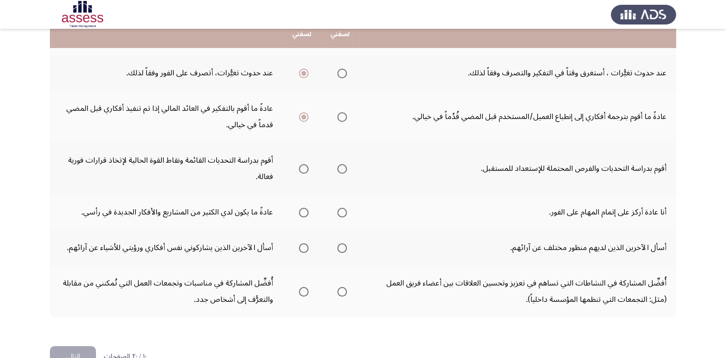
scroll to position [336, 0]
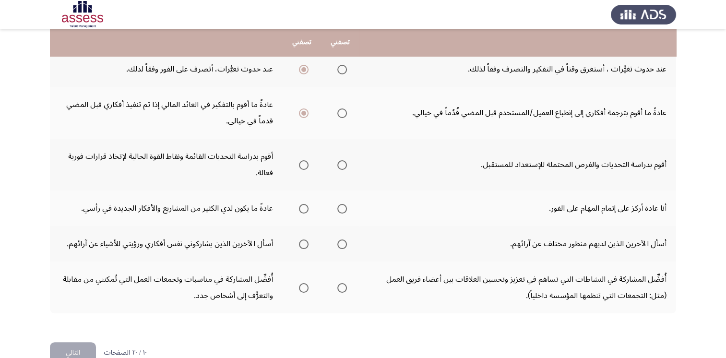
click at [342, 163] on span "Select an option" at bounding box center [342, 165] width 10 height 10
click at [342, 163] on input "Select an option" at bounding box center [342, 165] width 10 height 10
click at [305, 208] on span "Select an option" at bounding box center [304, 209] width 10 height 10
click at [305, 208] on input "Select an option" at bounding box center [304, 209] width 10 height 10
click at [341, 243] on span "Select an option" at bounding box center [342, 245] width 10 height 10
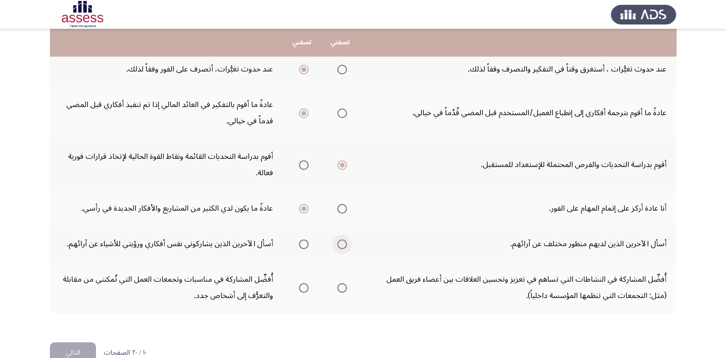
click at [341, 243] on input "Select an option" at bounding box center [342, 245] width 10 height 10
click at [305, 288] on span "Select an option" at bounding box center [304, 288] width 10 height 10
click at [305, 288] on input "Select an option" at bounding box center [304, 288] width 10 height 10
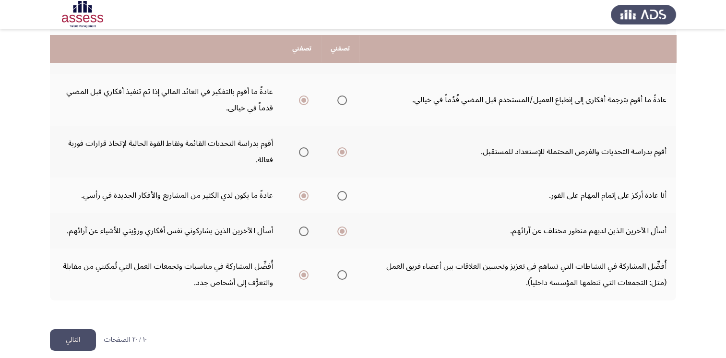
scroll to position [355, 0]
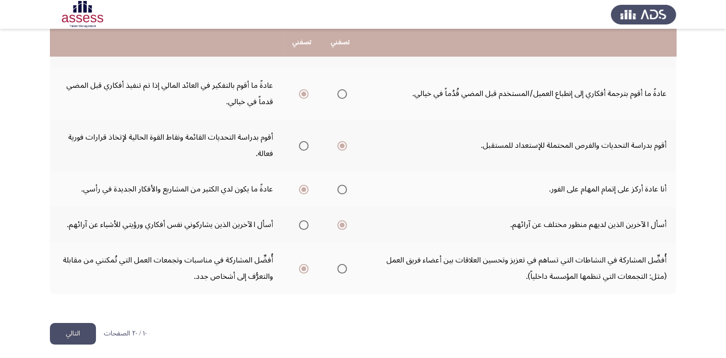
click at [65, 331] on button "التالي" at bounding box center [73, 334] width 46 height 22
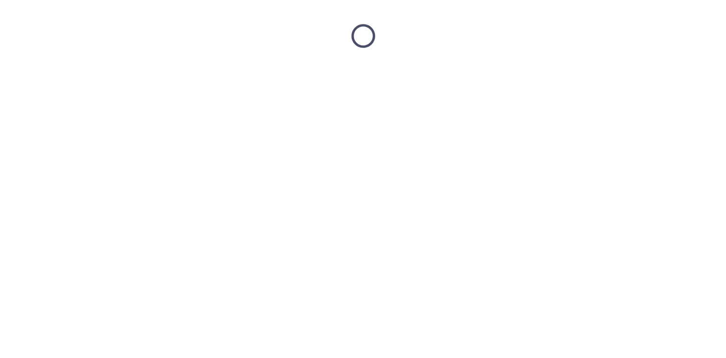
scroll to position [0, 0]
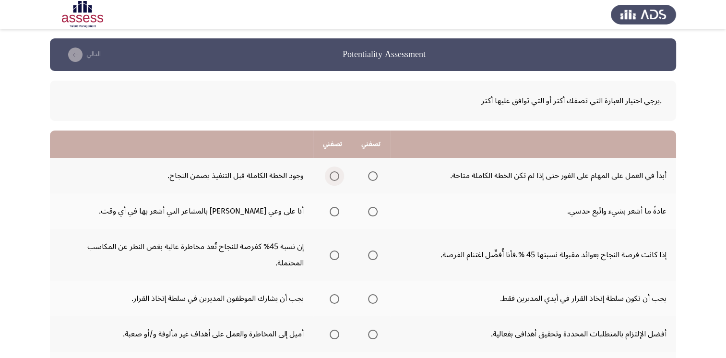
click at [338, 176] on span "Select an option" at bounding box center [335, 176] width 10 height 10
click at [338, 176] on input "Select an option" at bounding box center [335, 176] width 10 height 10
click at [334, 210] on span "Select an option" at bounding box center [335, 212] width 10 height 10
click at [334, 210] on input "Select an option" at bounding box center [335, 212] width 10 height 10
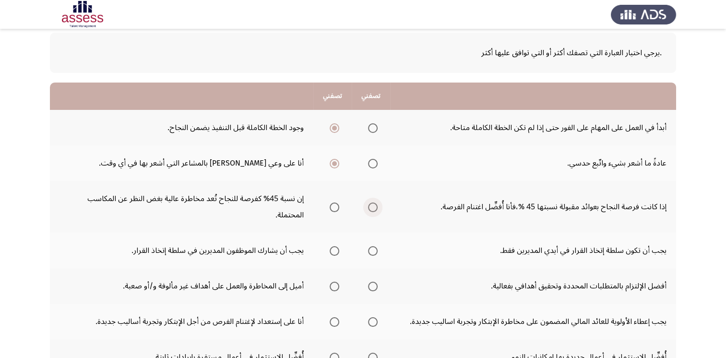
click at [375, 205] on span "Select an option" at bounding box center [373, 208] width 10 height 10
click at [375, 205] on input "Select an option" at bounding box center [373, 208] width 10 height 10
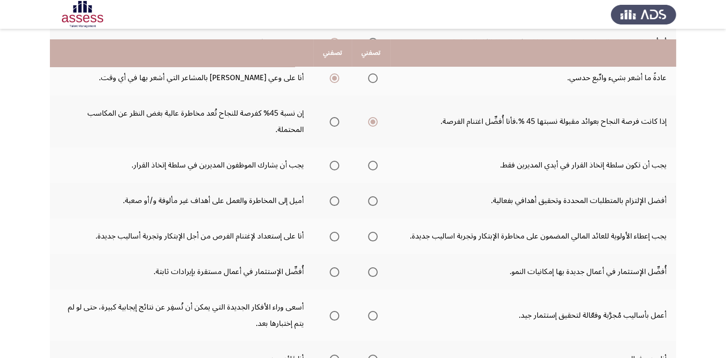
scroll to position [144, 0]
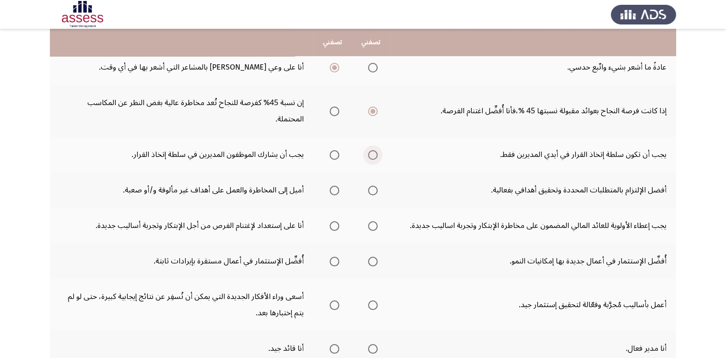
click at [374, 156] on span "Select an option" at bounding box center [373, 155] width 10 height 10
click at [374, 156] on input "Select an option" at bounding box center [373, 155] width 10 height 10
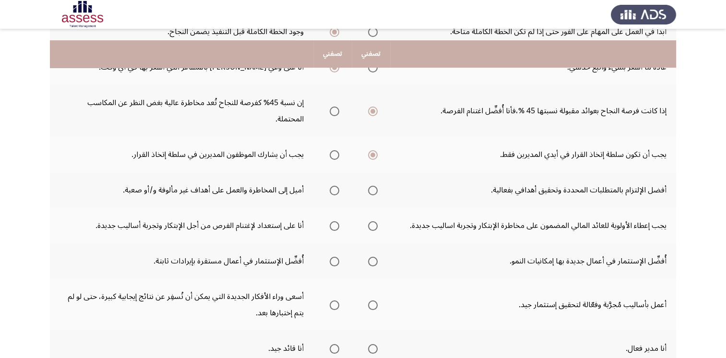
scroll to position [192, 0]
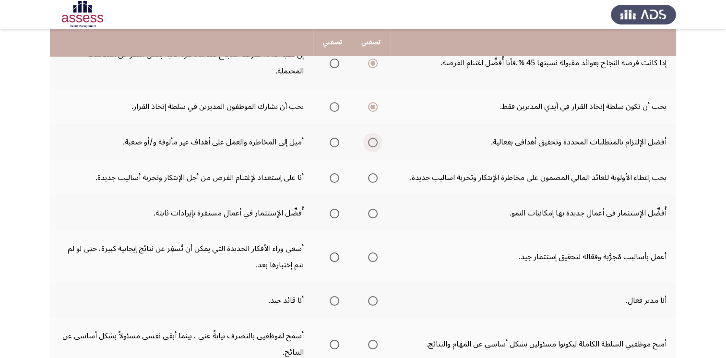
click at [375, 141] on span "Select an option" at bounding box center [373, 143] width 10 height 10
click at [375, 141] on input "Select an option" at bounding box center [373, 143] width 10 height 10
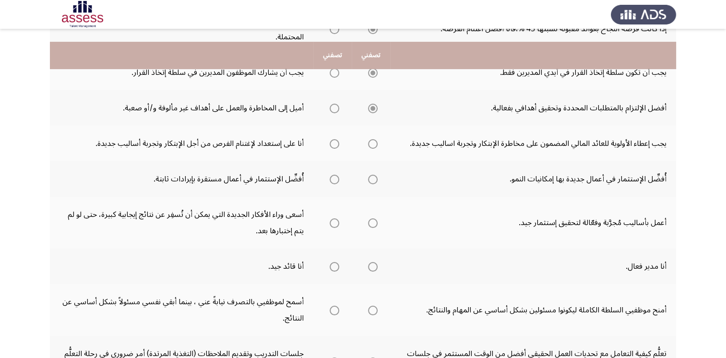
scroll to position [240, 0]
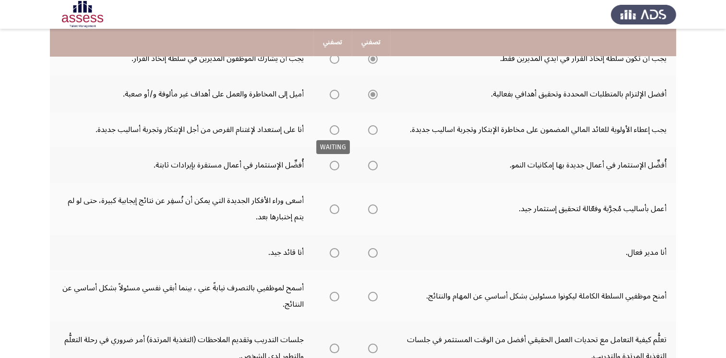
click at [336, 130] on span "Select an option" at bounding box center [335, 130] width 10 height 10
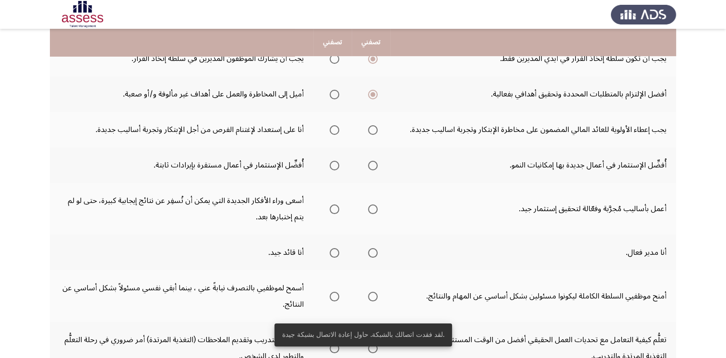
click at [334, 130] on span "Select an option" at bounding box center [335, 130] width 10 height 10
click at [334, 130] on input "Select an option" at bounding box center [335, 130] width 10 height 10
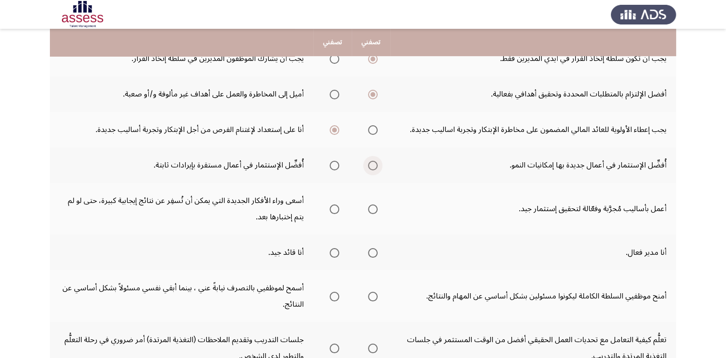
click at [376, 162] on span "Select an option" at bounding box center [373, 166] width 10 height 10
click at [376, 162] on input "Select an option" at bounding box center [373, 166] width 10 height 10
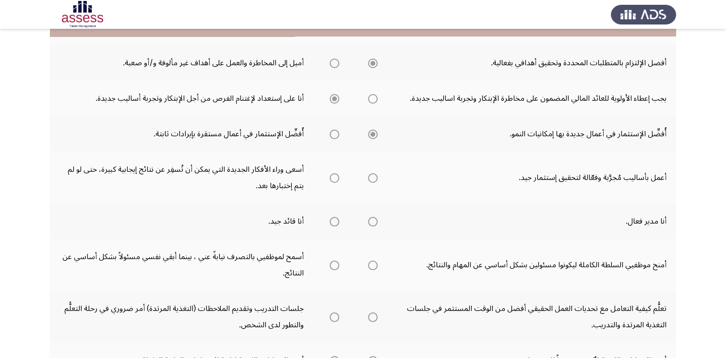
scroll to position [288, 0]
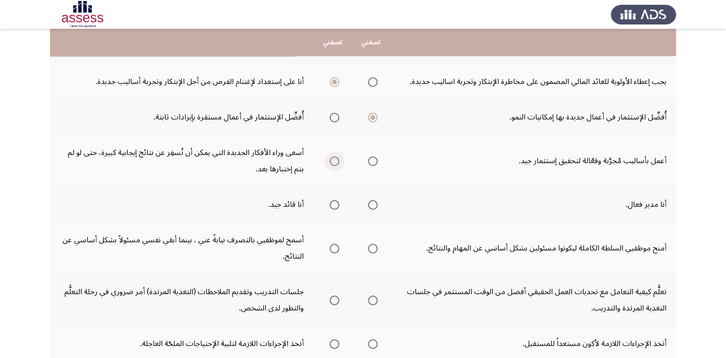
click at [336, 160] on span "Select an option" at bounding box center [335, 161] width 10 height 10
click at [336, 160] on input "Select an option" at bounding box center [335, 161] width 10 height 10
click at [336, 205] on span "Select an option" at bounding box center [335, 205] width 10 height 10
click at [336, 205] on input "Select an option" at bounding box center [335, 205] width 10 height 10
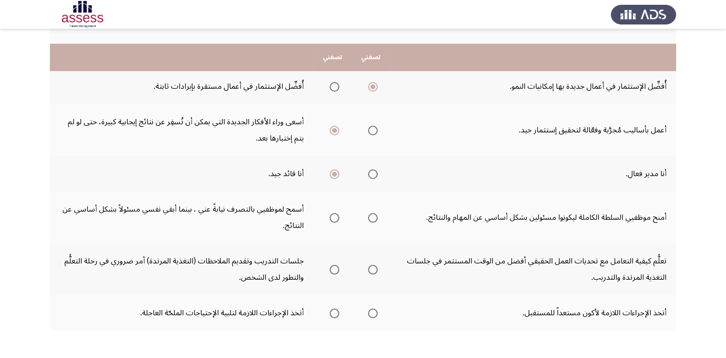
scroll to position [336, 0]
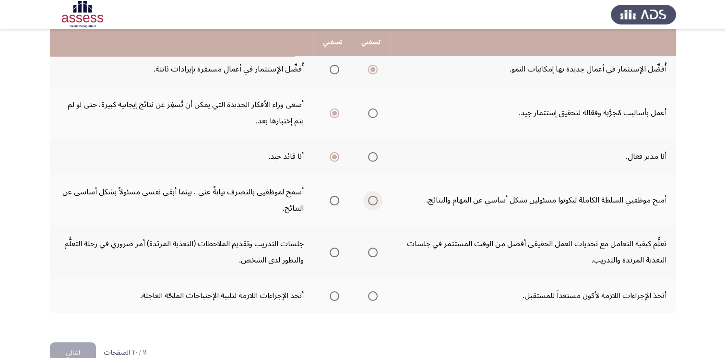
click at [372, 199] on span "Select an option" at bounding box center [373, 201] width 10 height 10
click at [372, 199] on input "Select an option" at bounding box center [373, 201] width 10 height 10
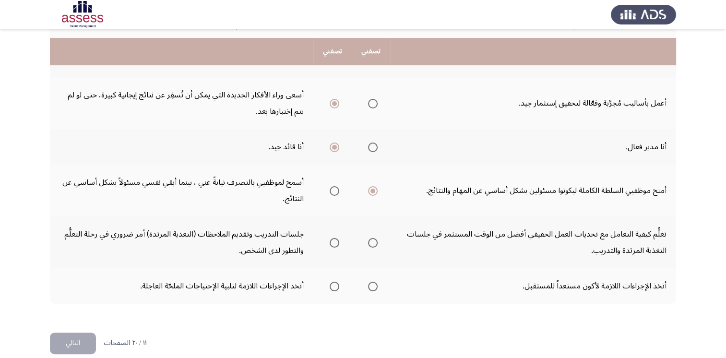
scroll to position [355, 0]
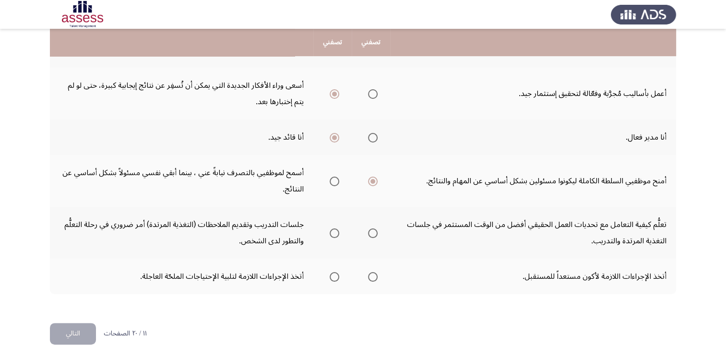
click at [333, 229] on span "Select an option" at bounding box center [335, 233] width 10 height 10
click at [333, 229] on input "Select an option" at bounding box center [335, 233] width 10 height 10
click at [373, 273] on span "Select an option" at bounding box center [373, 277] width 10 height 10
click at [373, 273] on input "Select an option" at bounding box center [373, 277] width 10 height 10
click at [63, 332] on button "التالي" at bounding box center [73, 334] width 46 height 22
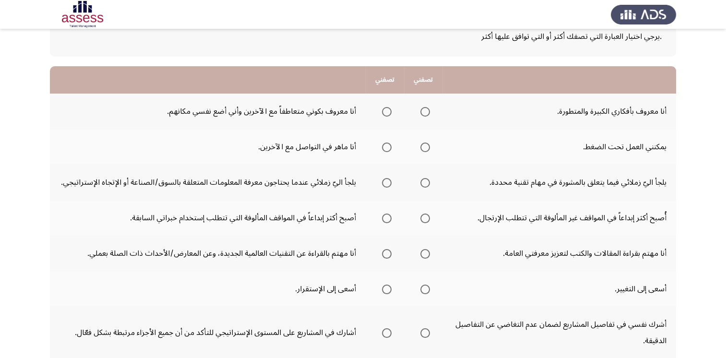
scroll to position [48, 0]
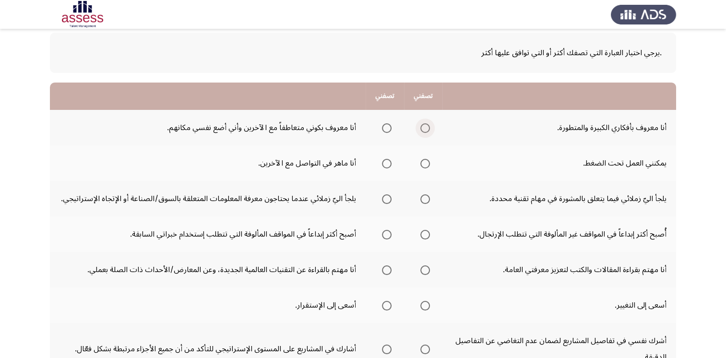
click at [426, 130] on span "Select an option" at bounding box center [425, 128] width 10 height 10
click at [426, 130] on input "Select an option" at bounding box center [425, 128] width 10 height 10
click at [425, 167] on span "Select an option" at bounding box center [425, 164] width 10 height 10
click at [425, 167] on input "Select an option" at bounding box center [425, 164] width 10 height 10
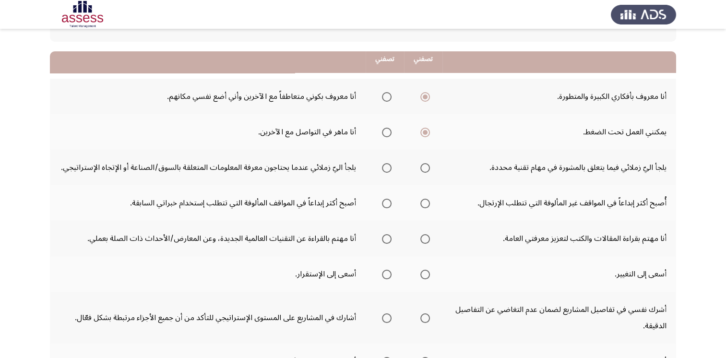
scroll to position [96, 0]
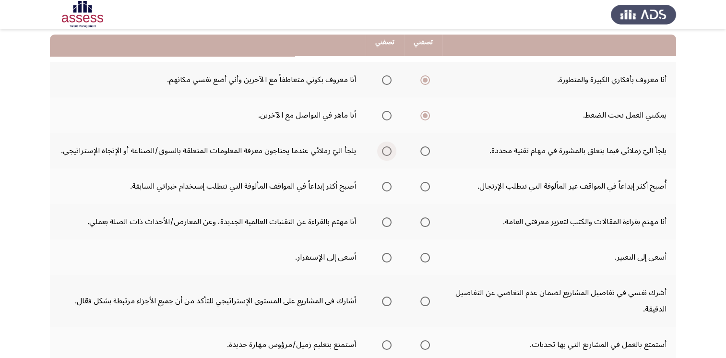
click at [386, 150] on span "Select an option" at bounding box center [387, 151] width 10 height 10
click at [386, 150] on input "Select an option" at bounding box center [387, 151] width 10 height 10
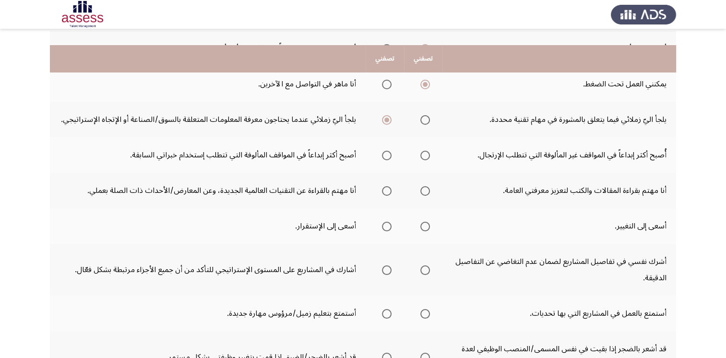
scroll to position [144, 0]
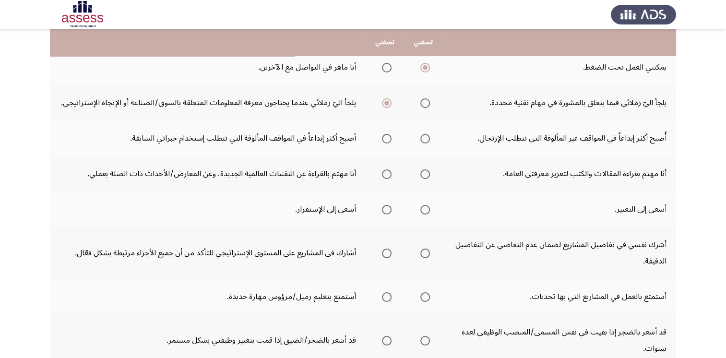
click at [389, 137] on span "Select an option" at bounding box center [387, 139] width 10 height 10
click at [389, 137] on input "Select an option" at bounding box center [387, 139] width 10 height 10
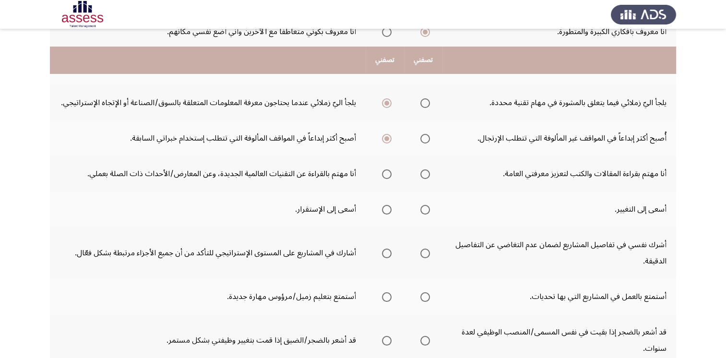
scroll to position [192, 0]
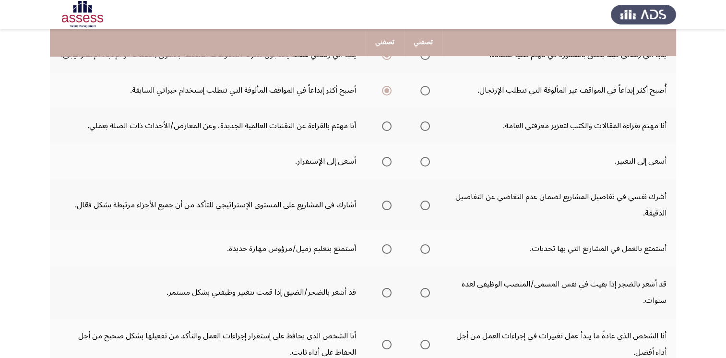
click at [427, 126] on span "Select an option" at bounding box center [425, 126] width 10 height 10
click at [427, 126] on input "Select an option" at bounding box center [425, 126] width 10 height 10
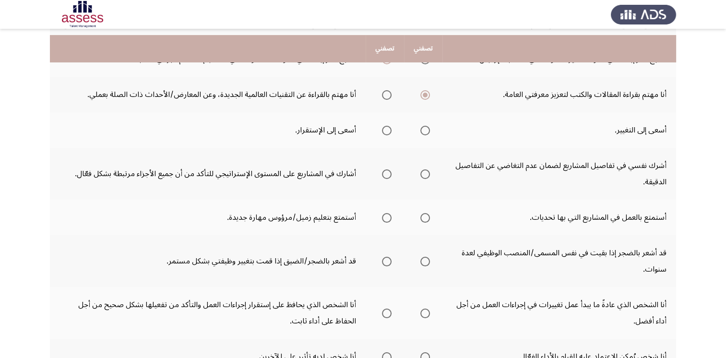
scroll to position [240, 0]
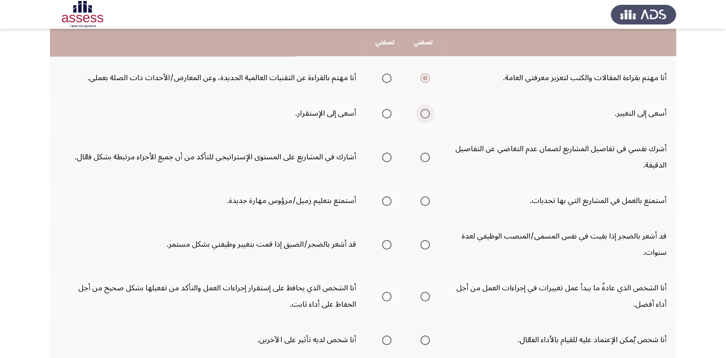
click at [426, 113] on span "Select an option" at bounding box center [425, 114] width 10 height 10
click at [426, 113] on input "Select an option" at bounding box center [425, 114] width 10 height 10
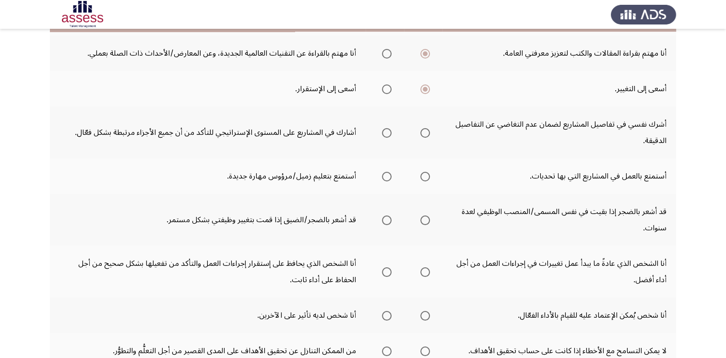
scroll to position [288, 0]
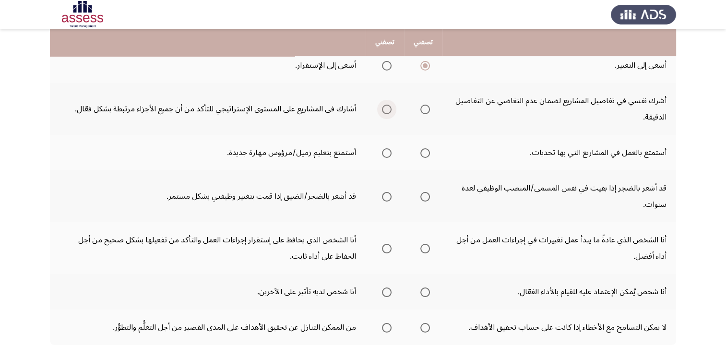
click at [391, 108] on span "Select an option" at bounding box center [387, 110] width 10 height 10
click at [391, 108] on input "Select an option" at bounding box center [387, 110] width 10 height 10
click at [424, 151] on span "Select an option" at bounding box center [425, 153] width 10 height 10
click at [424, 151] on input "Select an option" at bounding box center [425, 153] width 10 height 10
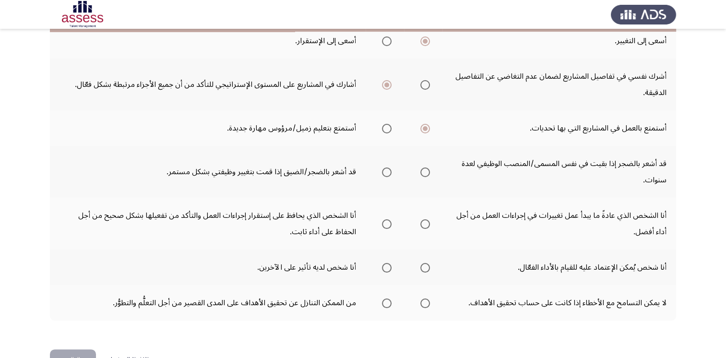
scroll to position [336, 0]
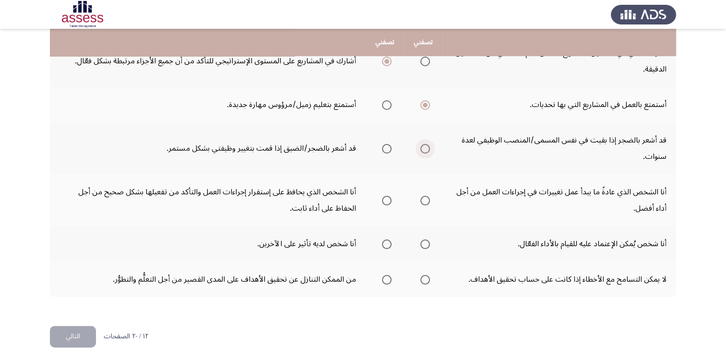
click at [428, 148] on span "Select an option" at bounding box center [425, 149] width 10 height 10
click at [428, 148] on input "Select an option" at bounding box center [425, 149] width 10 height 10
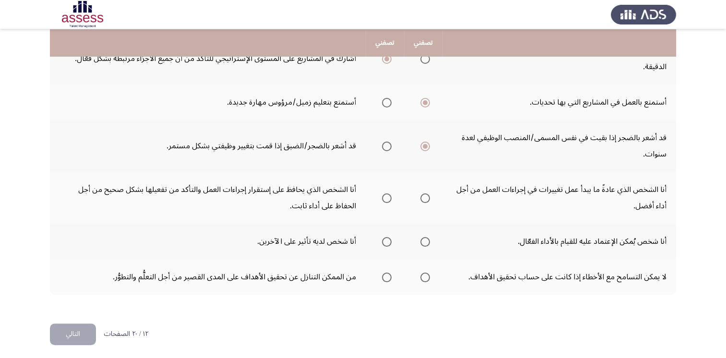
scroll to position [339, 0]
click at [426, 197] on span "Select an option" at bounding box center [425, 198] width 10 height 10
click at [426, 197] on input "Select an option" at bounding box center [425, 198] width 10 height 10
click at [427, 241] on span "Select an option" at bounding box center [425, 242] width 10 height 10
click at [427, 241] on input "Select an option" at bounding box center [425, 242] width 10 height 10
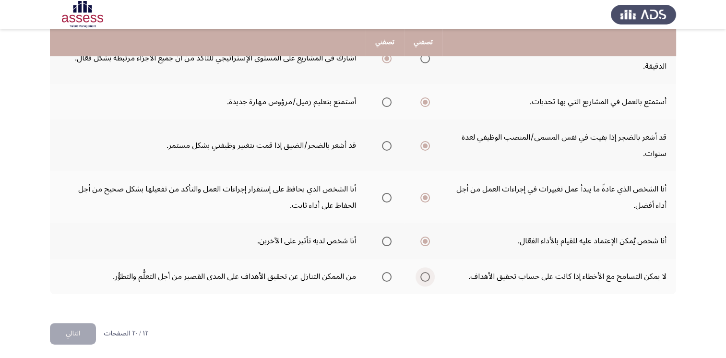
click at [426, 274] on span "Select an option" at bounding box center [425, 277] width 10 height 10
click at [426, 274] on input "Select an option" at bounding box center [425, 277] width 10 height 10
click at [83, 329] on button "التالي" at bounding box center [73, 334] width 46 height 22
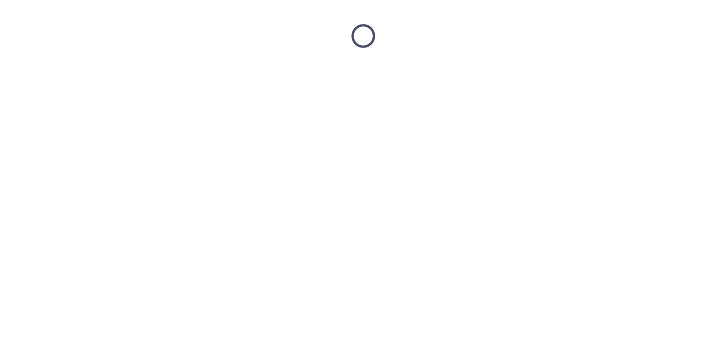
scroll to position [0, 0]
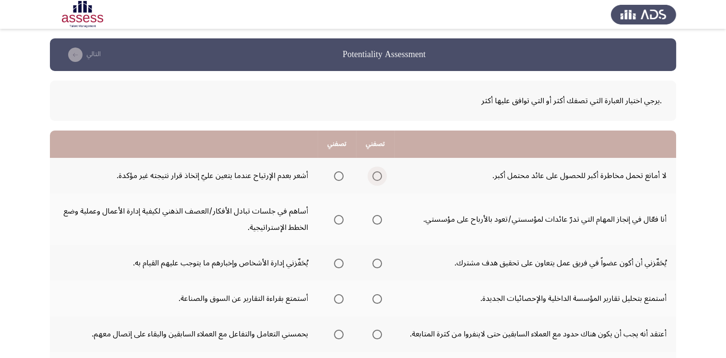
click at [376, 176] on span "Select an option" at bounding box center [377, 176] width 10 height 10
click at [376, 176] on input "Select an option" at bounding box center [377, 176] width 10 height 10
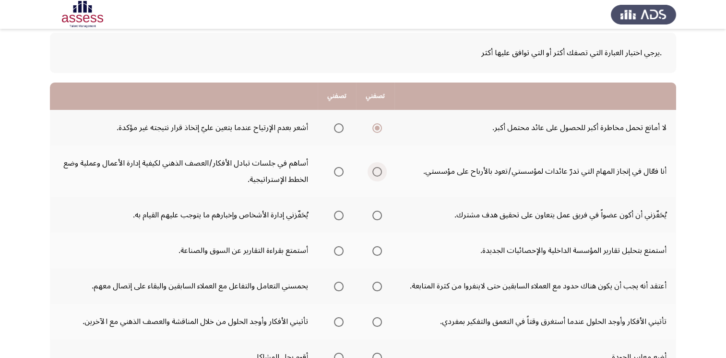
click at [379, 174] on span "Select an option" at bounding box center [377, 172] width 10 height 10
click at [379, 174] on input "Select an option" at bounding box center [377, 172] width 10 height 10
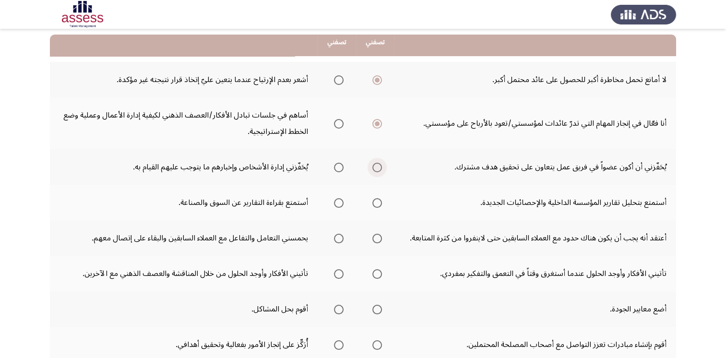
click at [377, 168] on span "Select an option" at bounding box center [377, 168] width 10 height 10
click at [377, 168] on input "Select an option" at bounding box center [377, 168] width 10 height 10
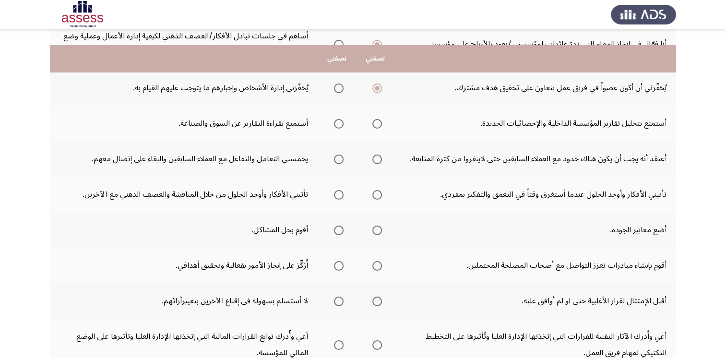
scroll to position [192, 0]
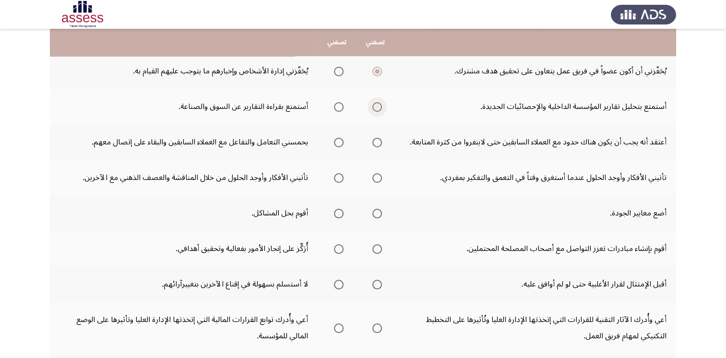
click at [379, 106] on span "Select an option" at bounding box center [377, 107] width 10 height 10
click at [379, 106] on input "Select an option" at bounding box center [377, 107] width 10 height 10
click at [340, 141] on span "Select an option" at bounding box center [339, 143] width 10 height 10
click at [340, 141] on input "Select an option" at bounding box center [339, 143] width 10 height 10
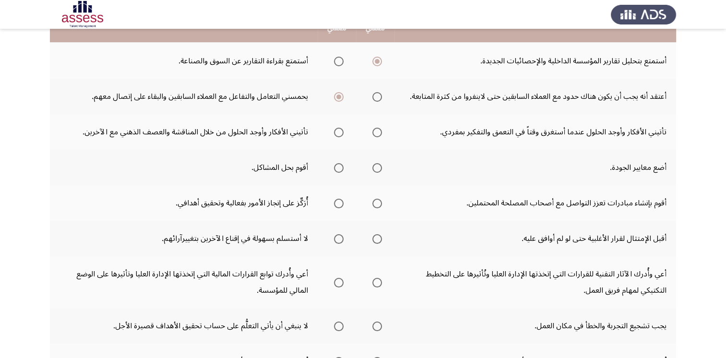
scroll to position [240, 0]
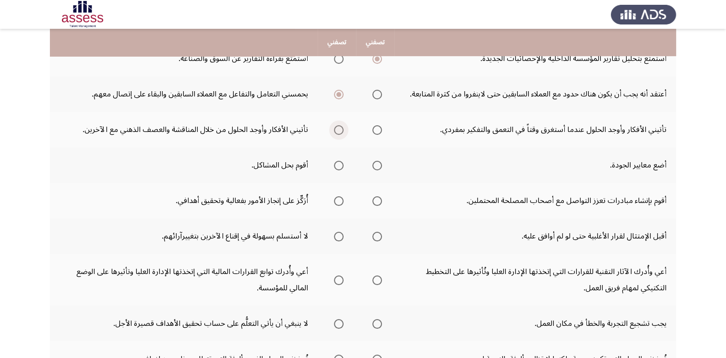
click at [339, 126] on span "Select an option" at bounding box center [339, 130] width 10 height 10
click at [339, 126] on input "Select an option" at bounding box center [339, 130] width 10 height 10
click at [376, 163] on span "Select an option" at bounding box center [377, 166] width 10 height 10
click at [376, 163] on input "Select an option" at bounding box center [377, 166] width 10 height 10
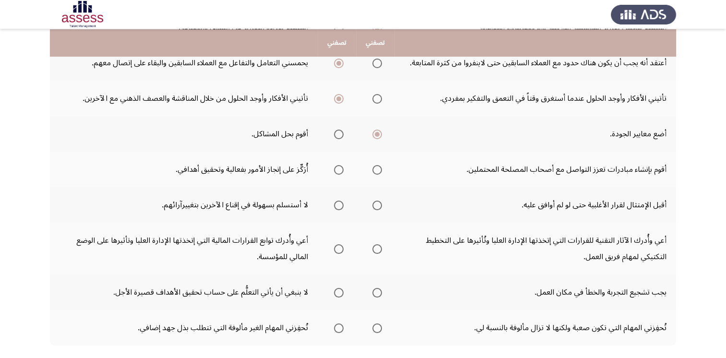
scroll to position [288, 0]
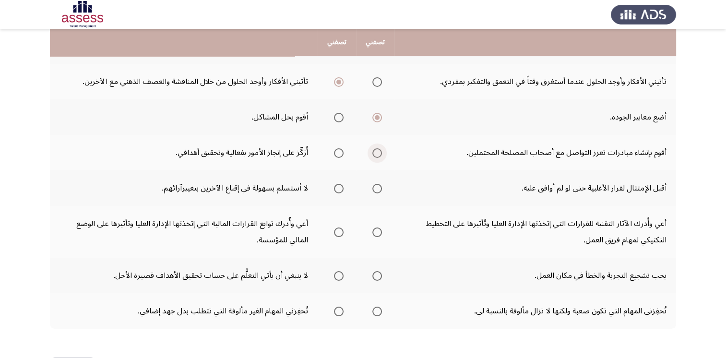
click at [380, 151] on span "Select an option" at bounding box center [377, 153] width 10 height 10
click at [380, 151] on input "Select an option" at bounding box center [377, 153] width 10 height 10
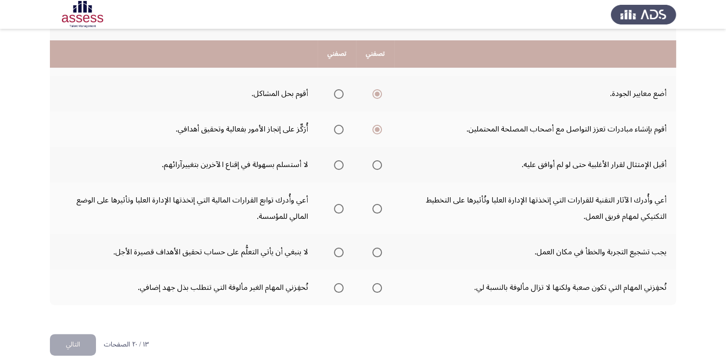
scroll to position [323, 0]
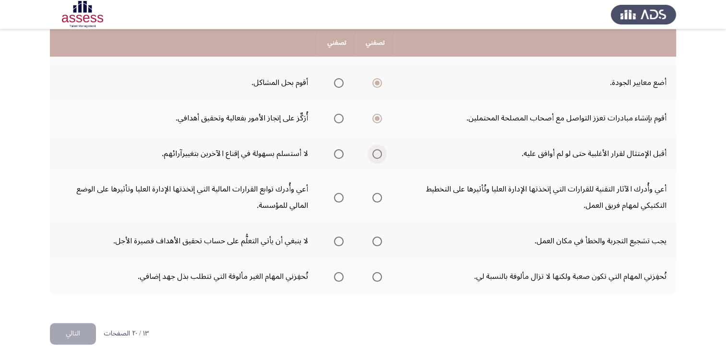
click at [377, 152] on span "Select an option" at bounding box center [377, 154] width 10 height 10
click at [377, 152] on input "Select an option" at bounding box center [377, 154] width 10 height 10
click at [339, 197] on span "Select an option" at bounding box center [339, 198] width 10 height 10
click at [339, 197] on input "Select an option" at bounding box center [339, 198] width 10 height 10
click at [339, 239] on span "Select an option" at bounding box center [339, 242] width 10 height 10
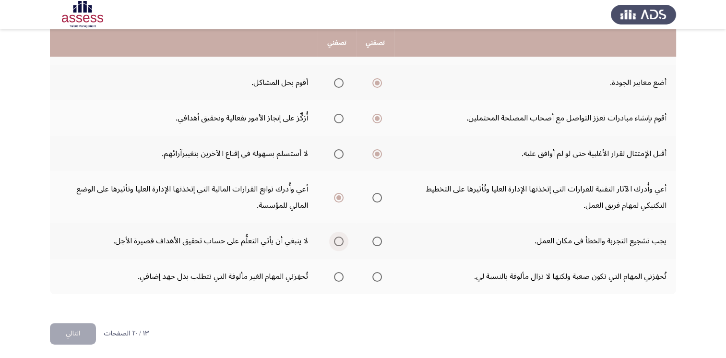
click at [339, 239] on input "Select an option" at bounding box center [339, 242] width 10 height 10
click at [338, 272] on span "Select an option" at bounding box center [339, 277] width 10 height 10
click at [338, 272] on input "Select an option" at bounding box center [339, 277] width 10 height 10
click at [73, 337] on button "التالي" at bounding box center [73, 334] width 46 height 22
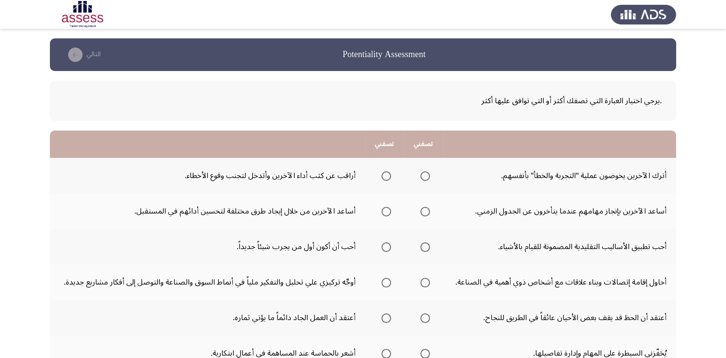
click at [382, 173] on span "Select an option" at bounding box center [387, 176] width 10 height 10
click at [382, 173] on input "Select an option" at bounding box center [387, 176] width 10 height 10
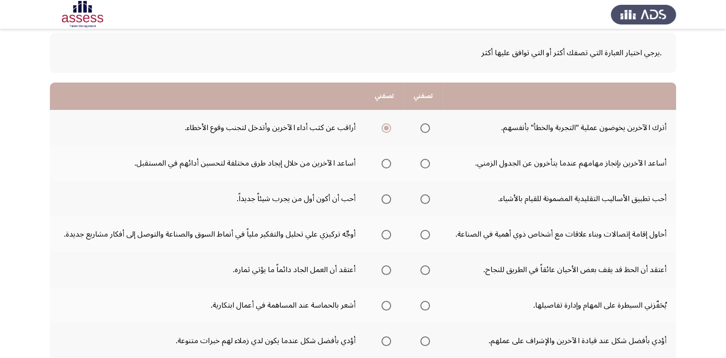
click at [426, 165] on span "Select an option" at bounding box center [425, 164] width 10 height 10
click at [426, 165] on input "Select an option" at bounding box center [425, 164] width 10 height 10
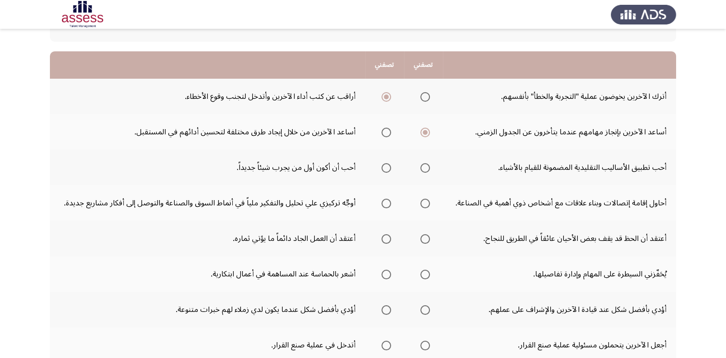
scroll to position [96, 0]
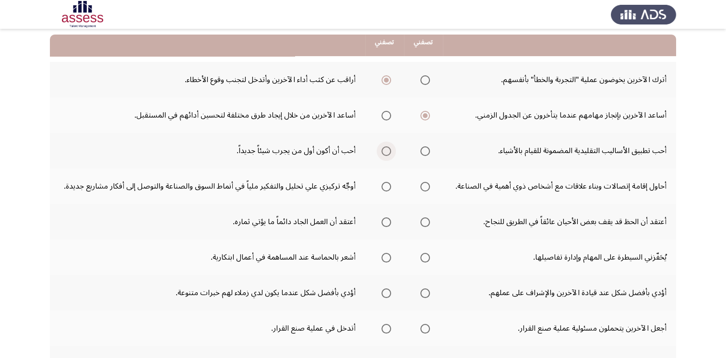
click at [387, 152] on span "Select an option" at bounding box center [387, 151] width 10 height 10
click at [387, 152] on input "Select an option" at bounding box center [387, 151] width 10 height 10
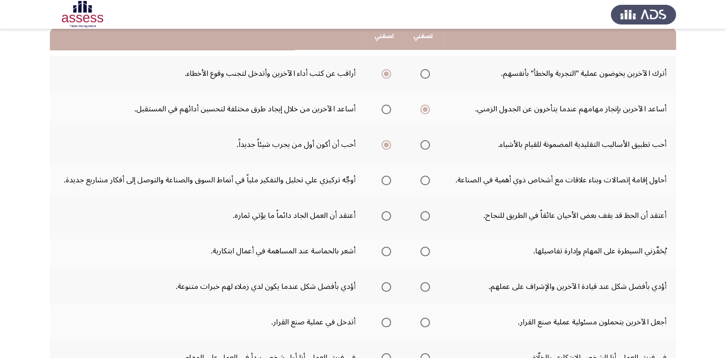
scroll to position [144, 0]
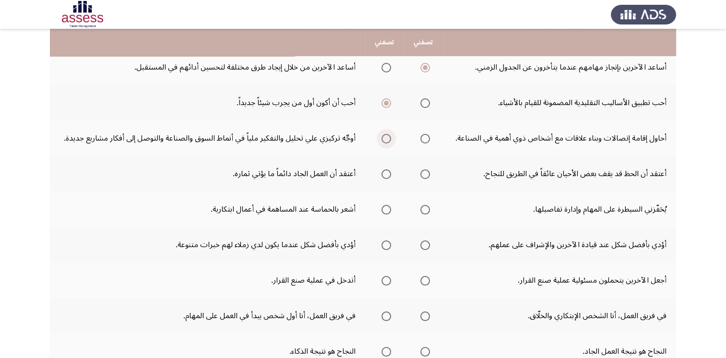
click at [386, 141] on span "Select an option" at bounding box center [387, 139] width 10 height 10
click at [386, 141] on input "Select an option" at bounding box center [387, 139] width 10 height 10
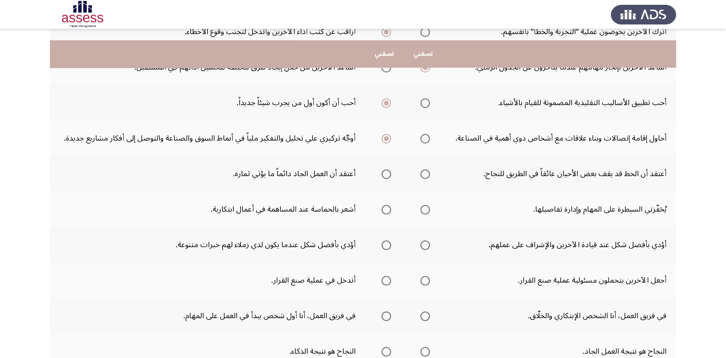
scroll to position [192, 0]
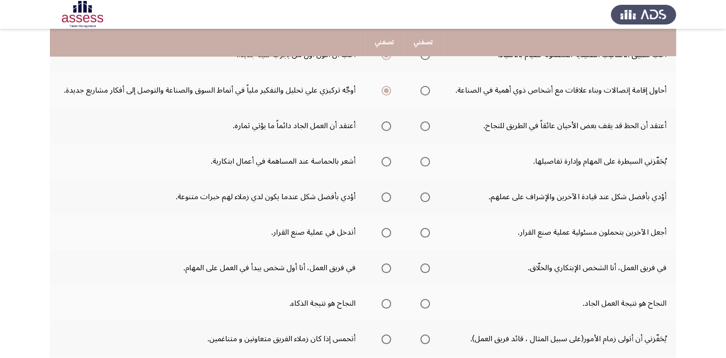
click at [386, 123] on span "Select an option" at bounding box center [387, 126] width 10 height 10
click at [386, 123] on input "Select an option" at bounding box center [387, 126] width 10 height 10
click at [389, 162] on span "Select an option" at bounding box center [387, 162] width 10 height 10
click at [389, 162] on input "Select an option" at bounding box center [387, 162] width 10 height 10
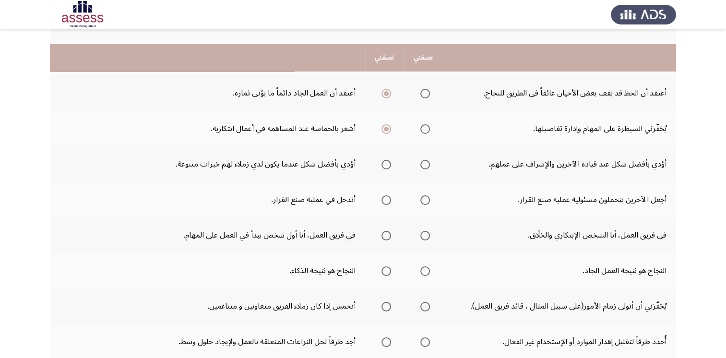
scroll to position [240, 0]
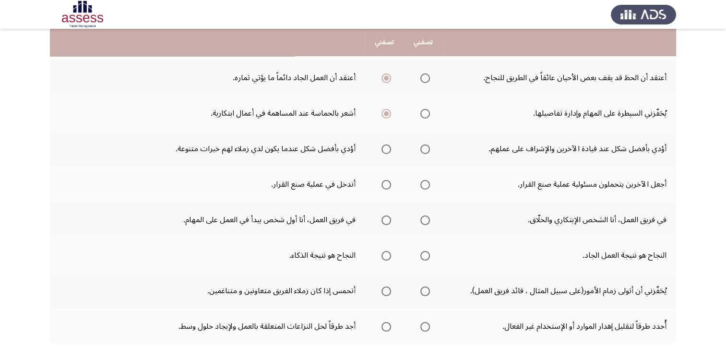
click at [385, 146] on span "Select an option" at bounding box center [387, 149] width 10 height 10
click at [385, 146] on input "Select an option" at bounding box center [387, 149] width 10 height 10
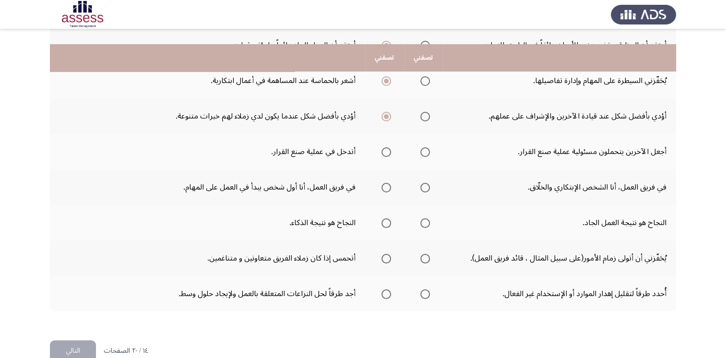
scroll to position [288, 0]
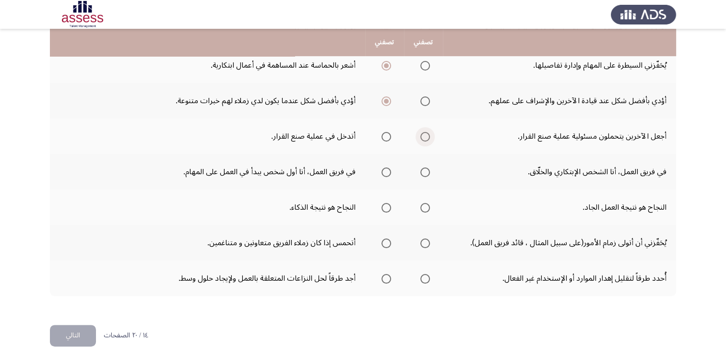
click at [424, 136] on span "Select an option" at bounding box center [425, 137] width 10 height 10
click at [424, 136] on input "Select an option" at bounding box center [425, 137] width 10 height 10
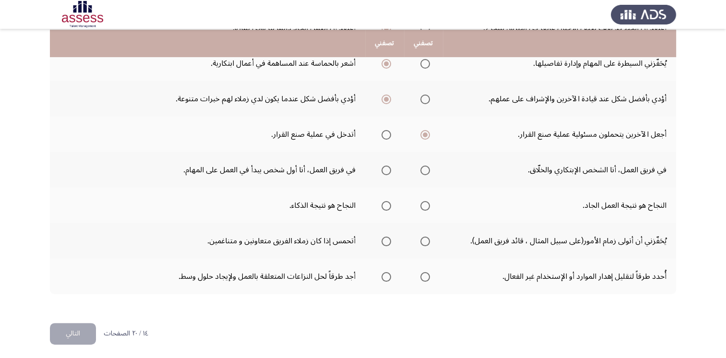
scroll to position [290, 0]
click at [428, 169] on span "Select an option" at bounding box center [425, 170] width 10 height 10
click at [428, 169] on input "Select an option" at bounding box center [425, 170] width 10 height 10
click at [429, 203] on span "Select an option" at bounding box center [425, 206] width 10 height 10
click at [429, 203] on input "Select an option" at bounding box center [425, 206] width 10 height 10
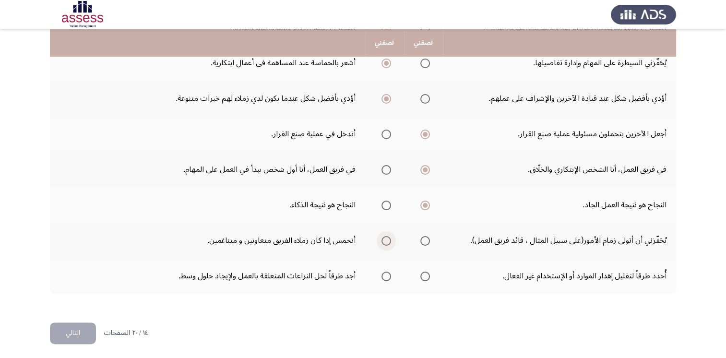
click at [386, 237] on span "Select an option" at bounding box center [387, 241] width 10 height 10
click at [386, 237] on input "Select an option" at bounding box center [387, 241] width 10 height 10
click at [424, 276] on span "Select an option" at bounding box center [425, 277] width 10 height 10
click at [424, 276] on input "Select an option" at bounding box center [425, 277] width 10 height 10
click at [70, 332] on button "التالي" at bounding box center [73, 334] width 46 height 22
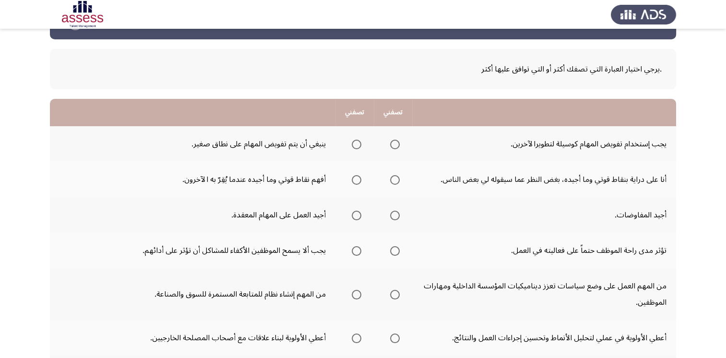
scroll to position [48, 0]
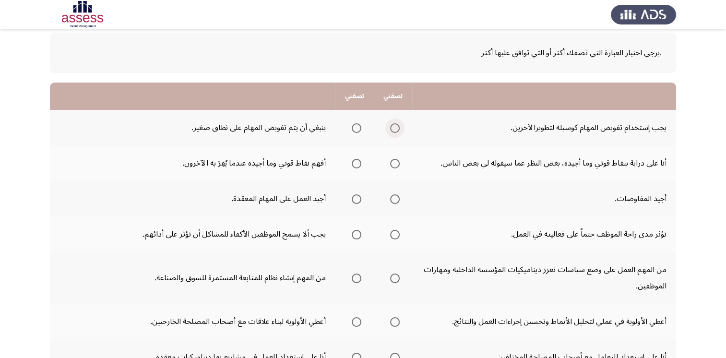
click at [398, 129] on span "Select an option" at bounding box center [395, 128] width 10 height 10
click at [398, 129] on input "Select an option" at bounding box center [395, 128] width 10 height 10
click at [399, 162] on span "Select an option" at bounding box center [395, 164] width 10 height 10
click at [399, 162] on input "Select an option" at bounding box center [395, 164] width 10 height 10
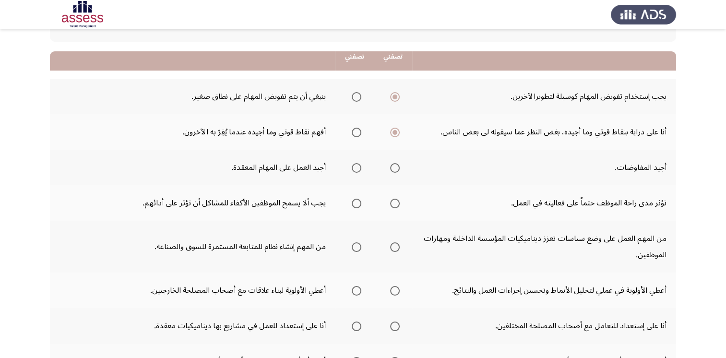
scroll to position [96, 0]
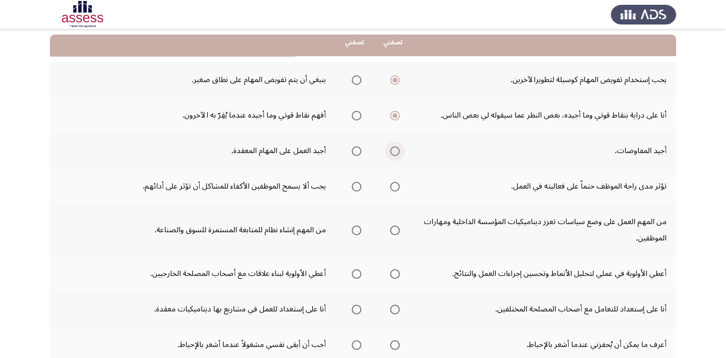
click at [397, 149] on span "Select an option" at bounding box center [395, 151] width 10 height 10
click at [397, 149] on input "Select an option" at bounding box center [395, 151] width 10 height 10
click at [359, 148] on span "Select an option" at bounding box center [357, 151] width 10 height 10
click at [359, 148] on input "Select an option" at bounding box center [357, 151] width 10 height 10
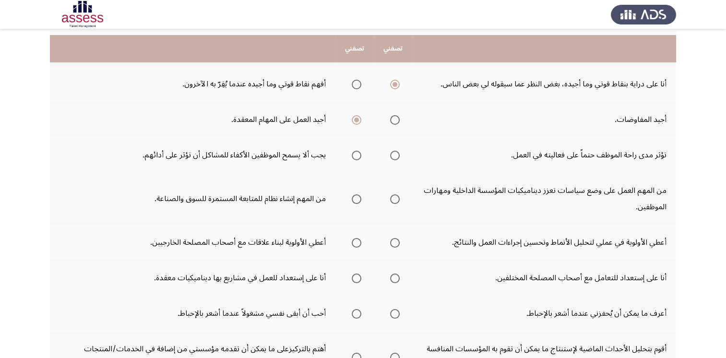
scroll to position [144, 0]
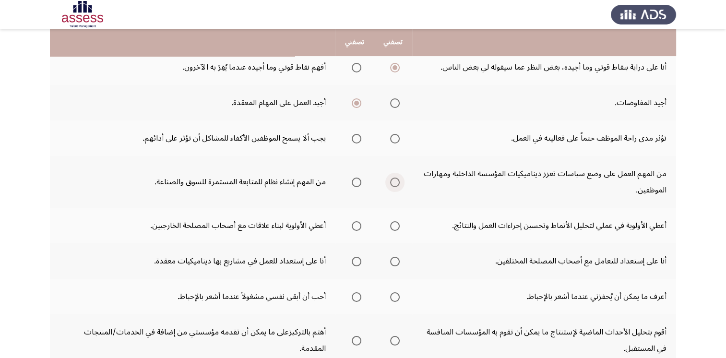
click at [396, 183] on span "Select an option" at bounding box center [395, 183] width 10 height 10
click at [396, 183] on input "Select an option" at bounding box center [395, 183] width 10 height 10
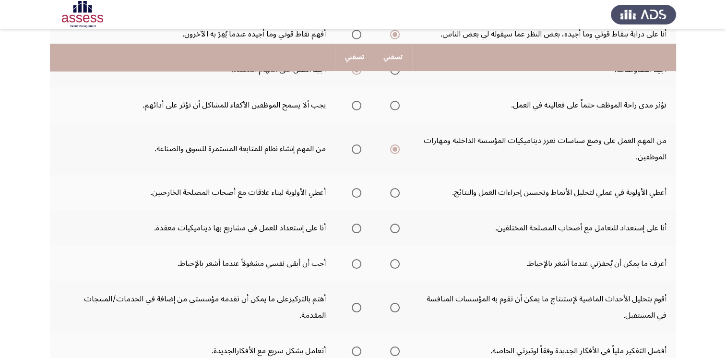
scroll to position [192, 0]
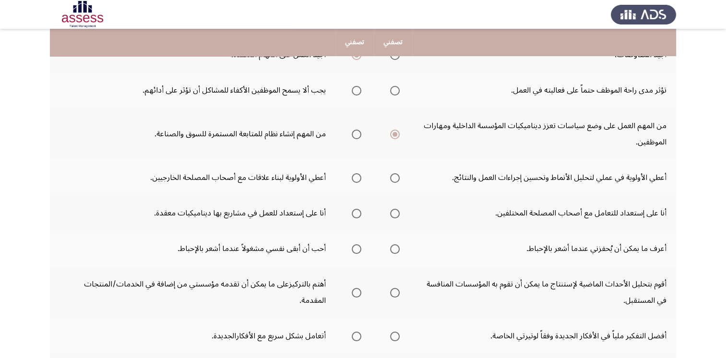
click at [400, 178] on th at bounding box center [393, 178] width 38 height 36
click at [395, 177] on span "Select an option" at bounding box center [395, 178] width 10 height 10
click at [395, 177] on input "Select an option" at bounding box center [395, 178] width 10 height 10
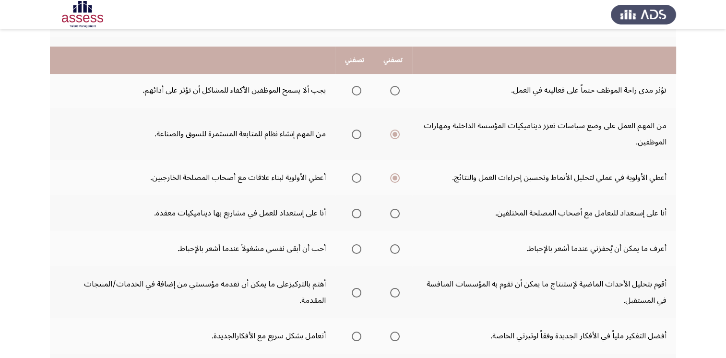
scroll to position [240, 0]
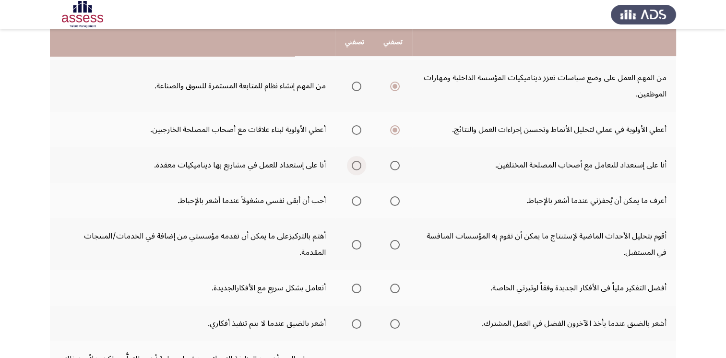
click at [358, 166] on span "Select an option" at bounding box center [357, 166] width 10 height 10
click at [358, 166] on input "Select an option" at bounding box center [357, 166] width 10 height 10
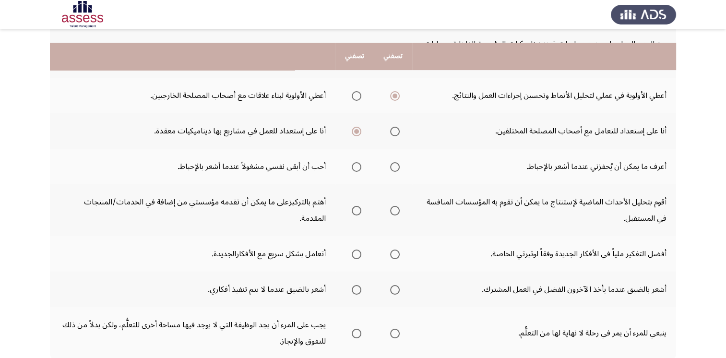
scroll to position [288, 0]
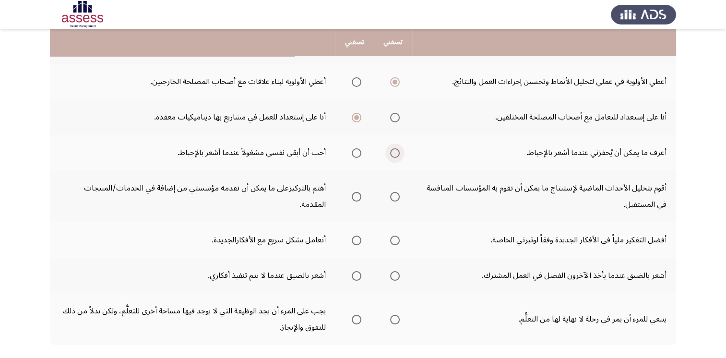
click at [397, 153] on span "Select an option" at bounding box center [395, 153] width 10 height 10
click at [397, 153] on input "Select an option" at bounding box center [395, 153] width 10 height 10
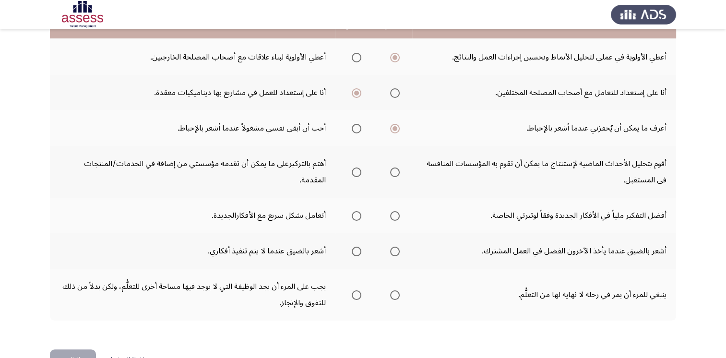
scroll to position [336, 0]
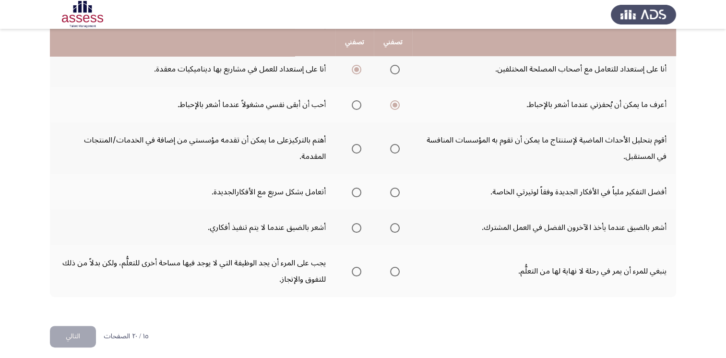
click at [398, 147] on span "Select an option" at bounding box center [395, 149] width 10 height 10
click at [398, 147] on input "Select an option" at bounding box center [395, 149] width 10 height 10
click at [358, 192] on span "Select an option" at bounding box center [357, 193] width 10 height 10
click at [358, 192] on input "Select an option" at bounding box center [357, 193] width 10 height 10
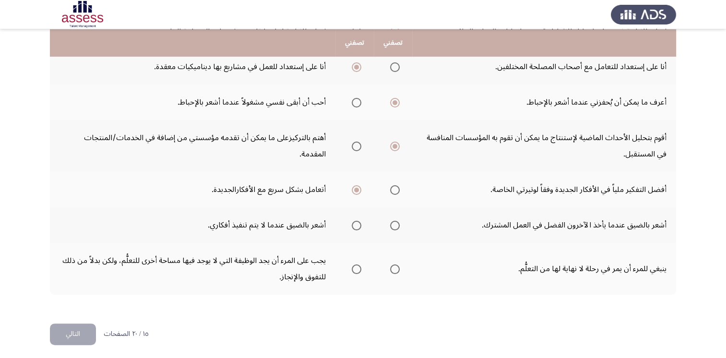
scroll to position [339, 0]
click at [394, 224] on span "Select an option" at bounding box center [395, 225] width 10 height 10
click at [394, 224] on input "Select an option" at bounding box center [395, 225] width 10 height 10
click at [398, 264] on span "Select an option" at bounding box center [395, 269] width 10 height 10
click at [398, 264] on input "Select an option" at bounding box center [395, 269] width 10 height 10
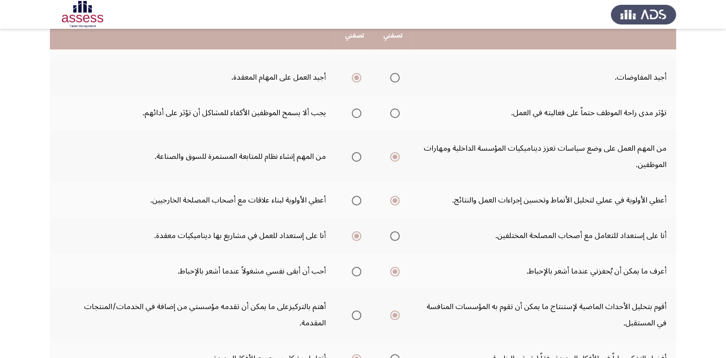
scroll to position [147, 0]
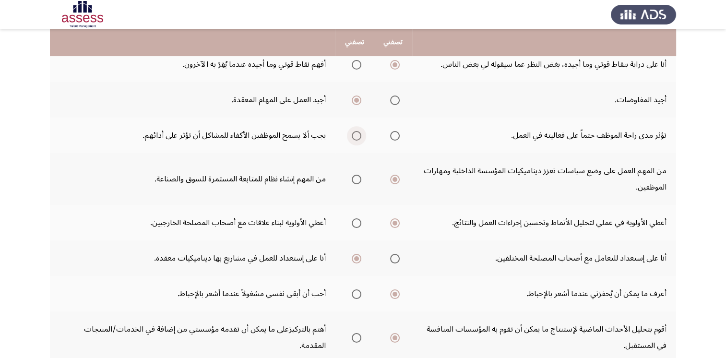
click at [358, 135] on span "Select an option" at bounding box center [357, 136] width 10 height 10
click at [358, 135] on input "Select an option" at bounding box center [357, 136] width 10 height 10
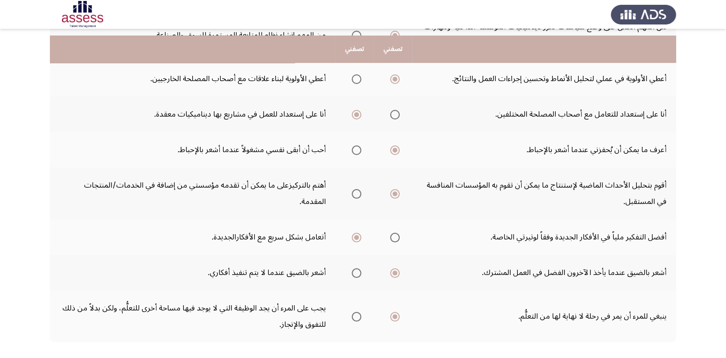
scroll to position [339, 0]
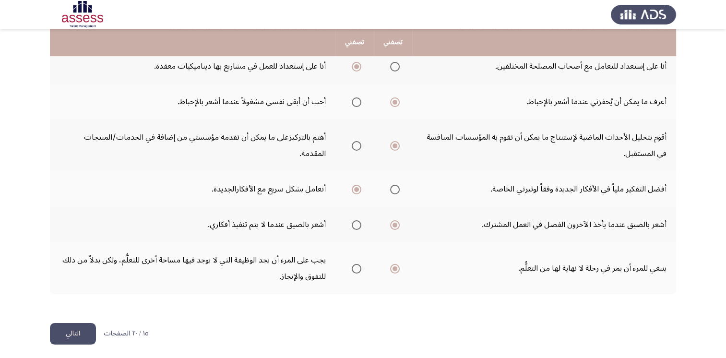
click at [67, 330] on button "التالي" at bounding box center [73, 334] width 46 height 22
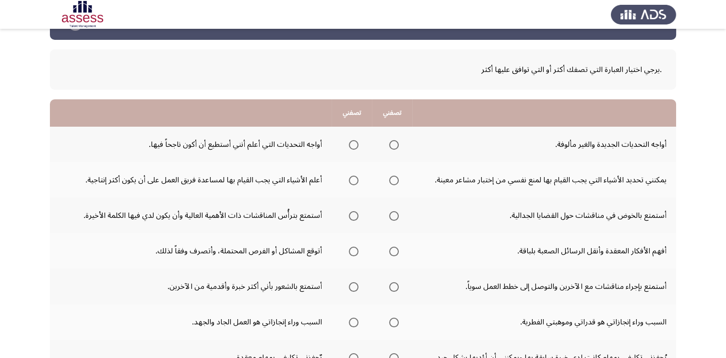
scroll to position [48, 0]
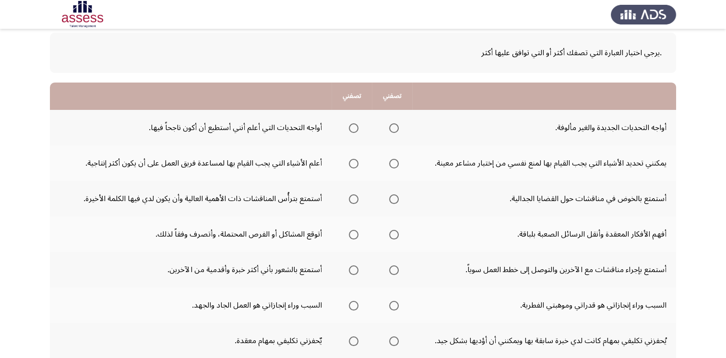
click at [393, 128] on span "Select an option" at bounding box center [394, 128] width 10 height 10
click at [393, 128] on input "Select an option" at bounding box center [394, 128] width 10 height 10
click at [351, 164] on span "Select an option" at bounding box center [354, 164] width 10 height 10
click at [351, 164] on input "Select an option" at bounding box center [354, 164] width 10 height 10
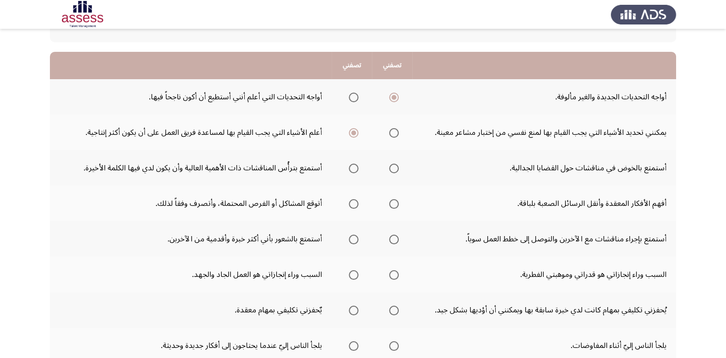
scroll to position [96, 0]
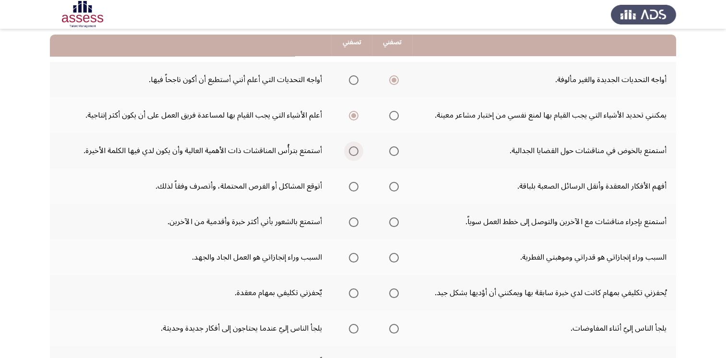
click at [354, 153] on span "Select an option" at bounding box center [354, 151] width 10 height 10
click at [354, 153] on input "Select an option" at bounding box center [354, 151] width 10 height 10
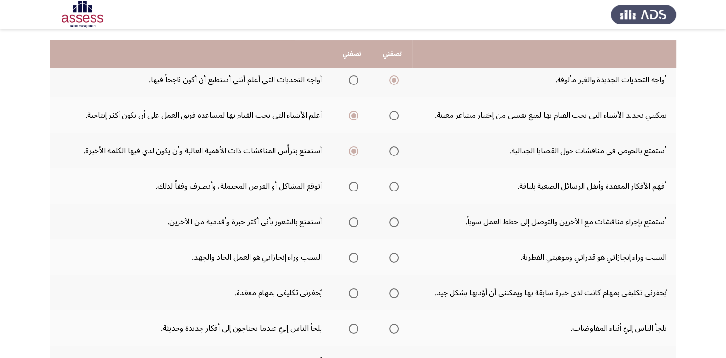
scroll to position [144, 0]
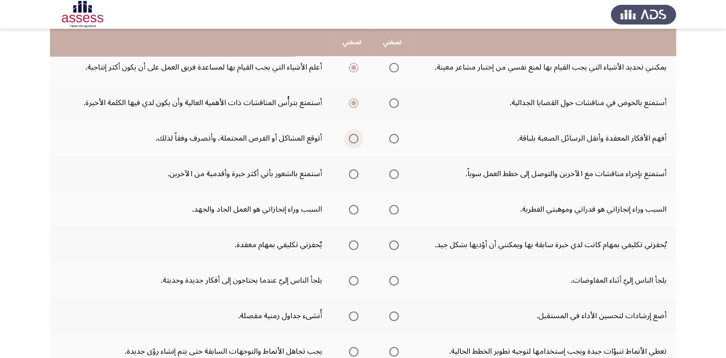
click at [351, 136] on span "Select an option" at bounding box center [354, 139] width 10 height 10
click at [351, 136] on input "Select an option" at bounding box center [354, 139] width 10 height 10
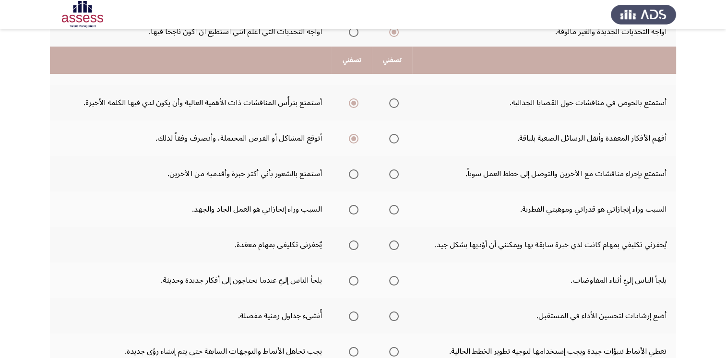
scroll to position [192, 0]
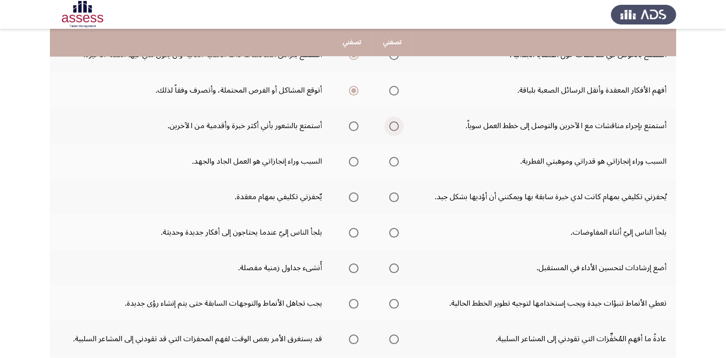
click at [396, 126] on span "Select an option" at bounding box center [394, 126] width 10 height 10
click at [396, 126] on input "Select an option" at bounding box center [394, 126] width 10 height 10
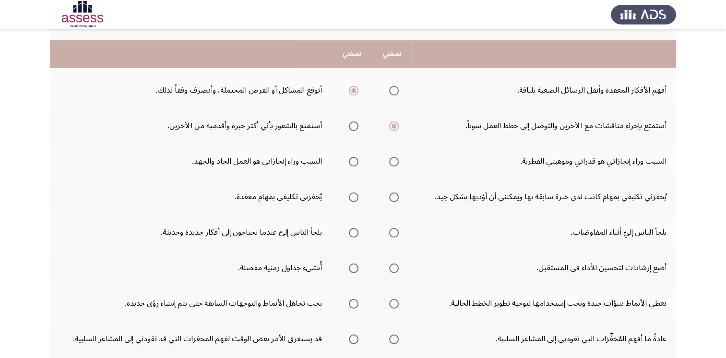
scroll to position [240, 0]
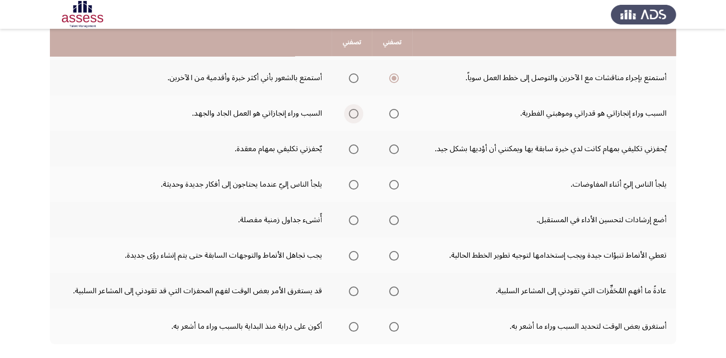
click at [351, 114] on span "Select an option" at bounding box center [354, 114] width 10 height 10
click at [351, 114] on input "Select an option" at bounding box center [354, 114] width 10 height 10
click at [352, 149] on span "Select an option" at bounding box center [354, 149] width 10 height 10
click at [352, 149] on input "Select an option" at bounding box center [354, 149] width 10 height 10
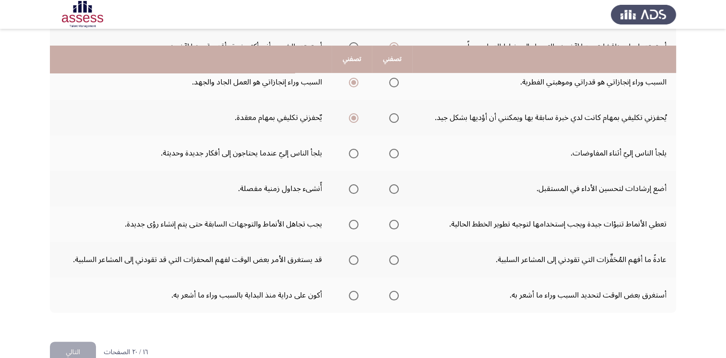
scroll to position [288, 0]
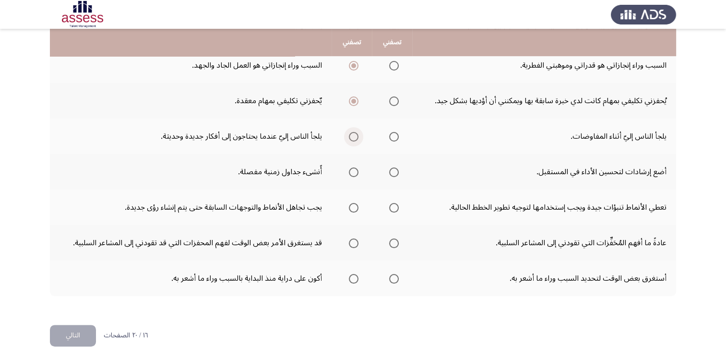
click at [354, 139] on span "Select an option" at bounding box center [354, 137] width 10 height 10
click at [354, 139] on input "Select an option" at bounding box center [354, 137] width 10 height 10
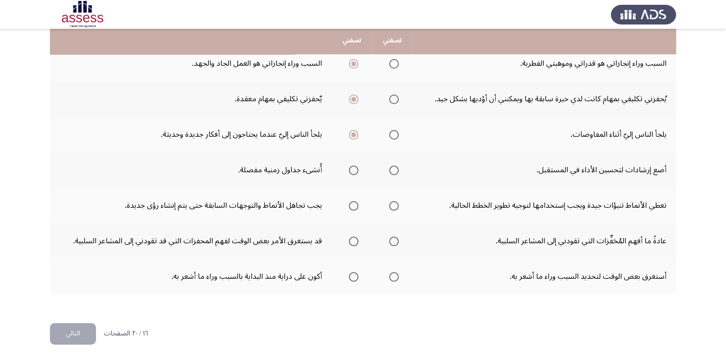
scroll to position [290, 0]
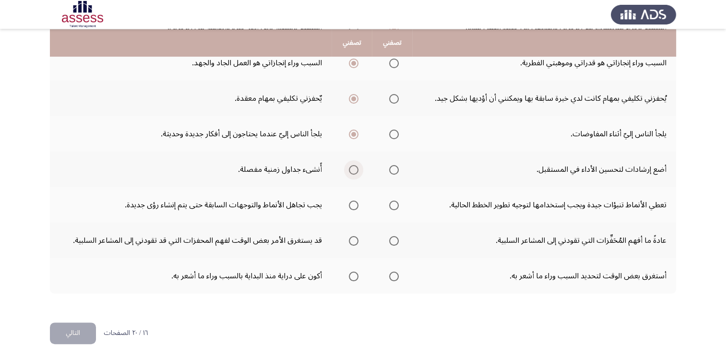
click at [351, 168] on span "Select an option" at bounding box center [354, 170] width 10 height 10
click at [351, 168] on input "Select an option" at bounding box center [354, 170] width 10 height 10
click at [391, 204] on span "Select an option" at bounding box center [394, 206] width 10 height 10
click at [391, 204] on input "Select an option" at bounding box center [394, 206] width 10 height 10
click at [393, 241] on span "Select an option" at bounding box center [394, 241] width 10 height 10
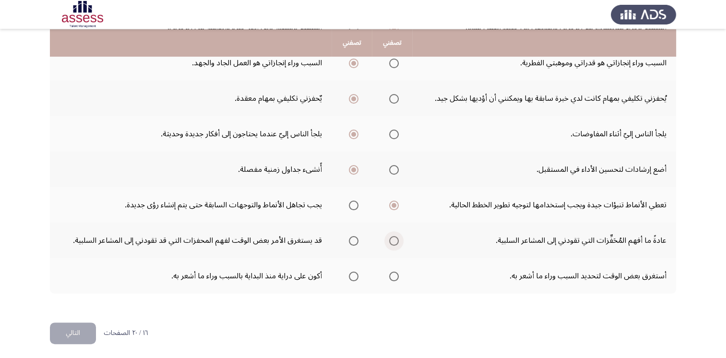
click at [393, 241] on input "Select an option" at bounding box center [394, 241] width 10 height 10
click at [395, 276] on span "Select an option" at bounding box center [394, 277] width 10 height 10
click at [395, 276] on input "Select an option" at bounding box center [394, 277] width 10 height 10
click at [78, 328] on button "التالي" at bounding box center [73, 334] width 46 height 22
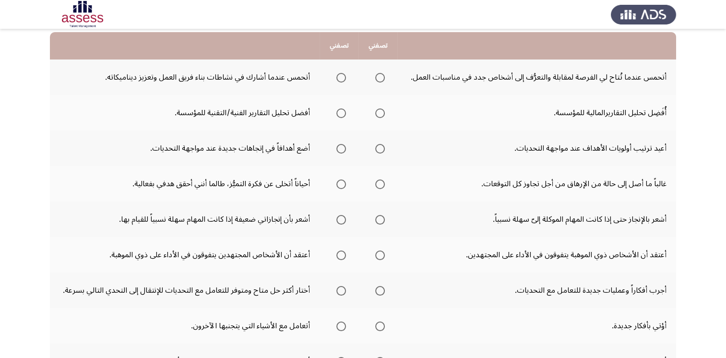
scroll to position [2, 0]
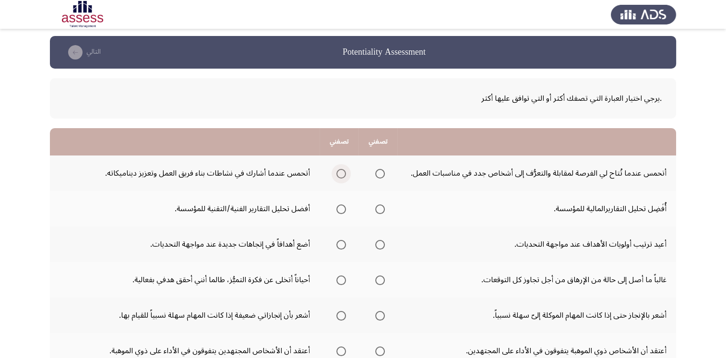
click at [343, 176] on span "Select an option" at bounding box center [341, 174] width 10 height 10
click at [343, 176] on input "Select an option" at bounding box center [341, 174] width 10 height 10
click at [378, 209] on span "Select an option" at bounding box center [380, 209] width 10 height 10
click at [378, 209] on input "Select an option" at bounding box center [380, 209] width 10 height 10
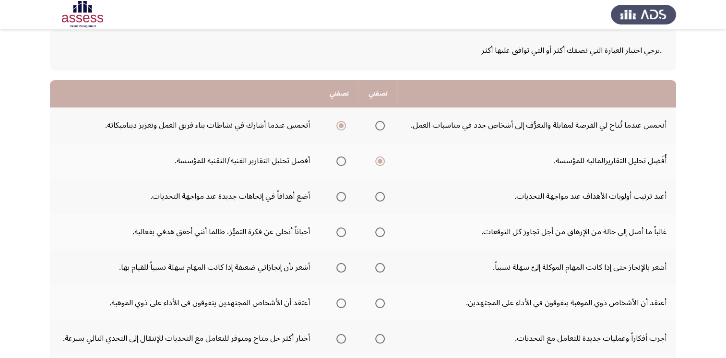
scroll to position [98, 0]
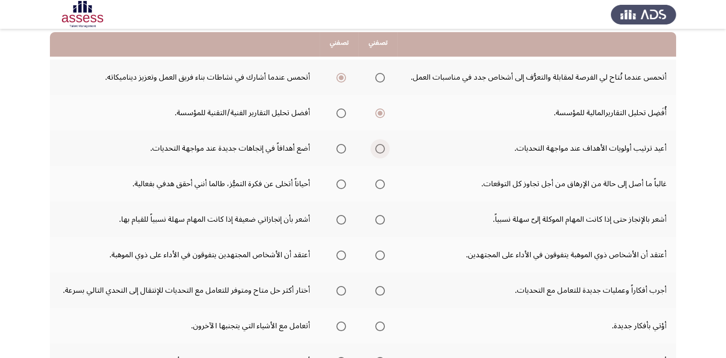
click at [381, 149] on span "Select an option" at bounding box center [380, 149] width 10 height 10
click at [381, 149] on input "Select an option" at bounding box center [380, 149] width 10 height 10
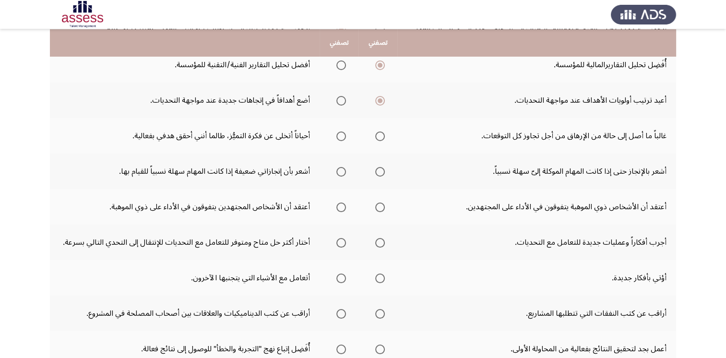
click at [343, 136] on span "Select an option" at bounding box center [341, 137] width 10 height 10
click at [343, 136] on input "Select an option" at bounding box center [341, 137] width 10 height 10
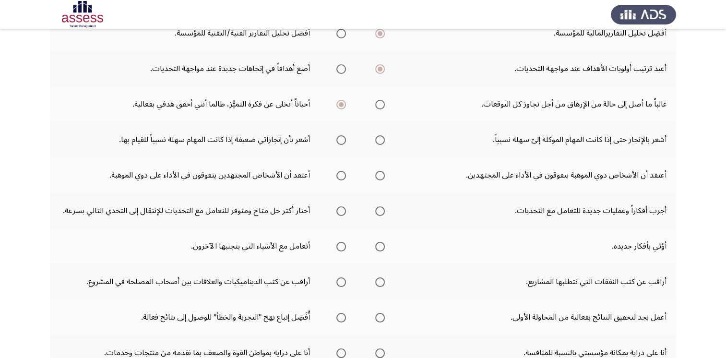
scroll to position [194, 0]
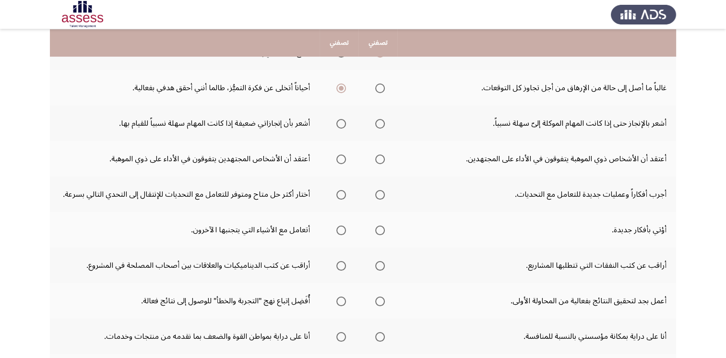
click at [342, 124] on span "Select an option" at bounding box center [341, 124] width 10 height 10
click at [342, 124] on input "Select an option" at bounding box center [341, 124] width 10 height 10
click at [383, 158] on span "Select an option" at bounding box center [380, 160] width 10 height 10
click at [383, 158] on input "Select an option" at bounding box center [380, 160] width 10 height 10
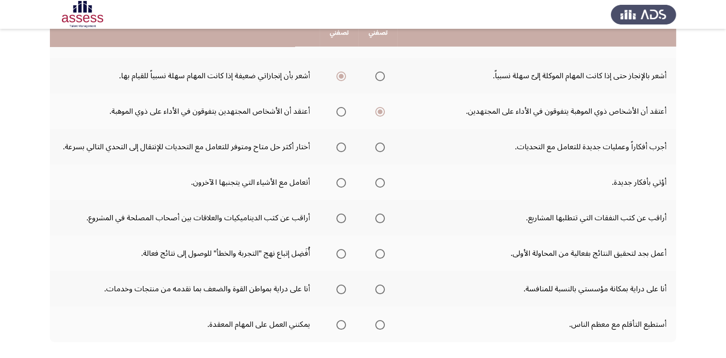
scroll to position [242, 0]
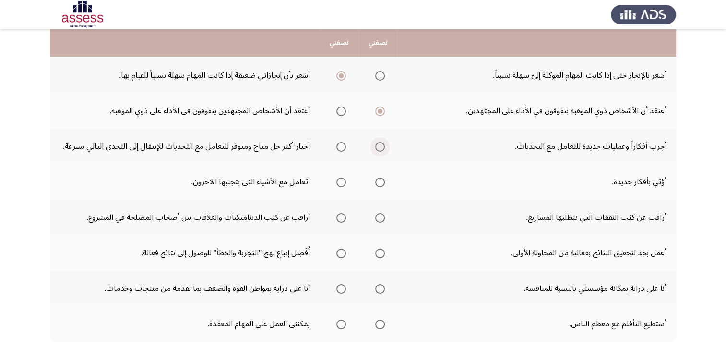
click at [378, 147] on span "Select an option" at bounding box center [380, 147] width 10 height 10
click at [378, 147] on input "Select an option" at bounding box center [380, 147] width 10 height 10
click at [378, 181] on span "Select an option" at bounding box center [380, 183] width 10 height 10
click at [378, 181] on input "Select an option" at bounding box center [380, 183] width 10 height 10
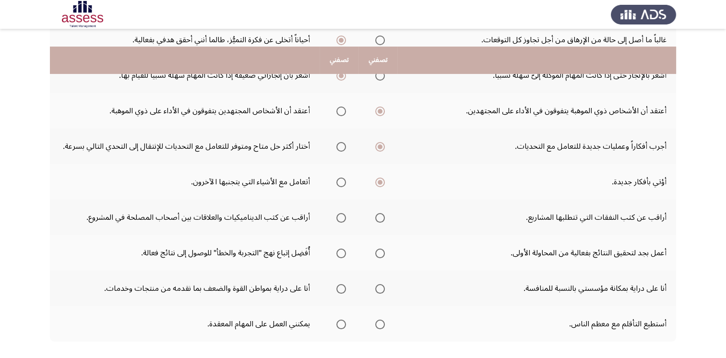
scroll to position [290, 0]
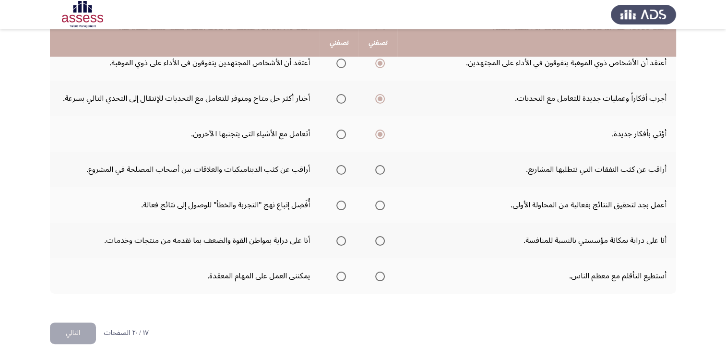
click at [378, 170] on span "Select an option" at bounding box center [380, 170] width 10 height 10
click at [378, 170] on input "Select an option" at bounding box center [380, 170] width 10 height 10
click at [340, 206] on span "Select an option" at bounding box center [341, 206] width 10 height 10
click at [340, 206] on input "Select an option" at bounding box center [341, 206] width 10 height 10
click at [342, 240] on span "Select an option" at bounding box center [341, 241] width 10 height 10
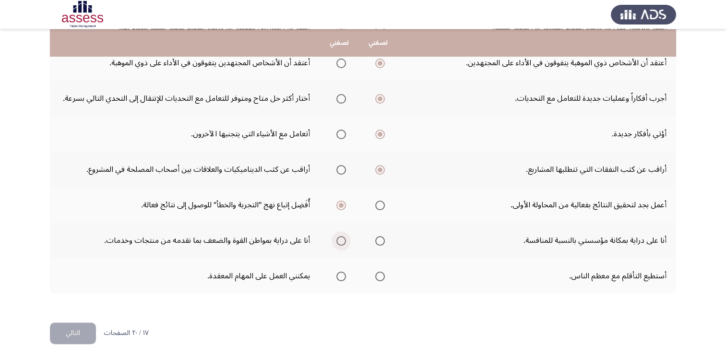
click at [342, 240] on input "Select an option" at bounding box center [341, 241] width 10 height 10
click at [341, 274] on span "Select an option" at bounding box center [341, 277] width 10 height 10
click at [341, 274] on input "Select an option" at bounding box center [341, 277] width 10 height 10
click at [77, 329] on button "التالي" at bounding box center [73, 334] width 46 height 22
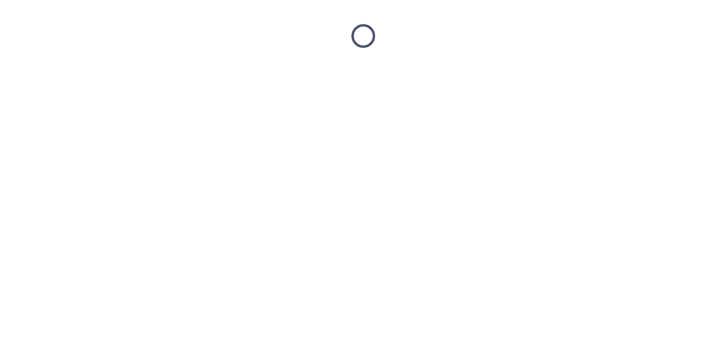
scroll to position [0, 0]
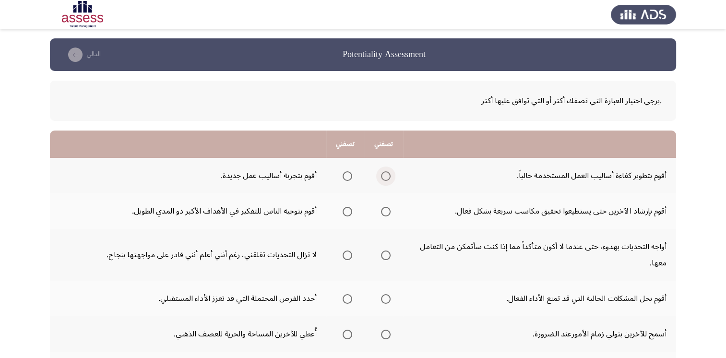
click at [384, 172] on span "Select an option" at bounding box center [386, 176] width 10 height 10
click at [384, 172] on input "Select an option" at bounding box center [386, 176] width 10 height 10
click at [345, 173] on span "Select an option" at bounding box center [348, 176] width 10 height 10
click at [345, 173] on input "Select an option" at bounding box center [348, 176] width 10 height 10
click at [386, 178] on span "Select an option" at bounding box center [386, 176] width 10 height 10
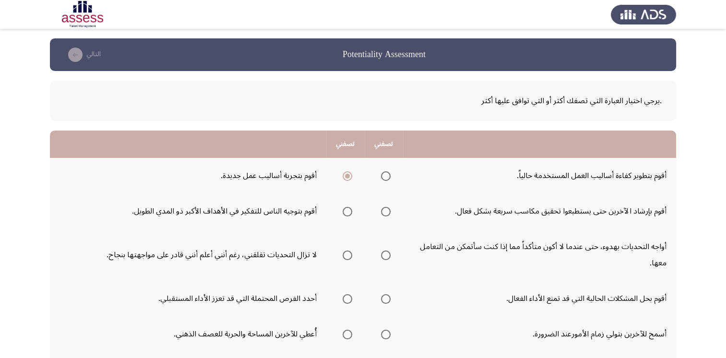
click at [386, 178] on input "Select an option" at bounding box center [386, 176] width 10 height 10
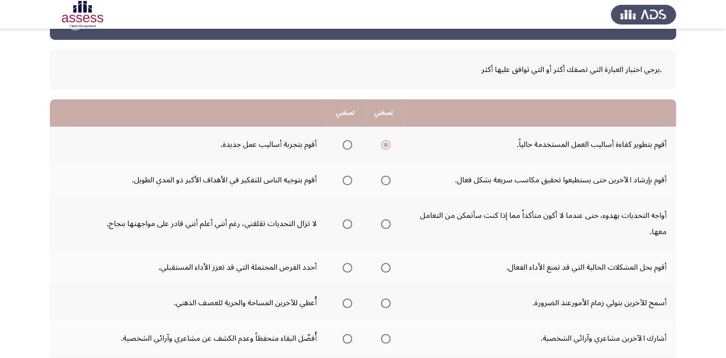
scroll to position [48, 0]
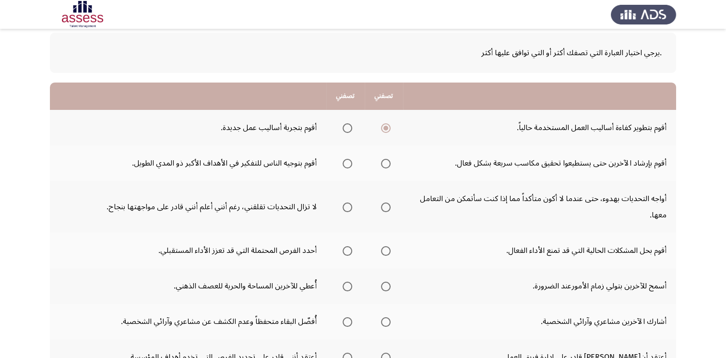
click at [345, 163] on span "Select an option" at bounding box center [348, 164] width 10 height 10
click at [345, 163] on input "Select an option" at bounding box center [348, 164] width 10 height 10
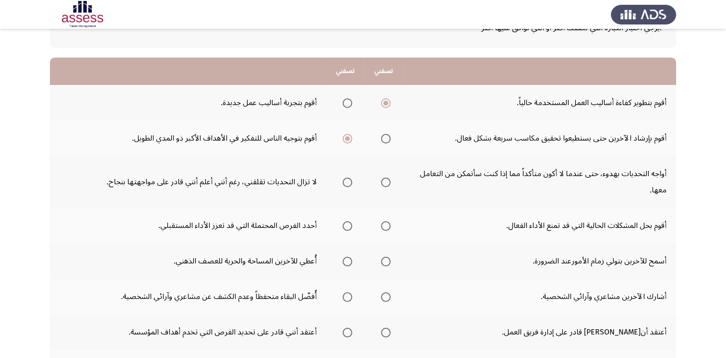
scroll to position [96, 0]
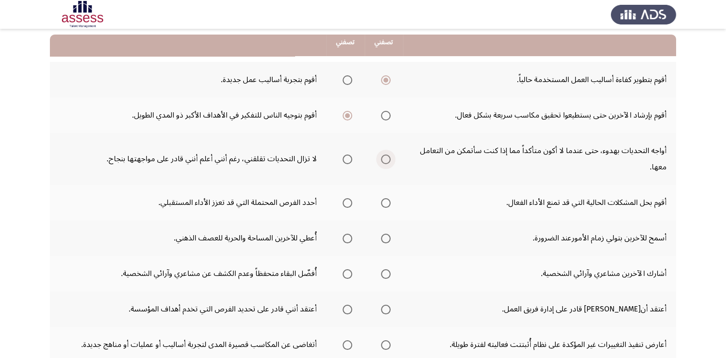
click at [389, 158] on span "Select an option" at bounding box center [386, 160] width 10 height 10
click at [389, 158] on input "Select an option" at bounding box center [386, 160] width 10 height 10
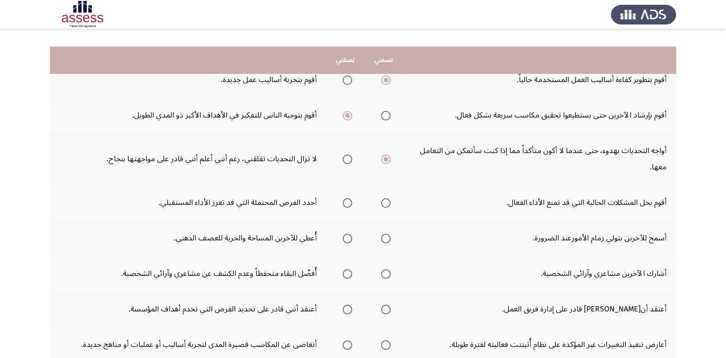
scroll to position [144, 0]
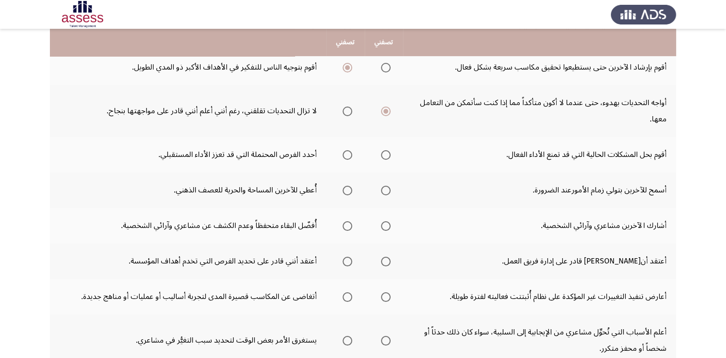
click at [349, 155] on span "Select an option" at bounding box center [348, 155] width 10 height 10
click at [349, 155] on input "Select an option" at bounding box center [348, 155] width 10 height 10
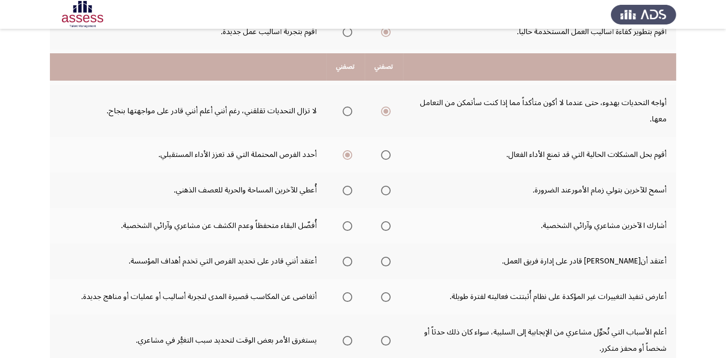
scroll to position [192, 0]
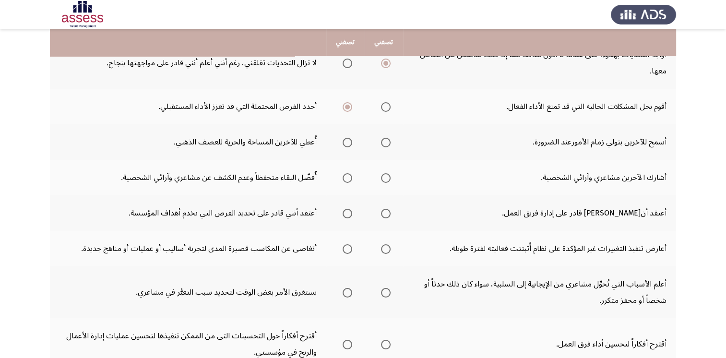
click at [349, 141] on span "Select an option" at bounding box center [348, 143] width 10 height 10
click at [349, 141] on input "Select an option" at bounding box center [348, 143] width 10 height 10
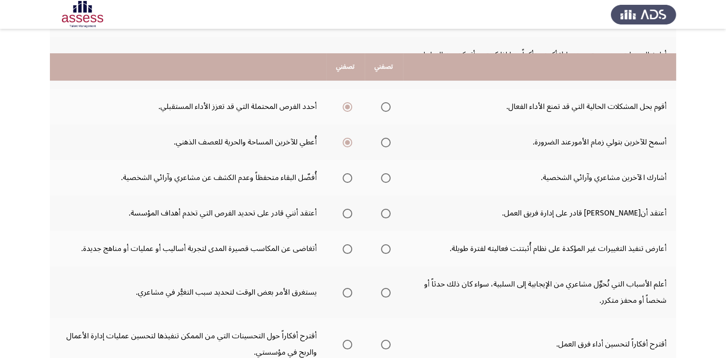
scroll to position [240, 0]
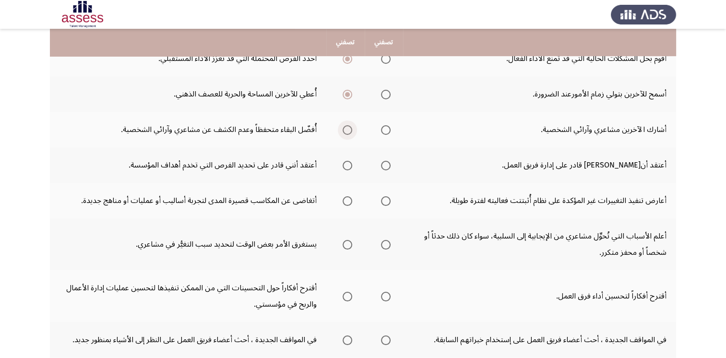
click at [348, 129] on span "Select an option" at bounding box center [348, 130] width 10 height 10
click at [348, 129] on input "Select an option" at bounding box center [348, 130] width 10 height 10
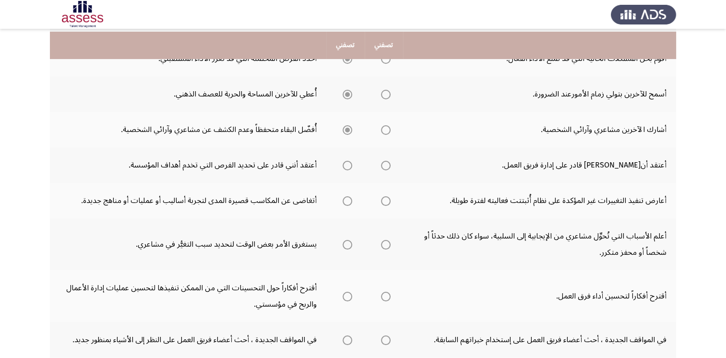
scroll to position [288, 0]
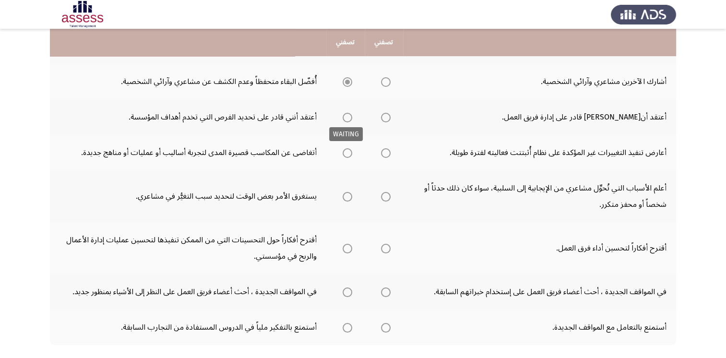
click at [349, 119] on span "Select an option" at bounding box center [348, 118] width 10 height 10
click at [348, 115] on span "Select an option" at bounding box center [348, 118] width 10 height 10
click at [349, 117] on span "Select an option" at bounding box center [348, 118] width 10 height 10
click at [348, 116] on span "Select an option" at bounding box center [348, 118] width 10 height 10
click at [348, 117] on span "Select an option" at bounding box center [348, 118] width 10 height 10
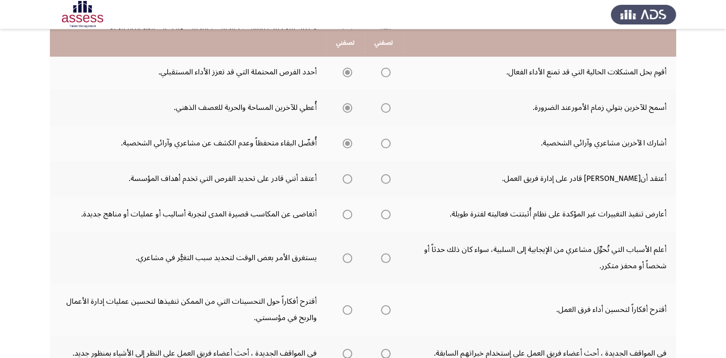
scroll to position [243, 0]
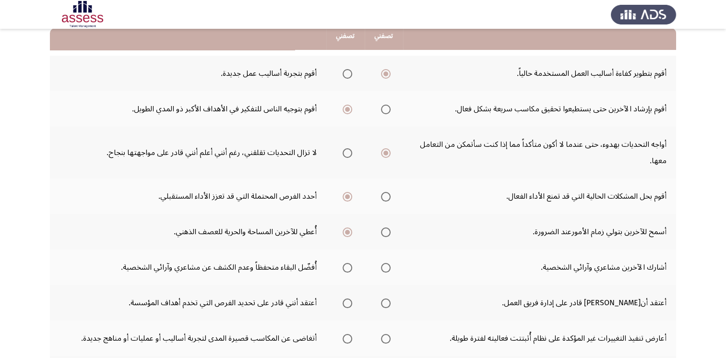
scroll to position [192, 0]
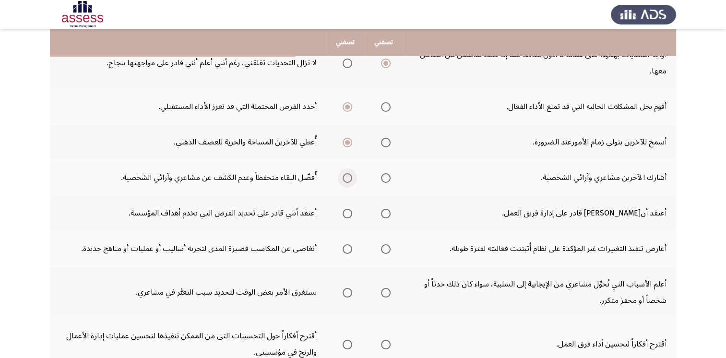
click at [345, 178] on span "Select an option" at bounding box center [348, 178] width 10 height 10
click at [345, 178] on input "Select an option" at bounding box center [348, 178] width 10 height 10
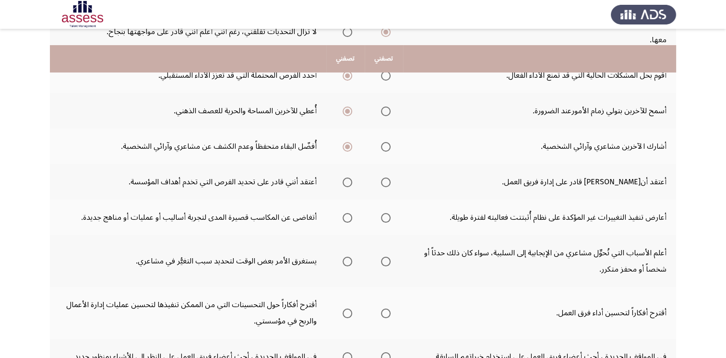
scroll to position [240, 0]
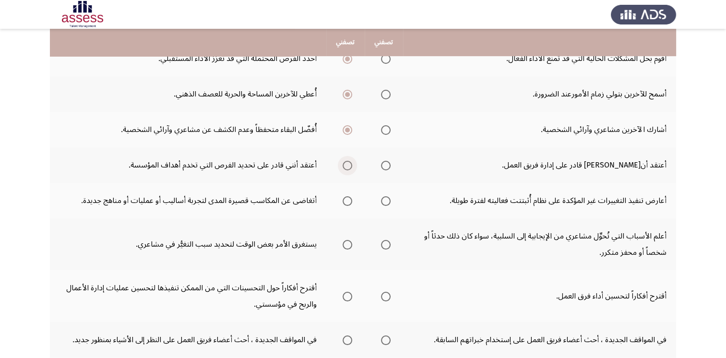
click at [349, 167] on span "Select an option" at bounding box center [348, 166] width 10 height 10
click at [349, 167] on input "Select an option" at bounding box center [348, 166] width 10 height 10
click at [386, 200] on span "Select an option" at bounding box center [386, 201] width 10 height 10
click at [386, 200] on input "Select an option" at bounding box center [386, 201] width 10 height 10
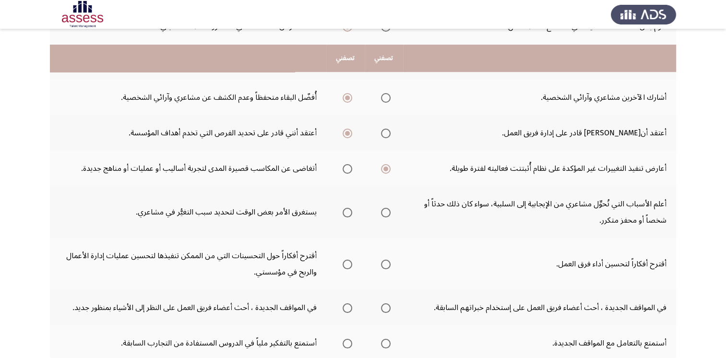
scroll to position [288, 0]
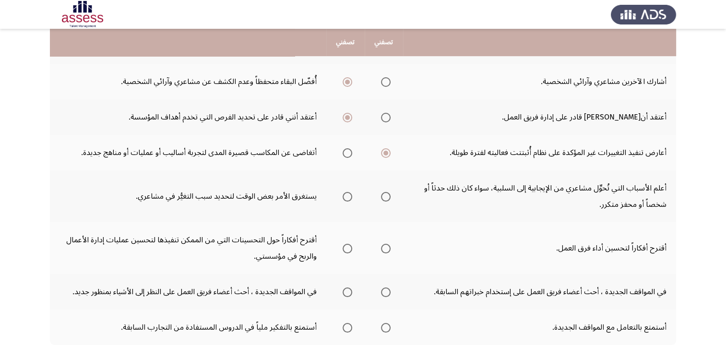
click at [387, 196] on span "Select an option" at bounding box center [386, 197] width 10 height 10
click at [387, 196] on input "Select an option" at bounding box center [386, 197] width 10 height 10
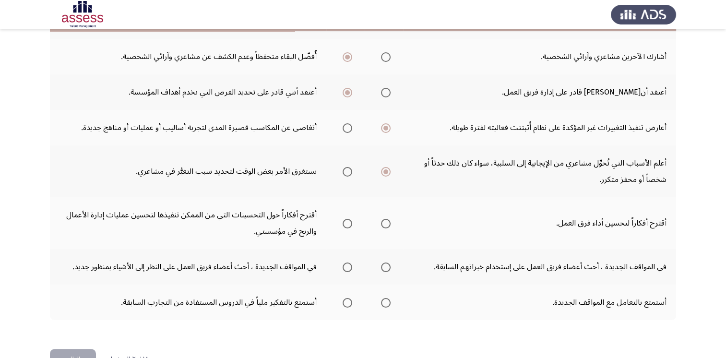
scroll to position [336, 0]
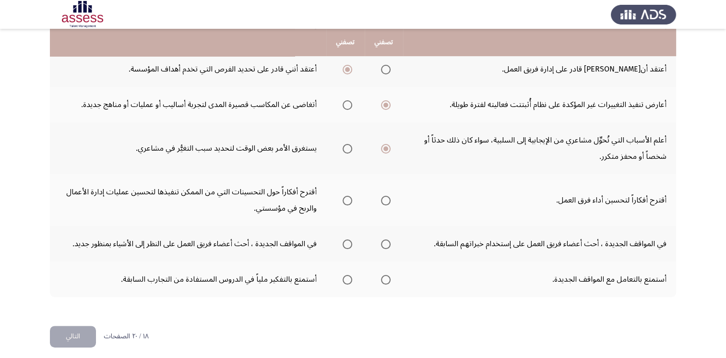
click at [351, 200] on span "Select an option" at bounding box center [348, 201] width 10 height 10
click at [351, 200] on input "Select an option" at bounding box center [348, 201] width 10 height 10
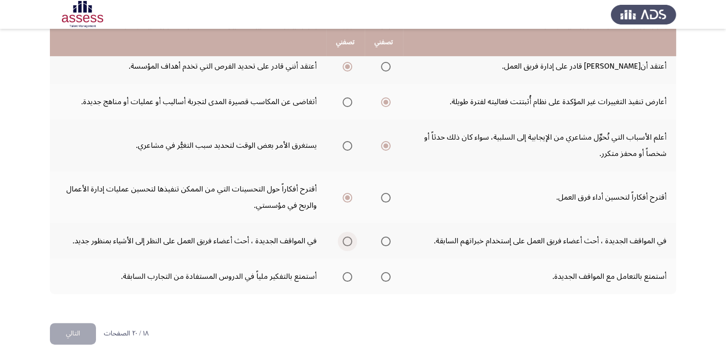
click at [350, 239] on span "Select an option" at bounding box center [348, 242] width 10 height 10
click at [350, 239] on input "Select an option" at bounding box center [348, 242] width 10 height 10
click at [387, 276] on span "Select an option" at bounding box center [386, 277] width 10 height 10
click at [387, 276] on input "Select an option" at bounding box center [386, 277] width 10 height 10
click at [84, 332] on button "التالي" at bounding box center [73, 334] width 46 height 22
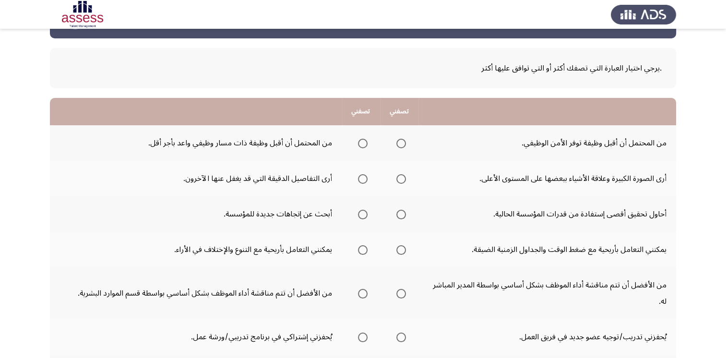
scroll to position [48, 0]
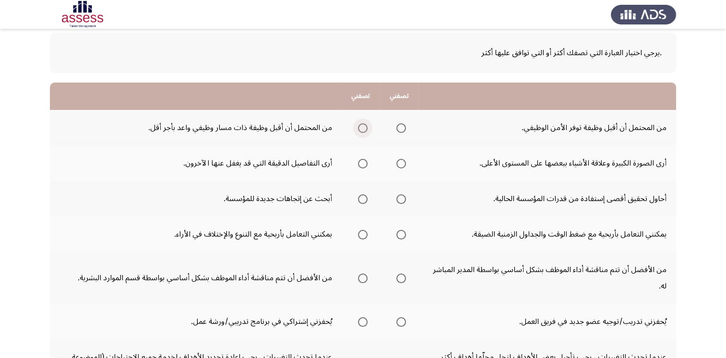
click at [359, 128] on span "Select an option" at bounding box center [363, 128] width 10 height 10
click at [359, 128] on input "Select an option" at bounding box center [363, 128] width 10 height 10
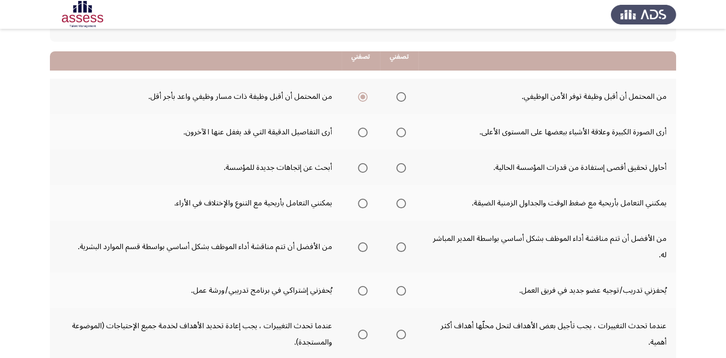
scroll to position [96, 0]
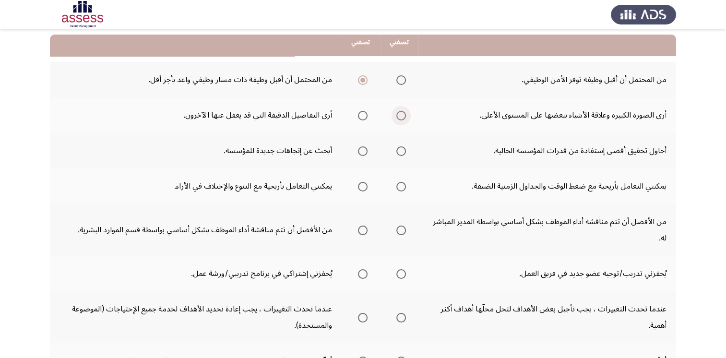
click at [397, 114] on span "Select an option" at bounding box center [401, 116] width 10 height 10
click at [397, 114] on input "Select an option" at bounding box center [401, 116] width 10 height 10
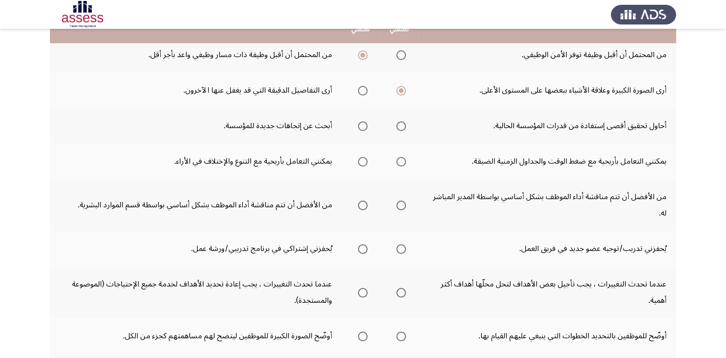
scroll to position [144, 0]
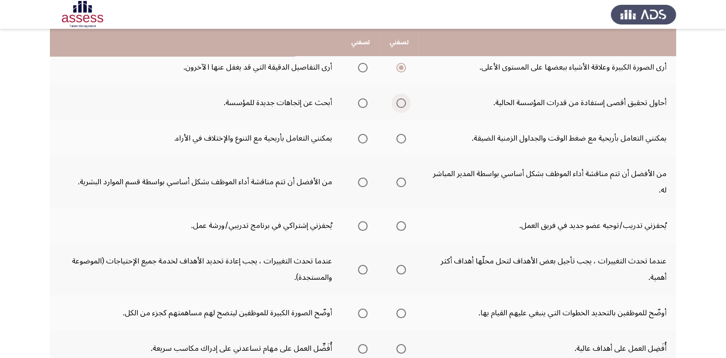
click at [399, 103] on span "Select an option" at bounding box center [401, 103] width 10 height 10
click at [399, 103] on input "Select an option" at bounding box center [401, 103] width 10 height 10
click at [398, 139] on span "Select an option" at bounding box center [401, 139] width 10 height 10
click at [398, 139] on input "Select an option" at bounding box center [401, 139] width 10 height 10
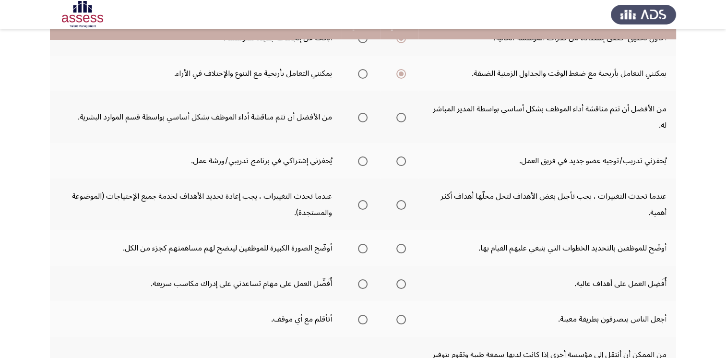
scroll to position [192, 0]
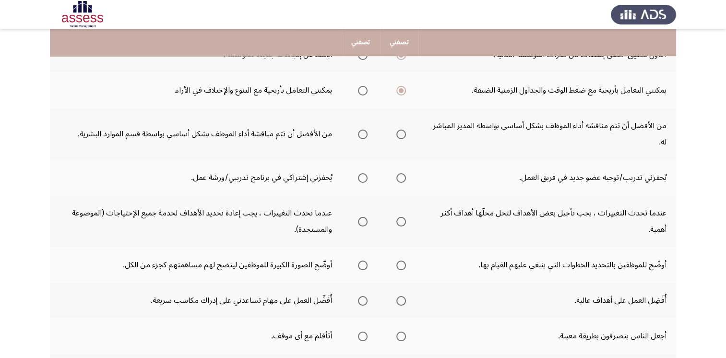
click at [400, 132] on span "Select an option" at bounding box center [401, 135] width 10 height 10
click at [400, 132] on input "Select an option" at bounding box center [401, 135] width 10 height 10
click at [363, 178] on span "Select an option" at bounding box center [363, 178] width 10 height 10
click at [363, 178] on input "Select an option" at bounding box center [363, 178] width 10 height 10
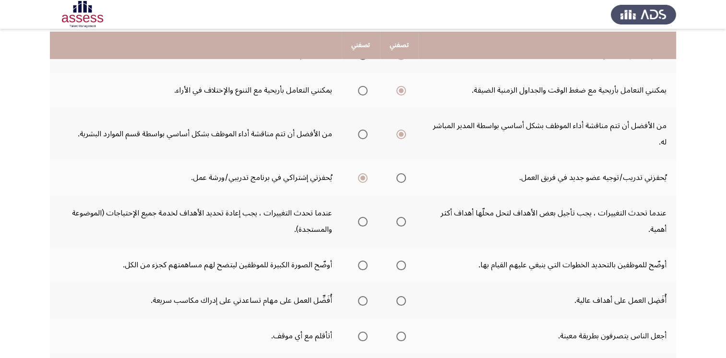
scroll to position [240, 0]
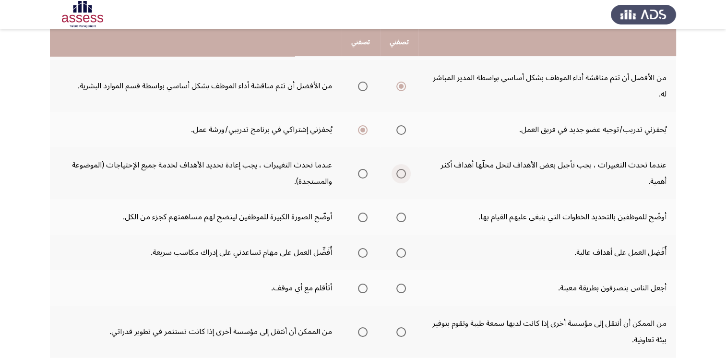
click at [400, 171] on span "Select an option" at bounding box center [401, 174] width 10 height 10
click at [400, 171] on input "Select an option" at bounding box center [401, 174] width 10 height 10
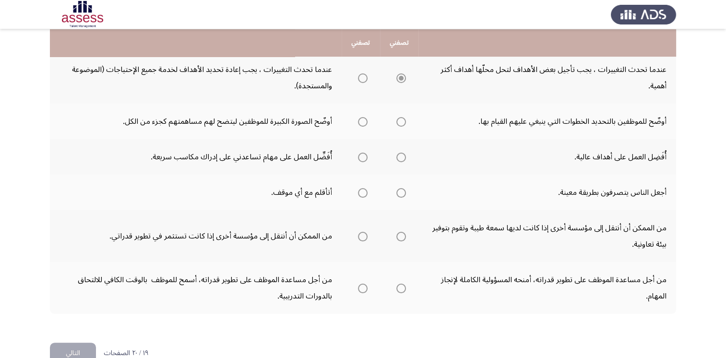
scroll to position [336, 0]
click at [361, 125] on mat-tooltip-component "WAITING" at bounding box center [359, 137] width 47 height 27
click at [362, 122] on span "Select an option" at bounding box center [363, 122] width 10 height 10
click at [362, 120] on span "Select an option" at bounding box center [363, 122] width 10 height 10
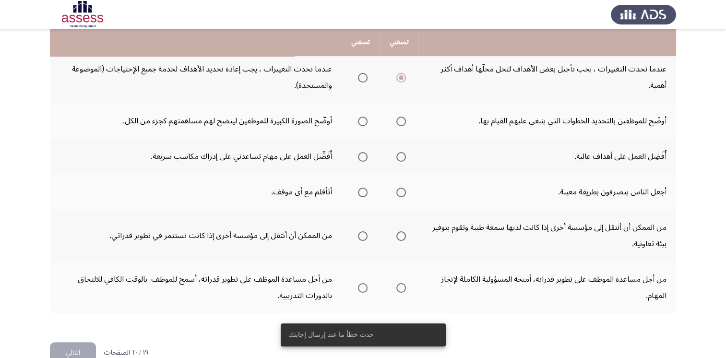
click at [362, 118] on span "Select an option" at bounding box center [363, 122] width 10 height 10
click at [362, 118] on input "Select an option" at bounding box center [363, 122] width 10 height 10
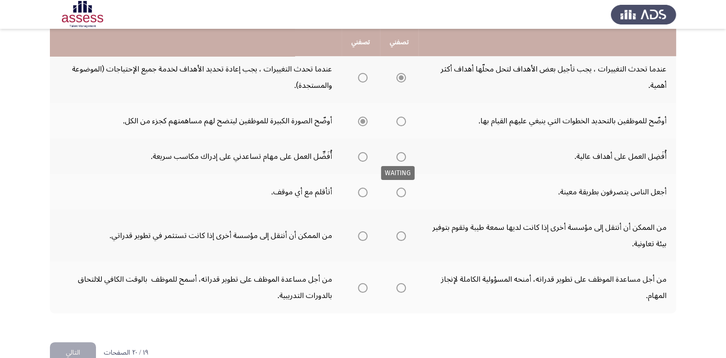
click at [400, 158] on span "Select an option" at bounding box center [401, 157] width 10 height 10
click at [402, 156] on span "Select an option" at bounding box center [401, 157] width 10 height 10
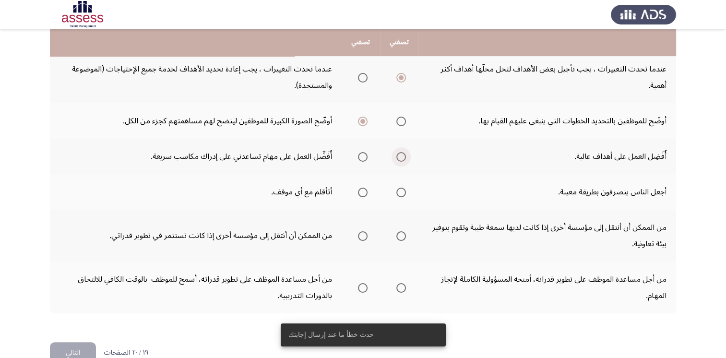
click at [399, 156] on span "Select an option" at bounding box center [401, 157] width 10 height 10
click at [399, 156] on input "Select an option" at bounding box center [401, 157] width 10 height 10
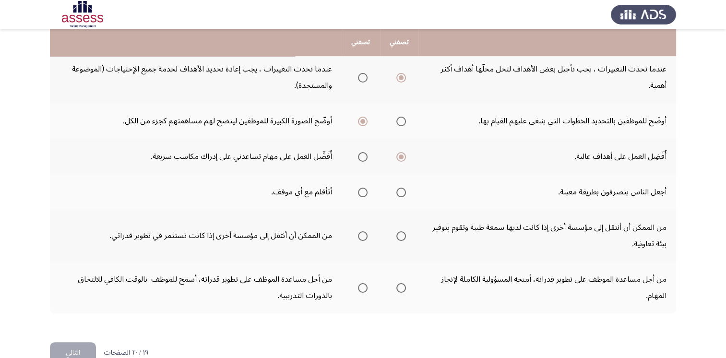
click at [399, 190] on span "Select an option" at bounding box center [401, 193] width 10 height 10
click at [399, 190] on input "Select an option" at bounding box center [401, 193] width 10 height 10
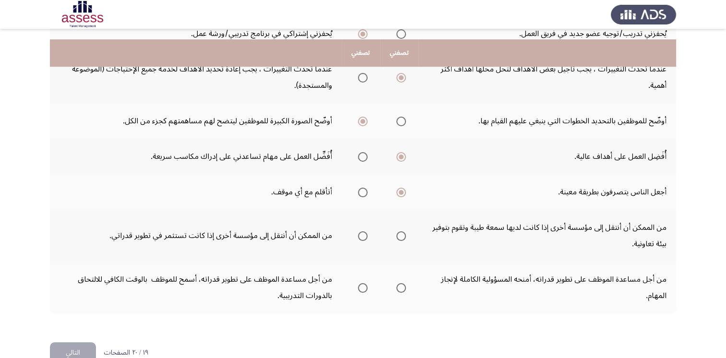
scroll to position [355, 0]
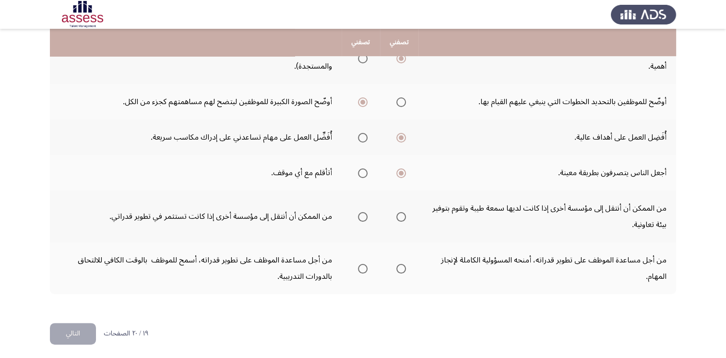
click at [362, 213] on span "Select an option" at bounding box center [363, 217] width 10 height 10
click at [362, 213] on input "Select an option" at bounding box center [363, 217] width 10 height 10
click at [399, 270] on mat-radio-group "Select an option" at bounding box center [399, 268] width 13 height 16
click at [400, 267] on span "Select an option" at bounding box center [401, 269] width 10 height 10
click at [400, 267] on input "Select an option" at bounding box center [401, 269] width 10 height 10
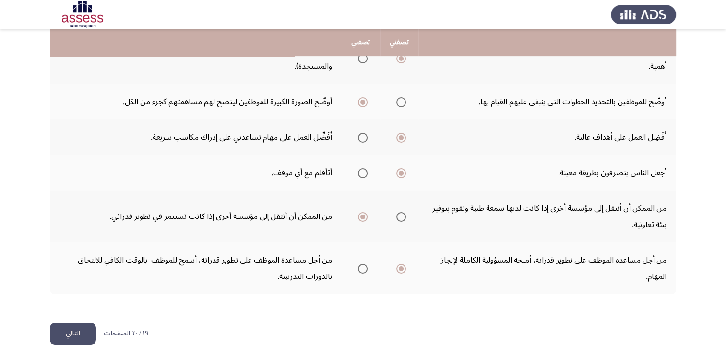
click at [79, 335] on button "التالي" at bounding box center [73, 334] width 46 height 22
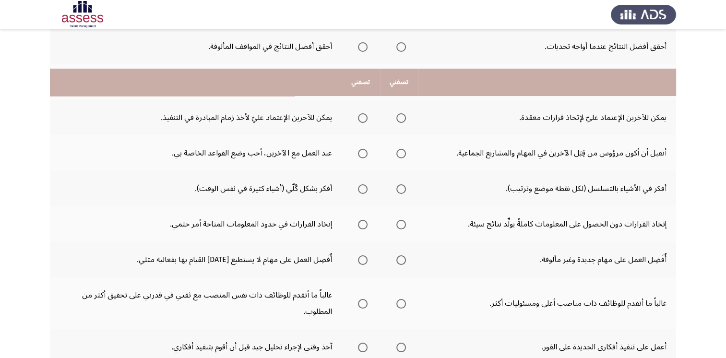
scroll to position [83, 0]
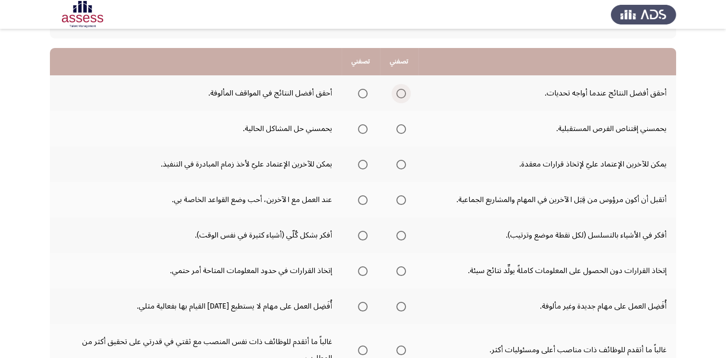
drag, startPoint x: 403, startPoint y: 90, endPoint x: 415, endPoint y: 97, distance: 13.6
click at [417, 97] on th at bounding box center [399, 93] width 38 height 36
click at [405, 97] on span "Select an option" at bounding box center [401, 94] width 10 height 10
click at [405, 97] on input "Select an option" at bounding box center [401, 94] width 10 height 10
click at [400, 129] on span "Select an option" at bounding box center [401, 129] width 10 height 10
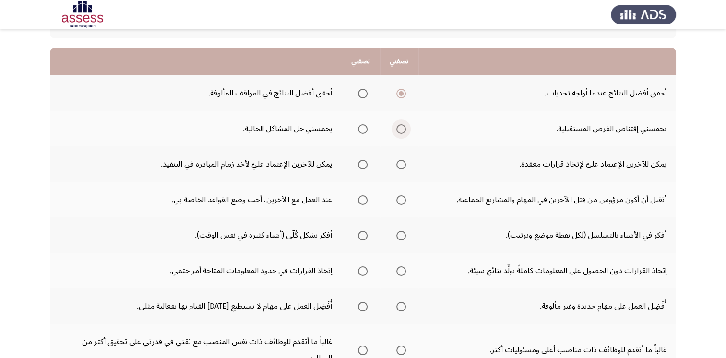
click at [400, 129] on input "Select an option" at bounding box center [401, 129] width 10 height 10
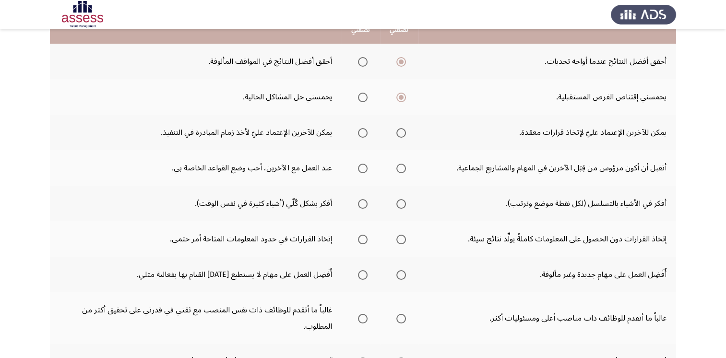
scroll to position [131, 0]
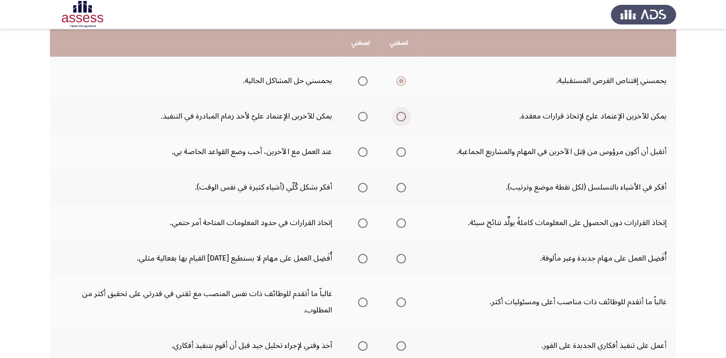
click at [399, 117] on span "Select an option" at bounding box center [401, 117] width 10 height 10
click at [399, 117] on input "Select an option" at bounding box center [401, 117] width 10 height 10
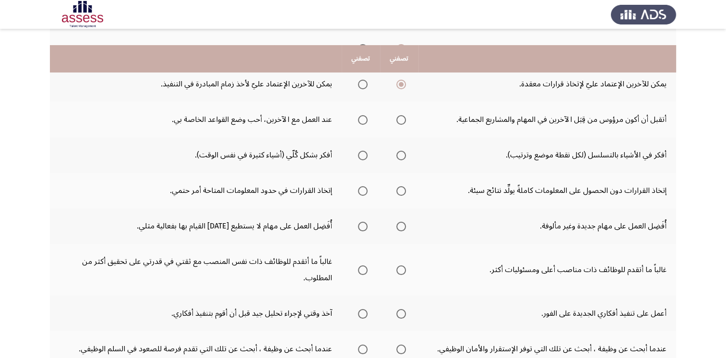
scroll to position [179, 0]
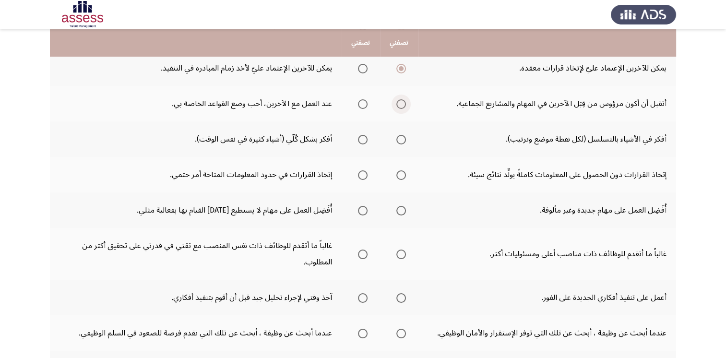
click at [401, 105] on span "Select an option" at bounding box center [401, 104] width 10 height 10
click at [401, 105] on input "Select an option" at bounding box center [401, 104] width 10 height 10
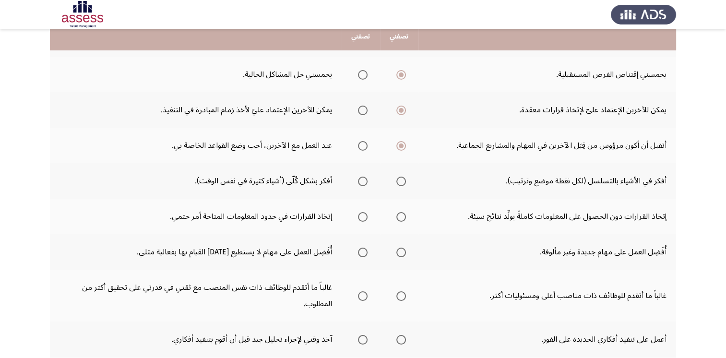
scroll to position [131, 0]
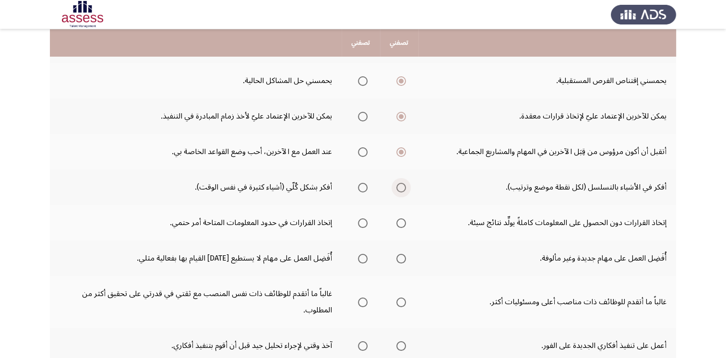
click at [405, 186] on span "Select an option" at bounding box center [401, 188] width 10 height 10
click at [405, 186] on input "Select an option" at bounding box center [401, 188] width 10 height 10
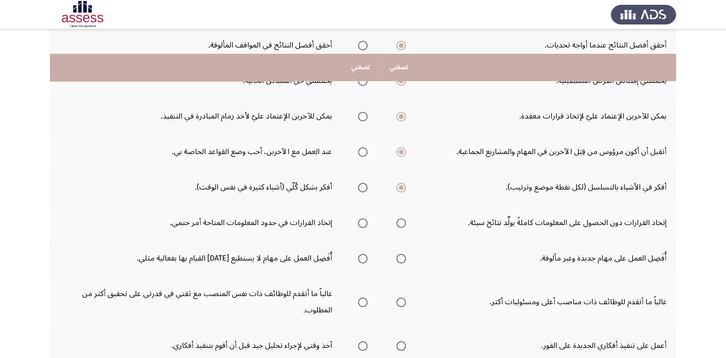
scroll to position [179, 0]
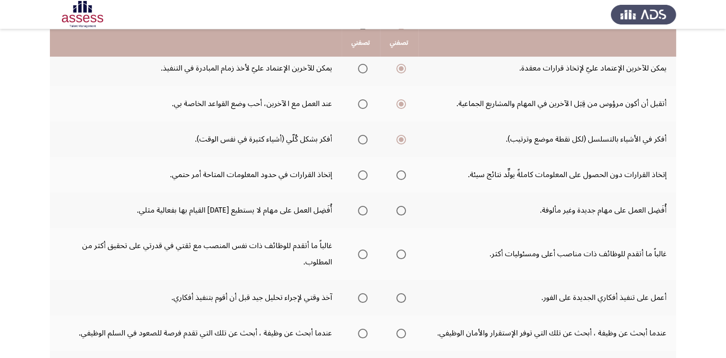
click at [399, 173] on span "Select an option" at bounding box center [401, 175] width 10 height 10
click at [399, 173] on input "Select an option" at bounding box center [401, 175] width 10 height 10
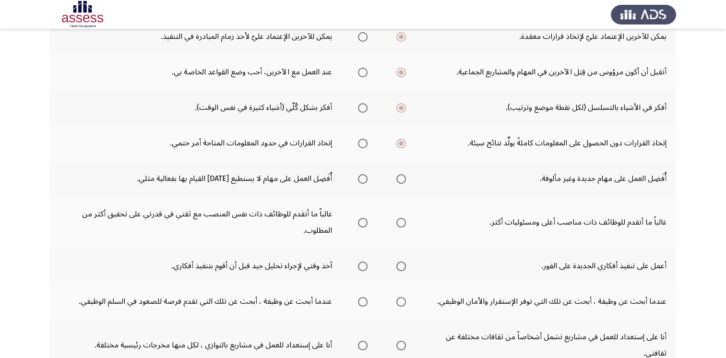
scroll to position [227, 0]
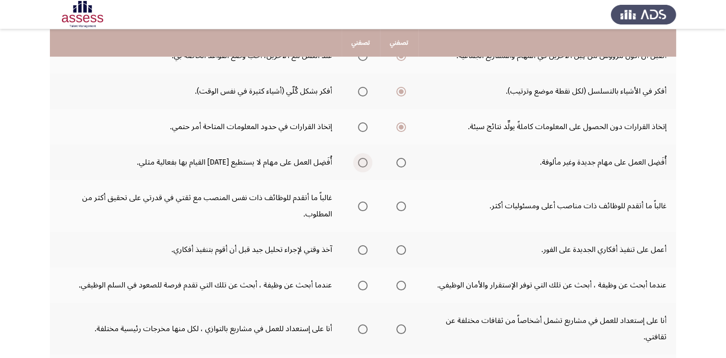
click at [363, 160] on span "Select an option" at bounding box center [363, 163] width 10 height 10
click at [363, 160] on input "Select an option" at bounding box center [363, 163] width 10 height 10
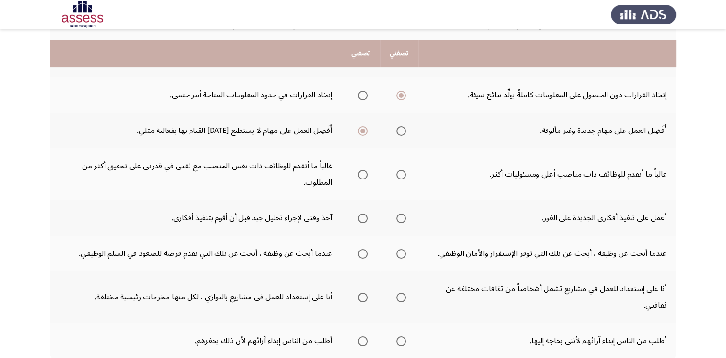
scroll to position [275, 0]
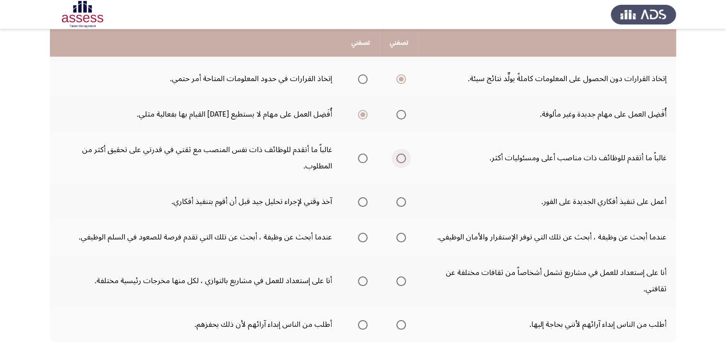
click at [404, 158] on span "Select an option" at bounding box center [401, 159] width 10 height 10
click at [404, 158] on input "Select an option" at bounding box center [401, 159] width 10 height 10
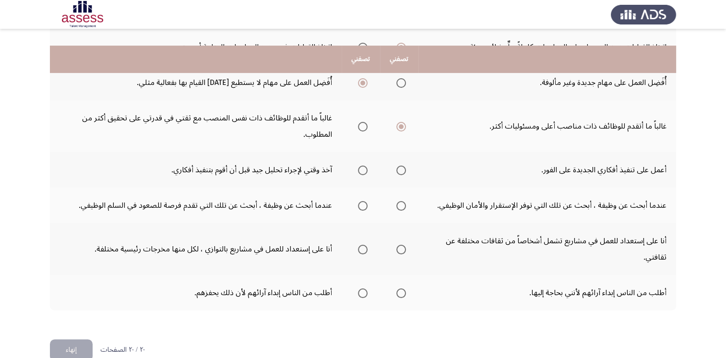
scroll to position [323, 0]
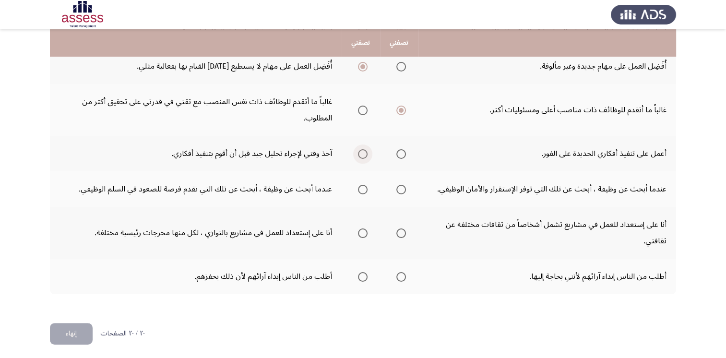
click at [363, 149] on span "Select an option" at bounding box center [363, 154] width 10 height 10
click at [363, 149] on input "Select an option" at bounding box center [363, 154] width 10 height 10
click at [358, 188] on span "Select an option" at bounding box center [363, 190] width 10 height 10
click at [358, 188] on input "Select an option" at bounding box center [363, 190] width 10 height 10
click at [402, 229] on span "Select an option" at bounding box center [401, 233] width 10 height 10
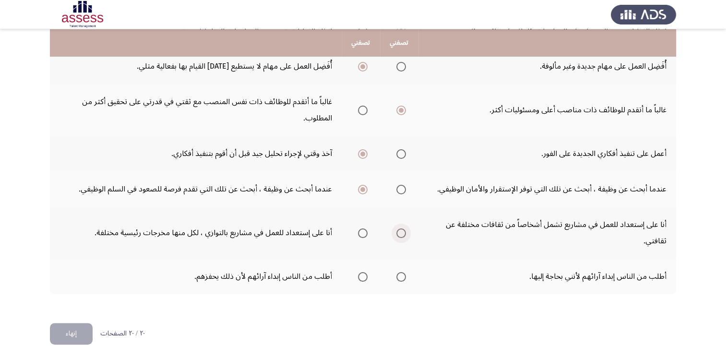
click at [402, 229] on input "Select an option" at bounding box center [401, 233] width 10 height 10
click at [402, 274] on span "Select an option" at bounding box center [401, 277] width 10 height 10
click at [402, 274] on input "Select an option" at bounding box center [401, 277] width 10 height 10
click at [76, 331] on button "إنهاء" at bounding box center [71, 334] width 43 height 22
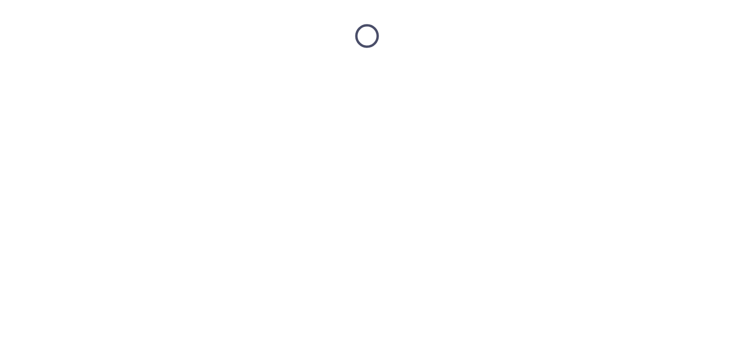
scroll to position [0, 0]
